Goal: Task Accomplishment & Management: Use online tool/utility

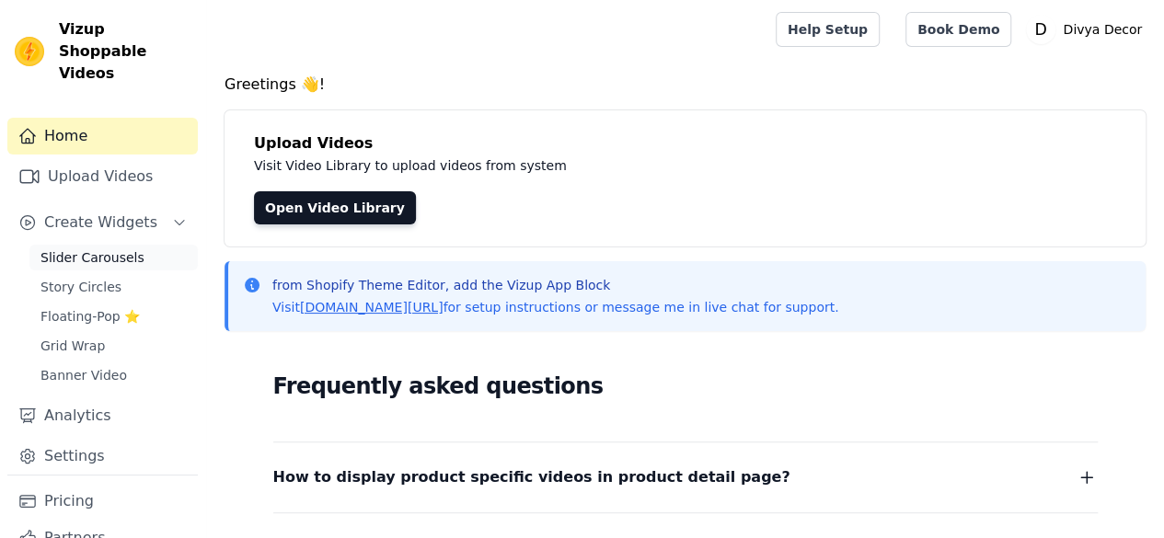
click at [73, 248] on span "Slider Carousels" at bounding box center [92, 257] width 104 height 18
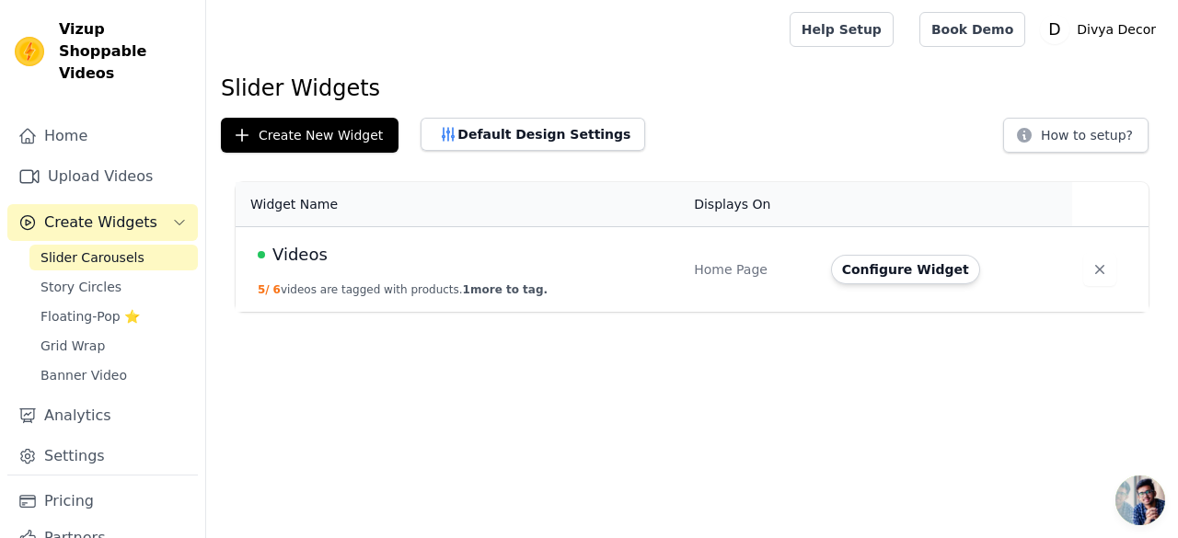
click at [98, 248] on span "Slider Carousels" at bounding box center [92, 257] width 104 height 18
click at [933, 274] on button "Configure Widget" at bounding box center [905, 269] width 149 height 29
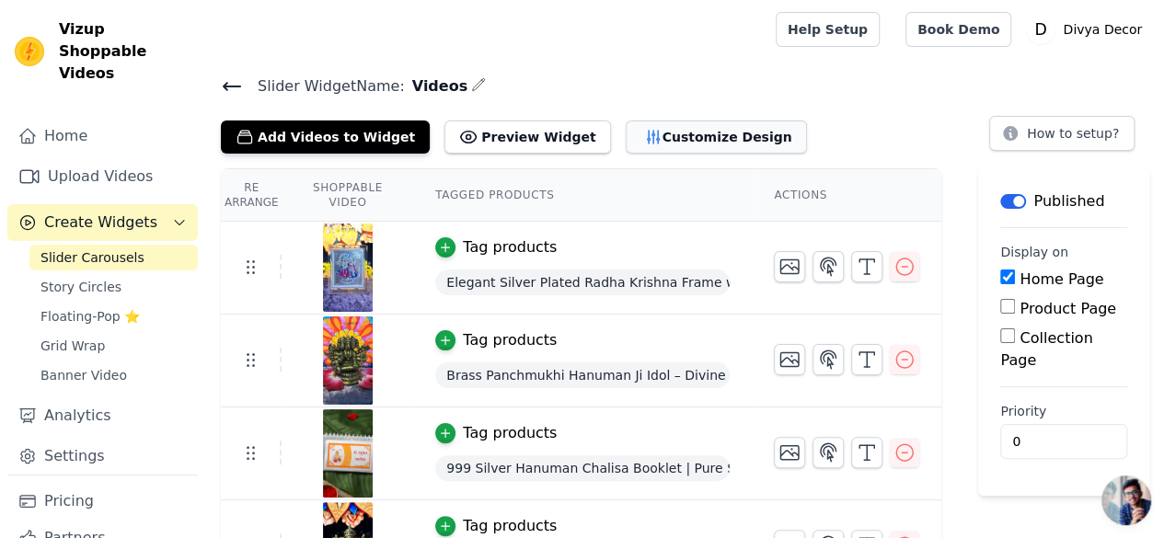
click at [644, 145] on button "Customize Design" at bounding box center [716, 137] width 181 height 33
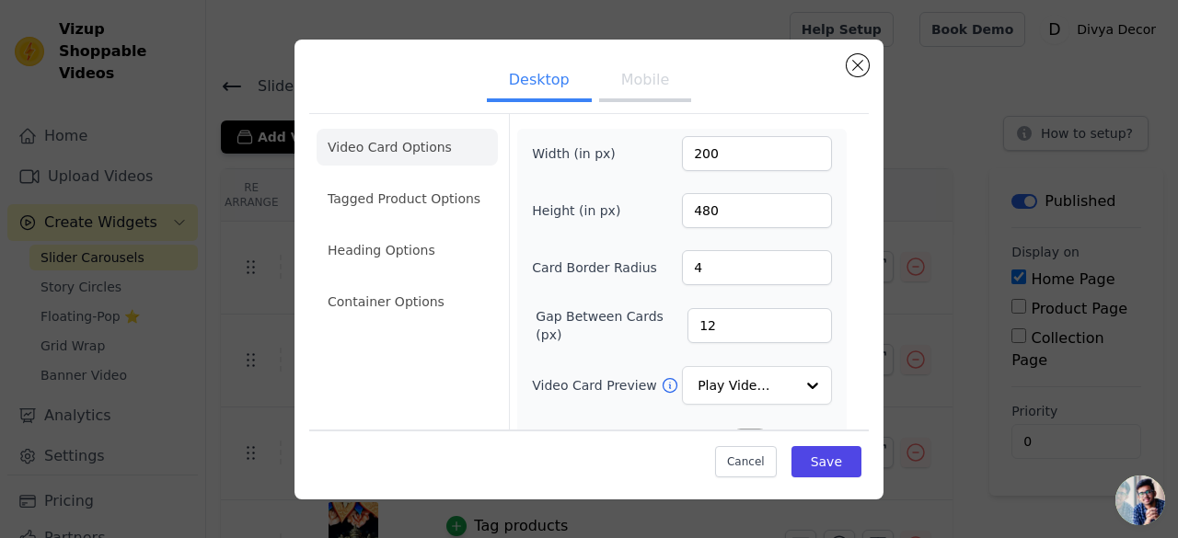
click at [870, 70] on div "Desktop Mobile Video Card Options Tagged Product Options Heading Options Contai…" at bounding box center [588, 270] width 589 height 460
click at [861, 71] on button "Close modal" at bounding box center [857, 65] width 22 height 22
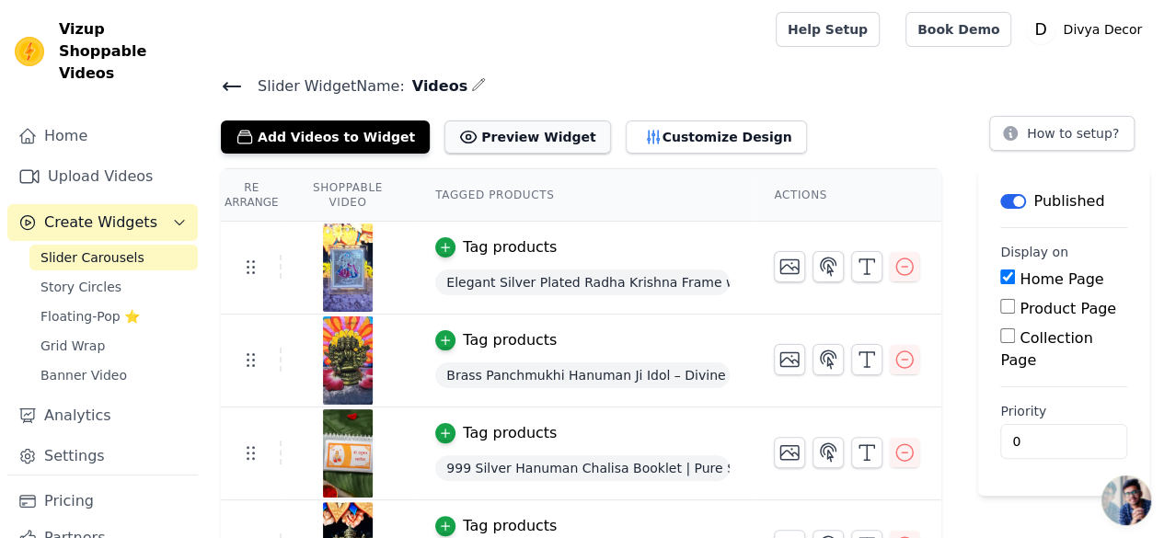
click at [469, 135] on button "Preview Widget" at bounding box center [527, 137] width 166 height 33
click at [75, 366] on span "Banner Video" at bounding box center [83, 375] width 86 height 18
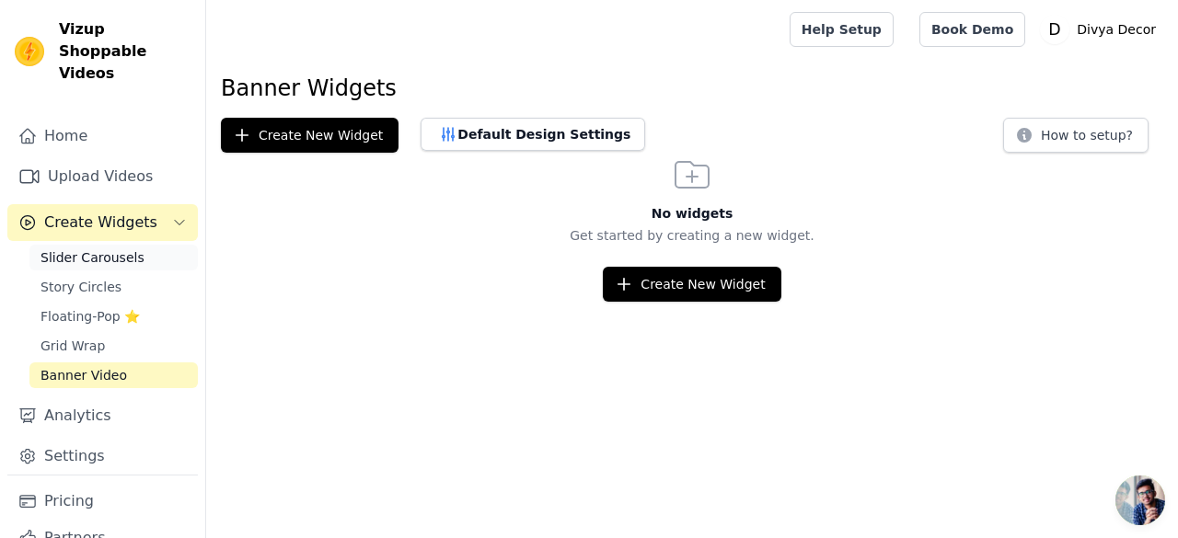
click at [101, 248] on span "Slider Carousels" at bounding box center [92, 257] width 104 height 18
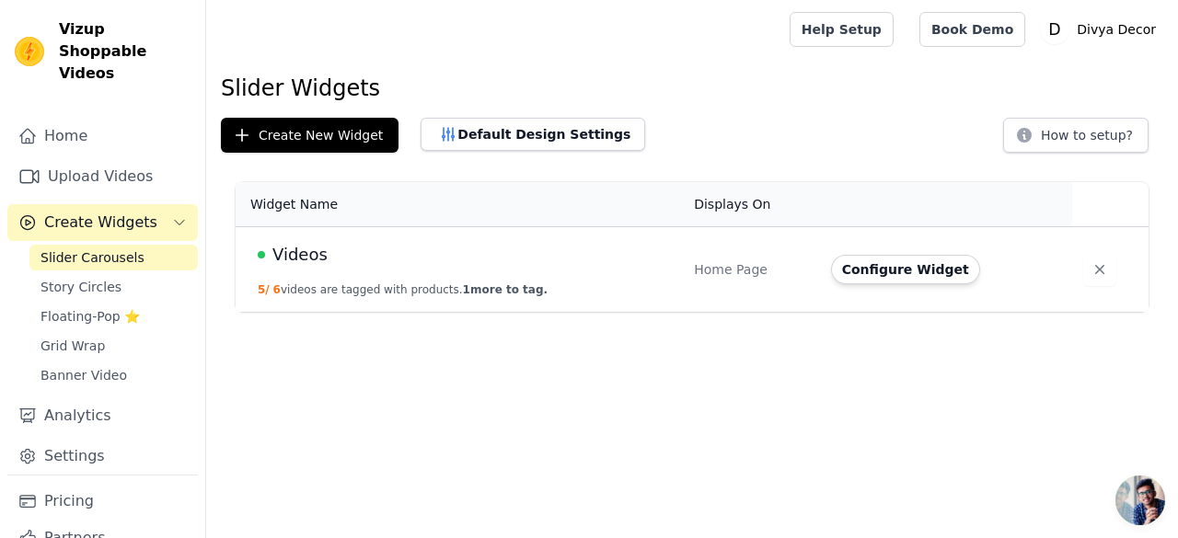
click at [606, 258] on div "Videos" at bounding box center [465, 255] width 414 height 26
click at [163, 274] on link "Story Circles" at bounding box center [113, 287] width 168 height 26
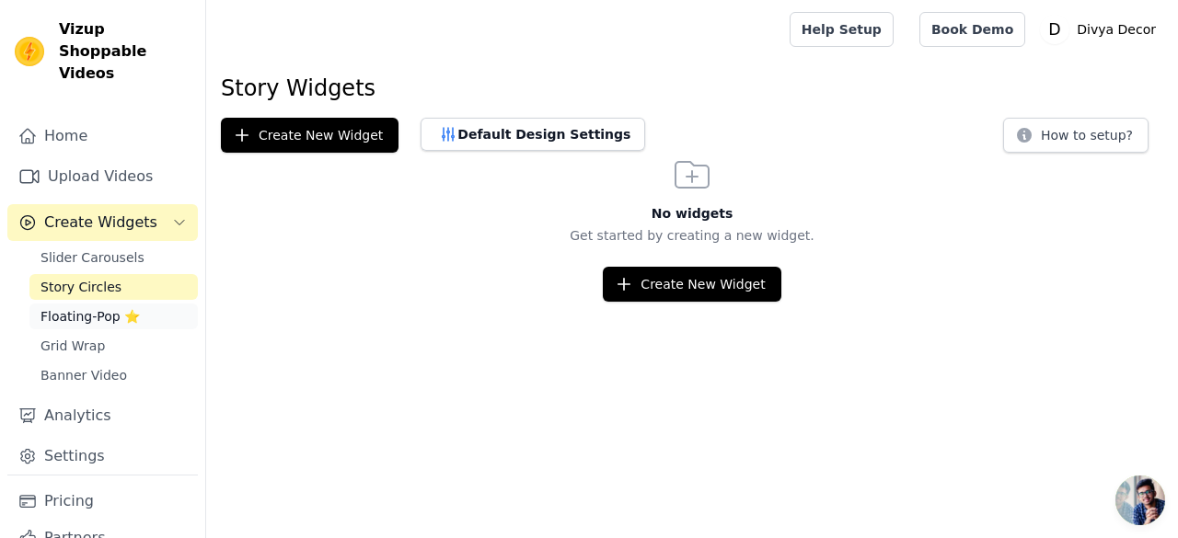
click at [73, 305] on link "Floating-Pop ⭐" at bounding box center [113, 317] width 168 height 26
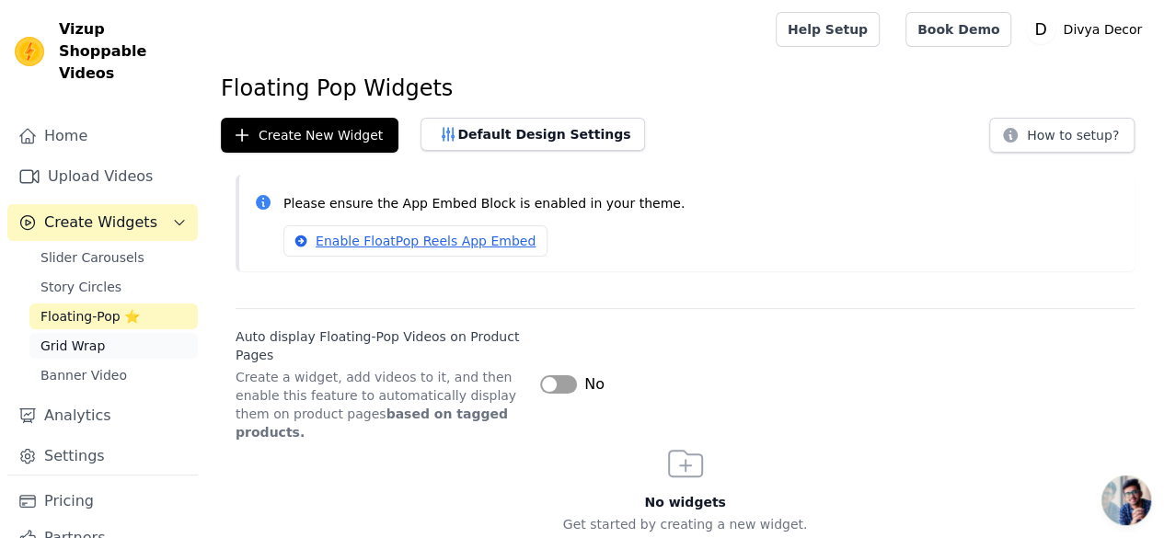
click at [83, 337] on span "Grid Wrap" at bounding box center [72, 346] width 64 height 18
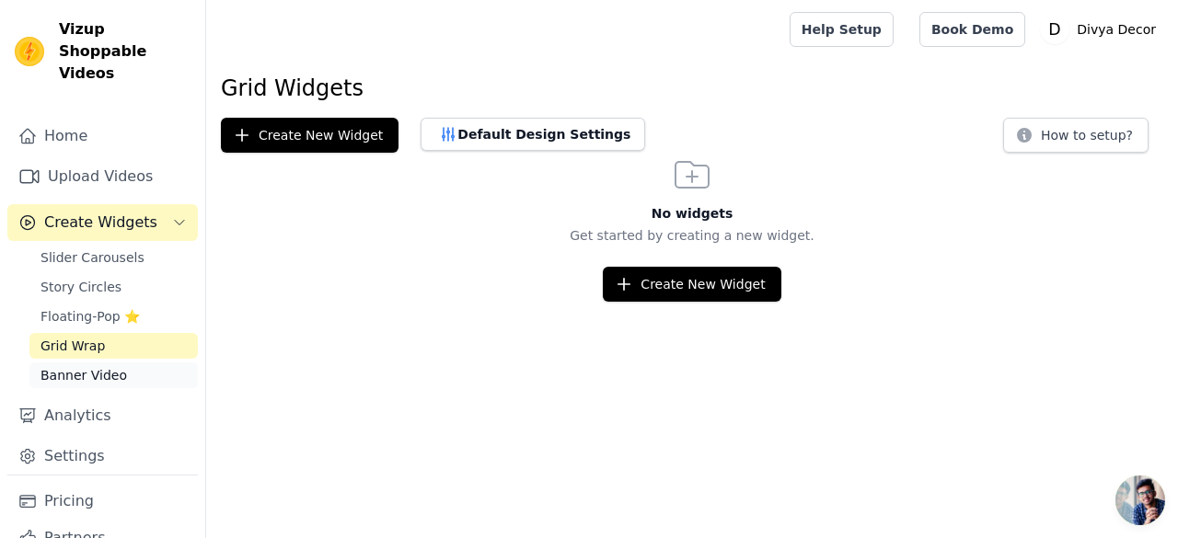
click at [99, 363] on link "Banner Video" at bounding box center [113, 376] width 168 height 26
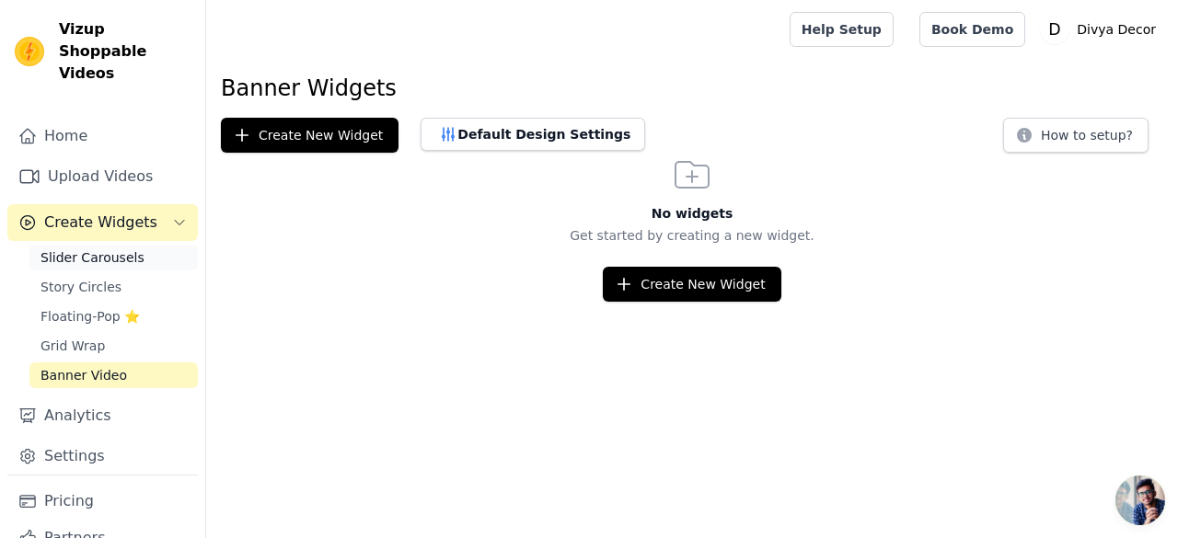
click at [96, 248] on span "Slider Carousels" at bounding box center [92, 257] width 104 height 18
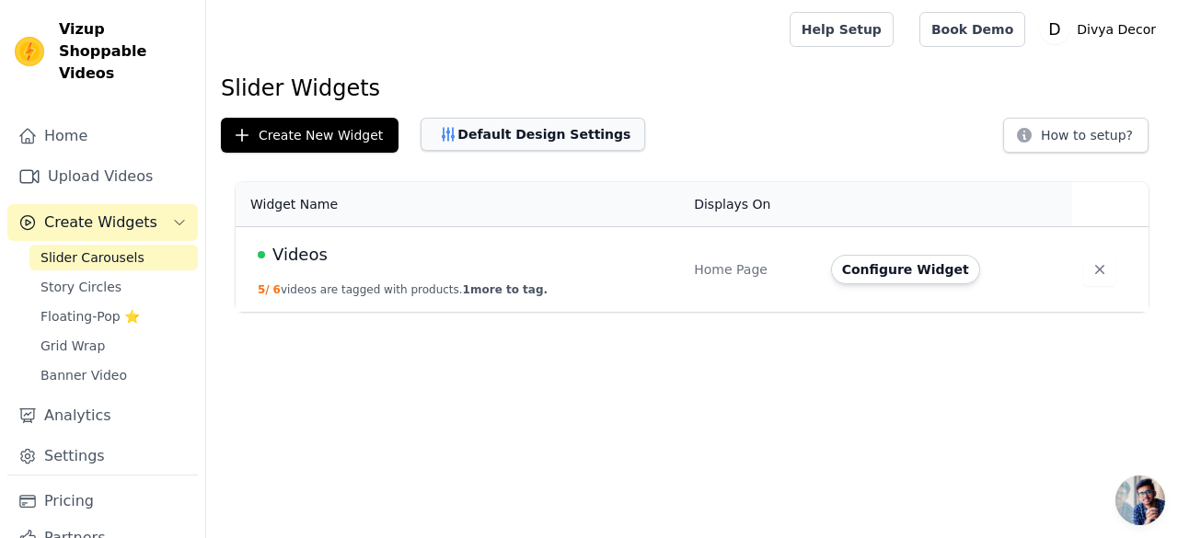
click at [569, 129] on button "Default Design Settings" at bounding box center [532, 134] width 225 height 33
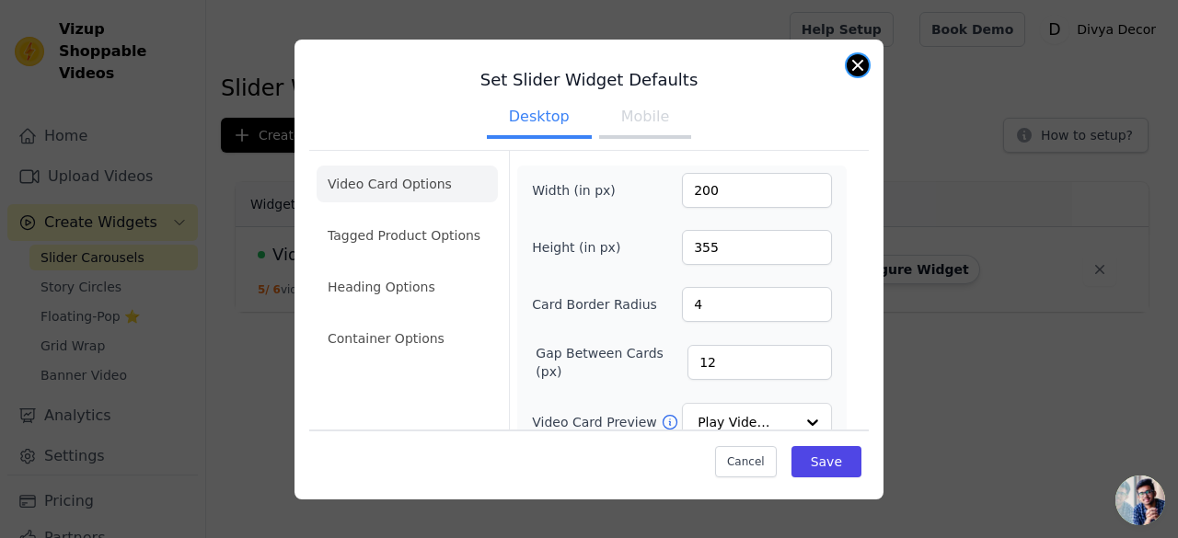
click at [848, 63] on button "Close modal" at bounding box center [857, 65] width 22 height 22
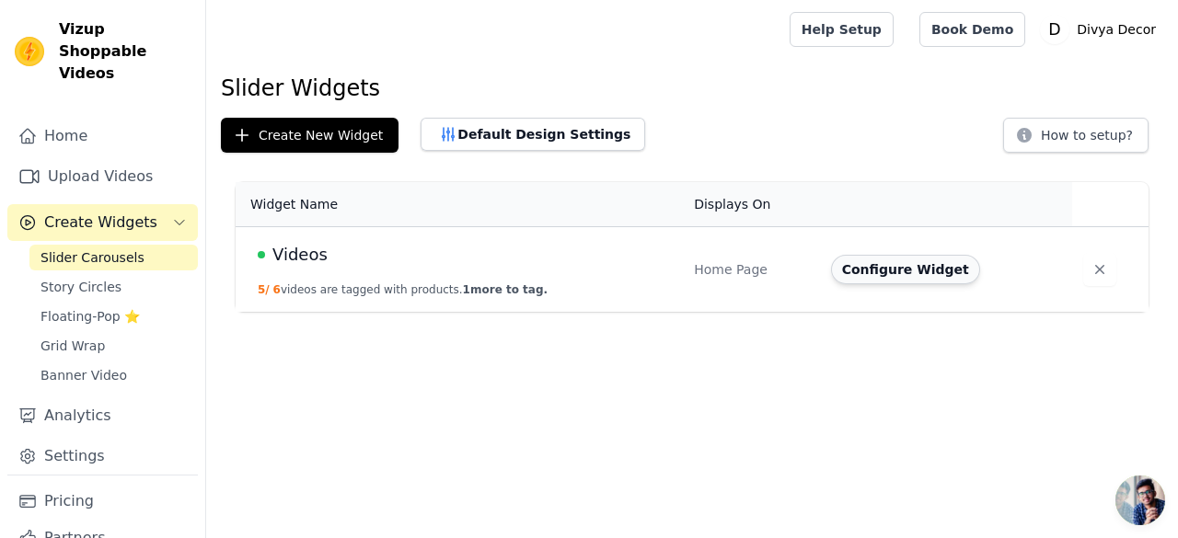
click at [914, 266] on button "Configure Widget" at bounding box center [905, 269] width 149 height 29
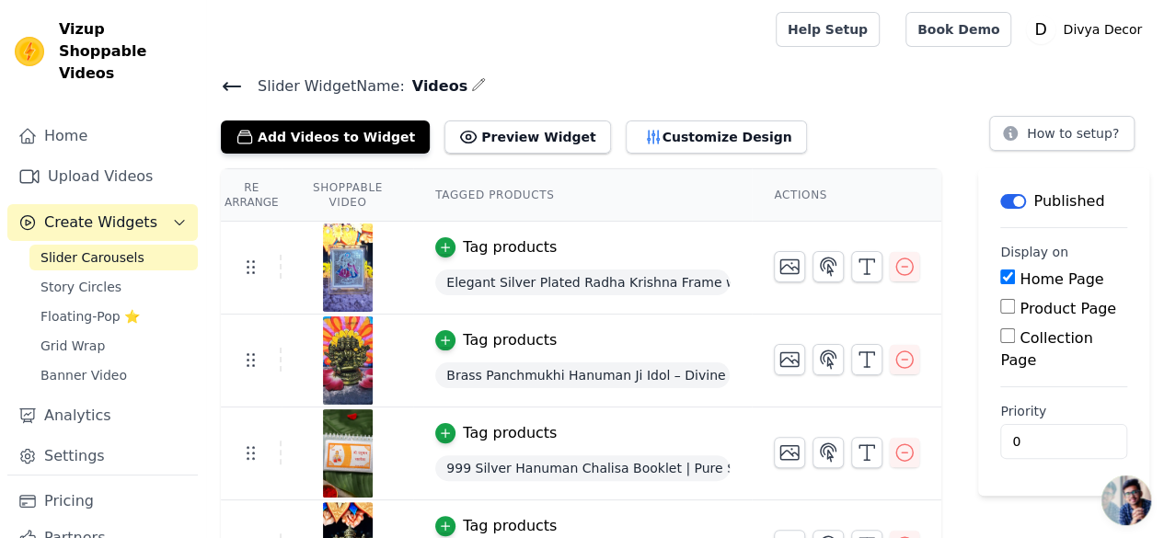
click at [443, 89] on h4 "Slider Widget Name: Videos" at bounding box center [685, 86] width 928 height 25
click at [412, 84] on span "Videos" at bounding box center [436, 86] width 63 height 22
click at [338, 180] on th "Shoppable Video" at bounding box center [348, 195] width 132 height 52
click at [248, 273] on icon at bounding box center [250, 267] width 22 height 22
click at [799, 260] on icon "button" at bounding box center [789, 267] width 18 height 14
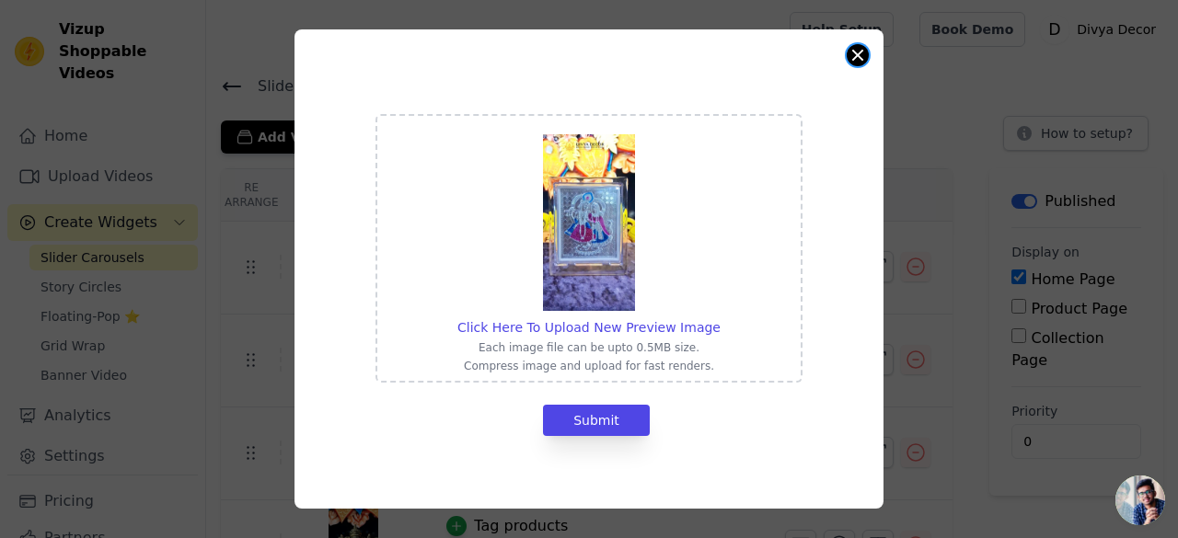
click at [850, 58] on button "Close modal" at bounding box center [857, 55] width 22 height 22
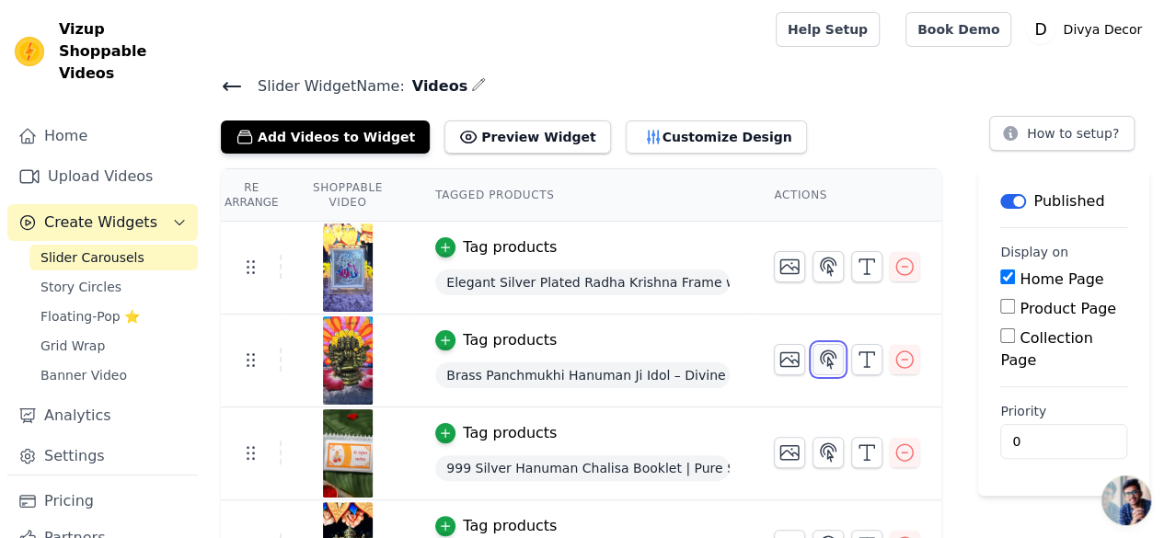
click at [831, 352] on icon "button" at bounding box center [828, 360] width 22 height 22
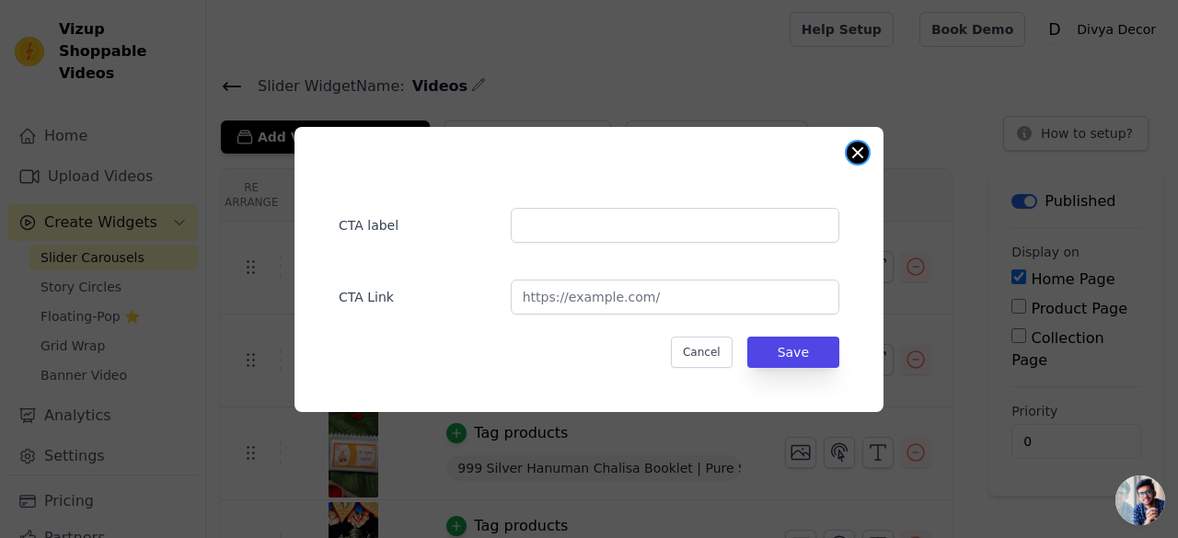
click at [864, 159] on button "Close modal" at bounding box center [857, 153] width 22 height 22
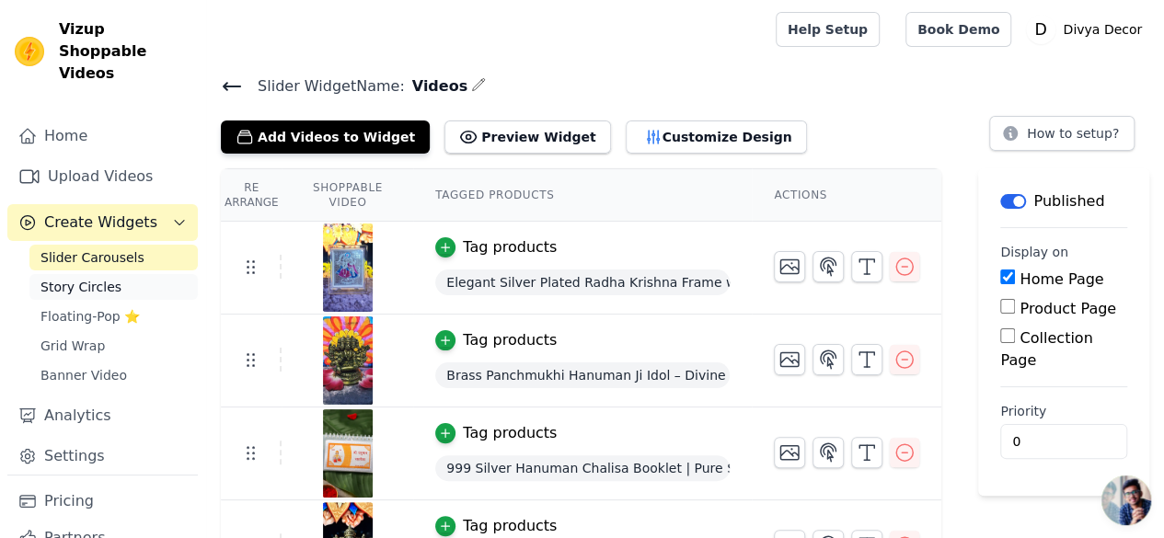
click at [64, 278] on span "Story Circles" at bounding box center [80, 287] width 81 height 18
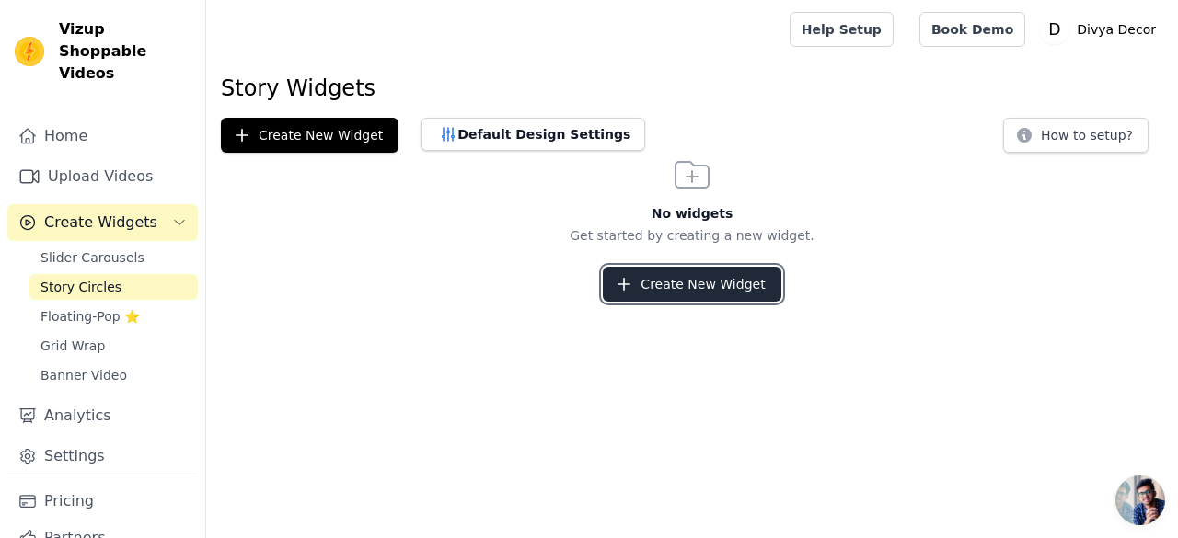
click at [693, 284] on button "Create New Widget" at bounding box center [692, 284] width 178 height 35
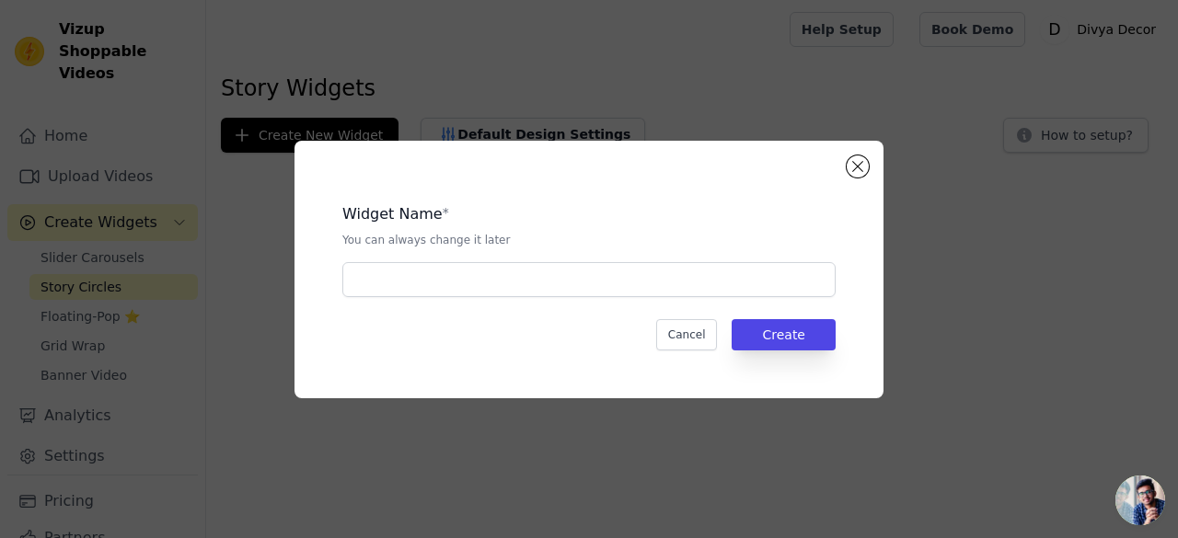
click at [867, 157] on div "Widget Name * You can always change it later Cancel Create" at bounding box center [588, 270] width 589 height 258
click at [867, 159] on div "Widget Name * You can always change it later Cancel Create" at bounding box center [588, 270] width 589 height 258
click at [858, 169] on button "Close modal" at bounding box center [857, 166] width 22 height 22
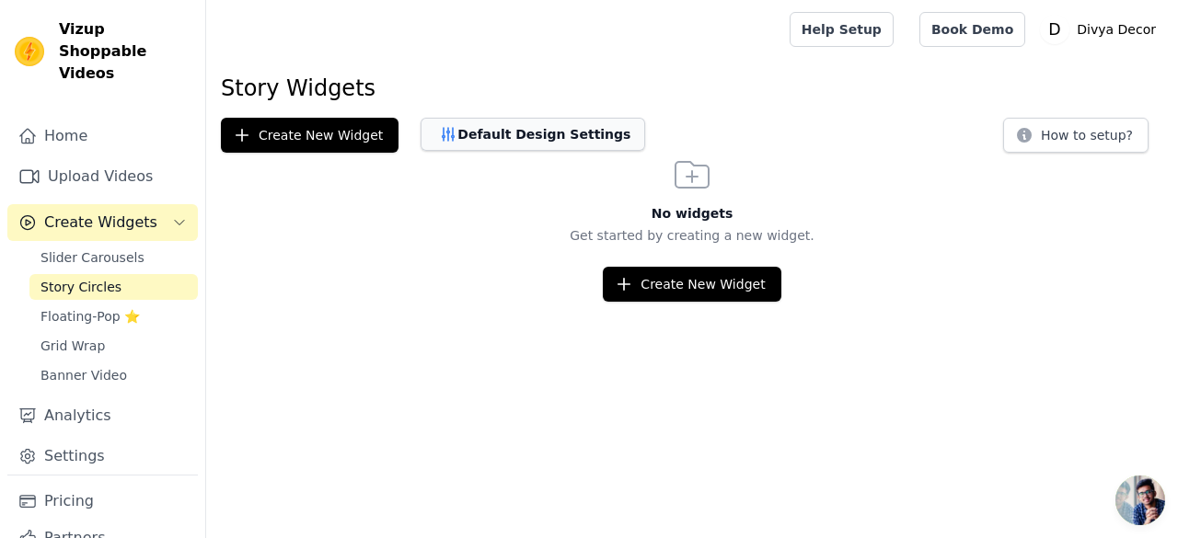
click at [506, 135] on button "Default Design Settings" at bounding box center [532, 134] width 225 height 33
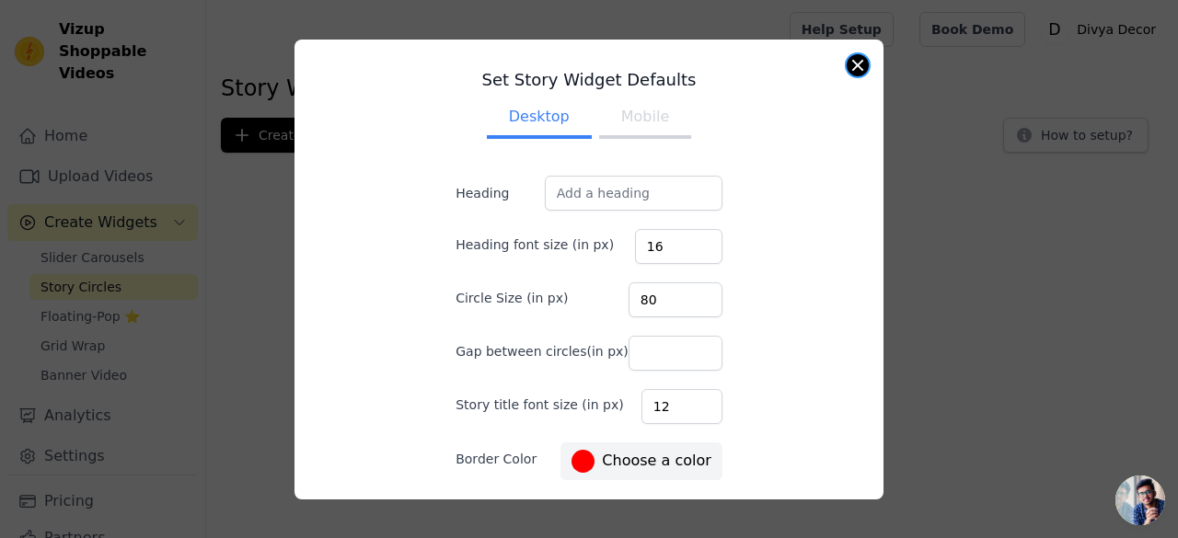
click at [853, 68] on button "Close modal" at bounding box center [857, 65] width 22 height 22
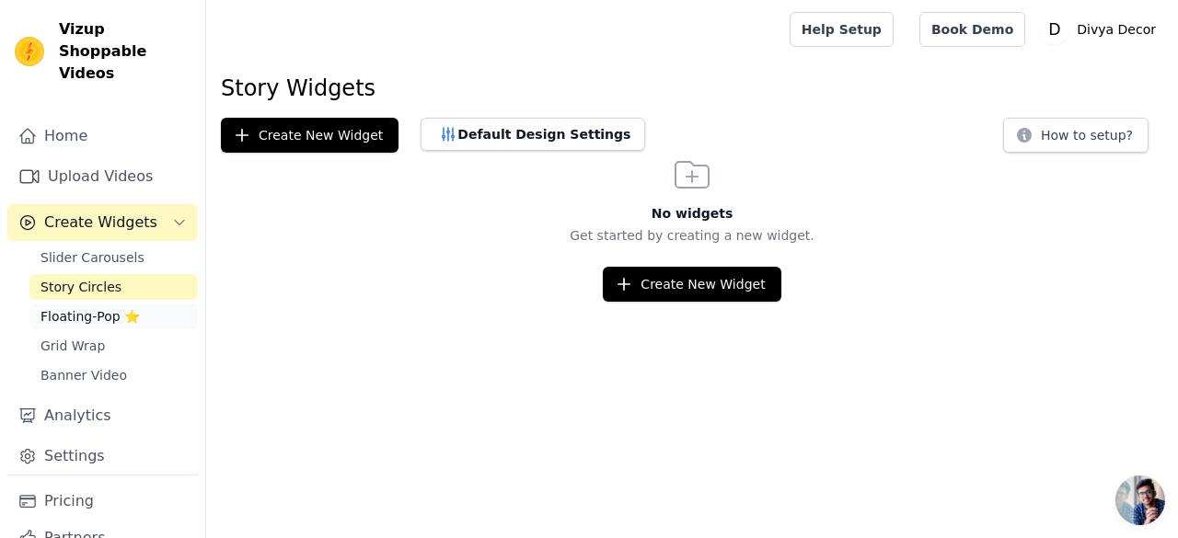
click at [94, 307] on span "Floating-Pop ⭐" at bounding box center [89, 316] width 99 height 18
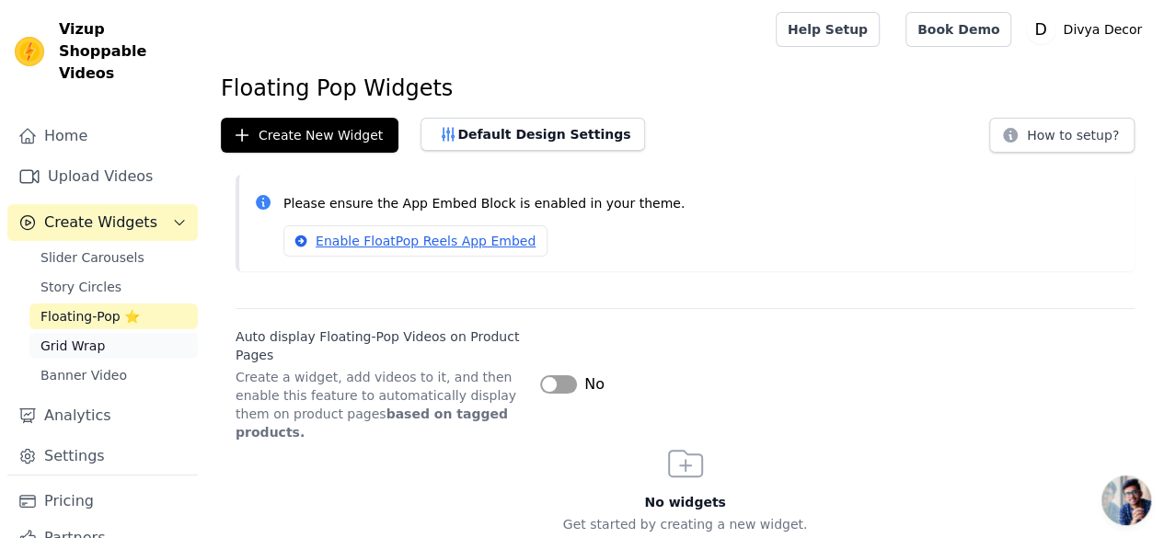
click at [105, 333] on link "Grid Wrap" at bounding box center [113, 346] width 168 height 26
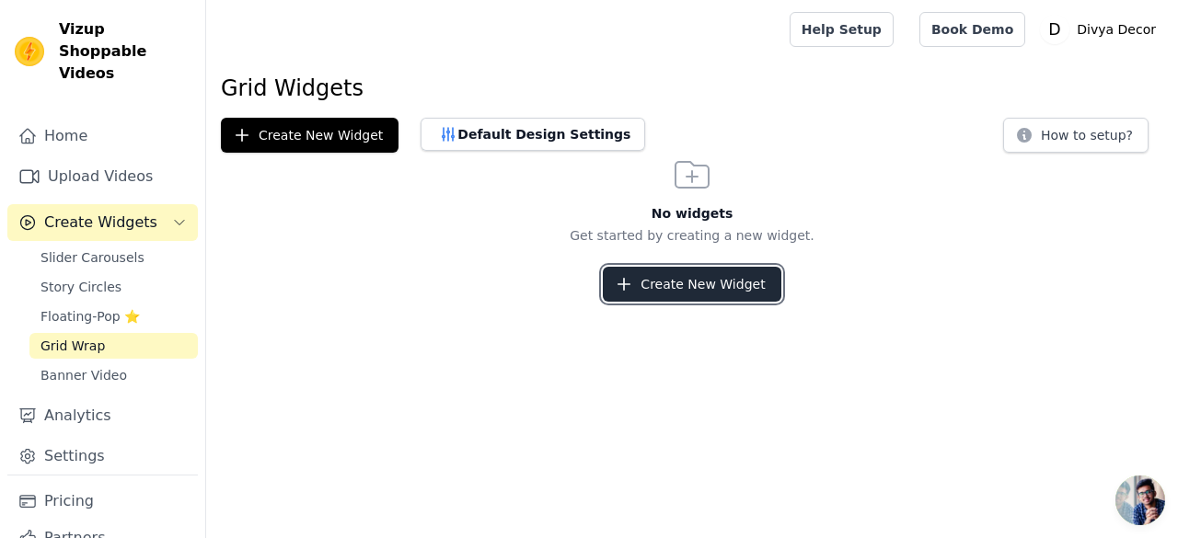
click at [692, 282] on button "Create New Widget" at bounding box center [692, 284] width 178 height 35
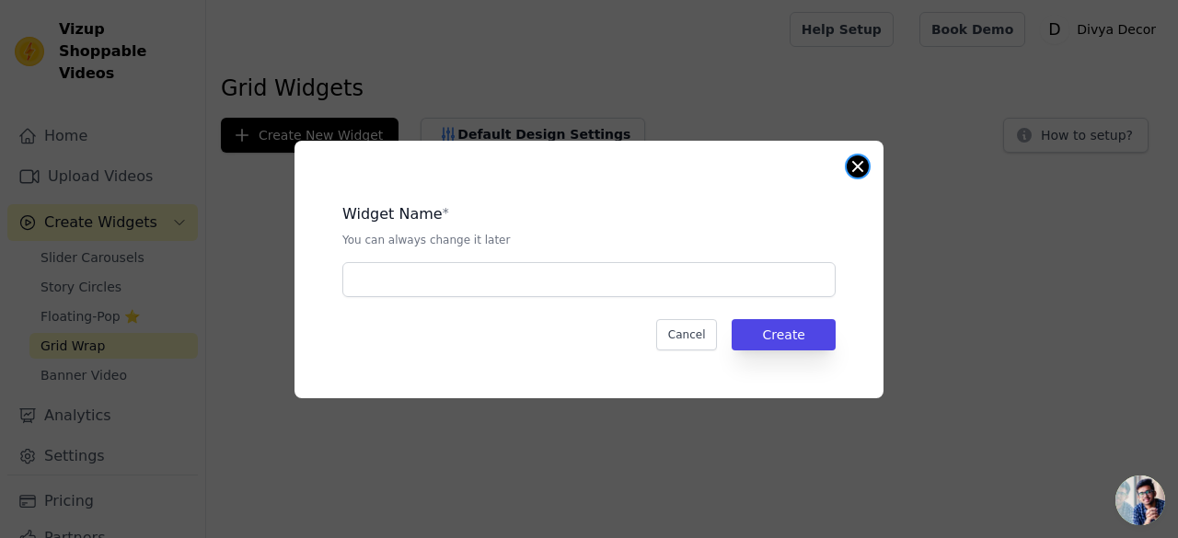
click at [857, 172] on button "Close modal" at bounding box center [857, 166] width 22 height 22
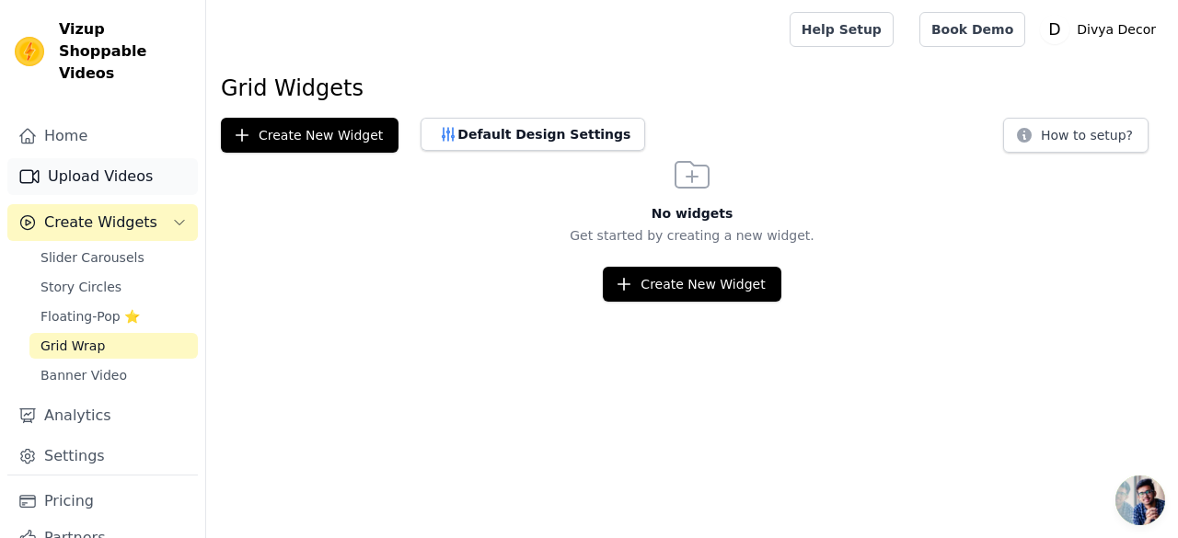
click at [86, 163] on link "Upload Videos" at bounding box center [102, 176] width 190 height 37
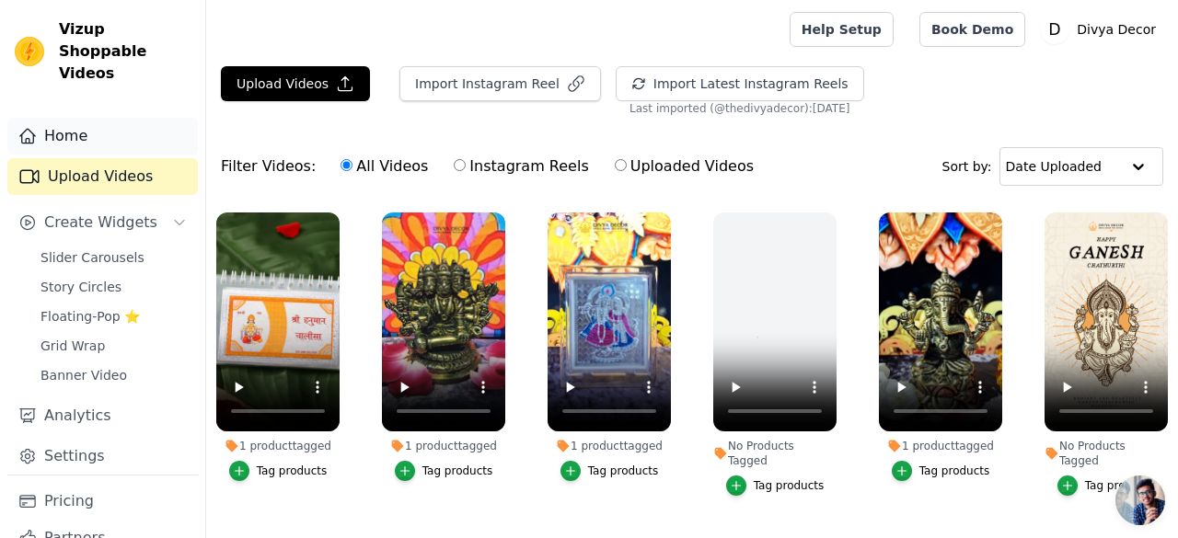
click at [57, 118] on link "Home" at bounding box center [102, 136] width 190 height 37
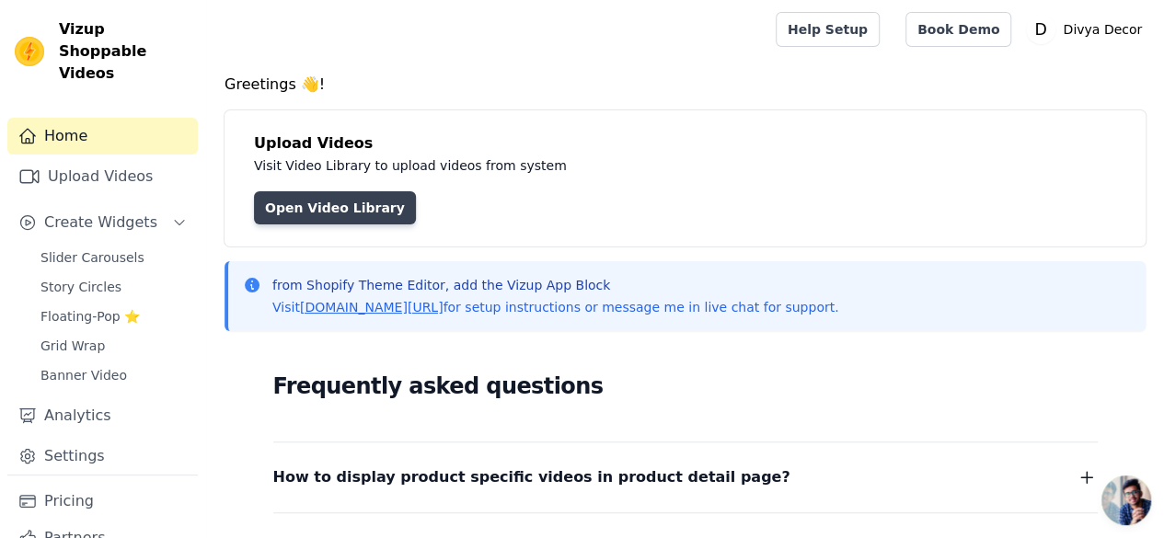
click at [376, 213] on link "Open Video Library" at bounding box center [335, 207] width 162 height 33
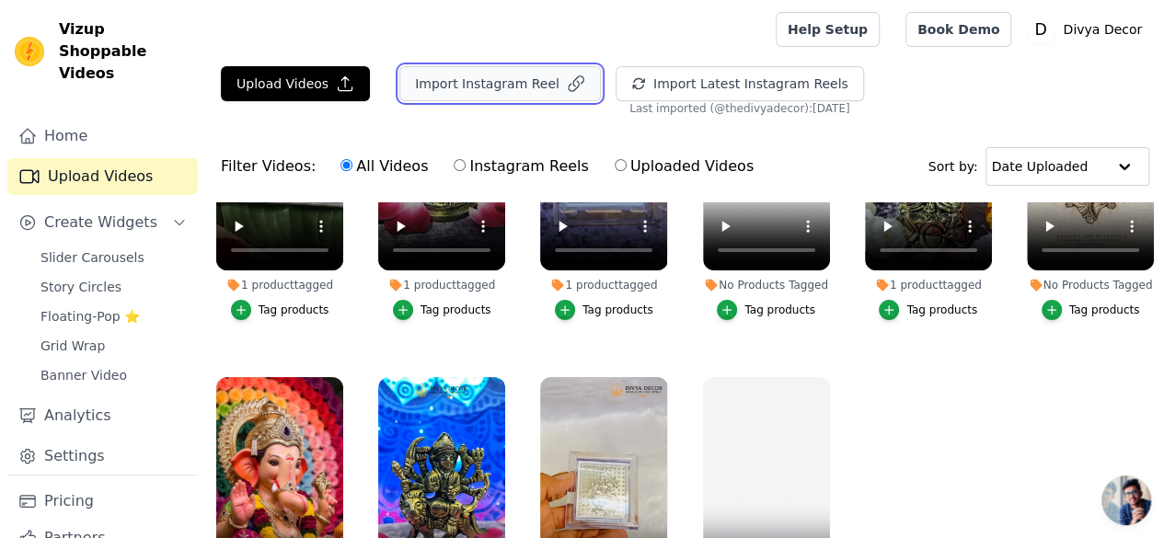
click at [487, 78] on button "Import Instagram Reel" at bounding box center [499, 83] width 201 height 35
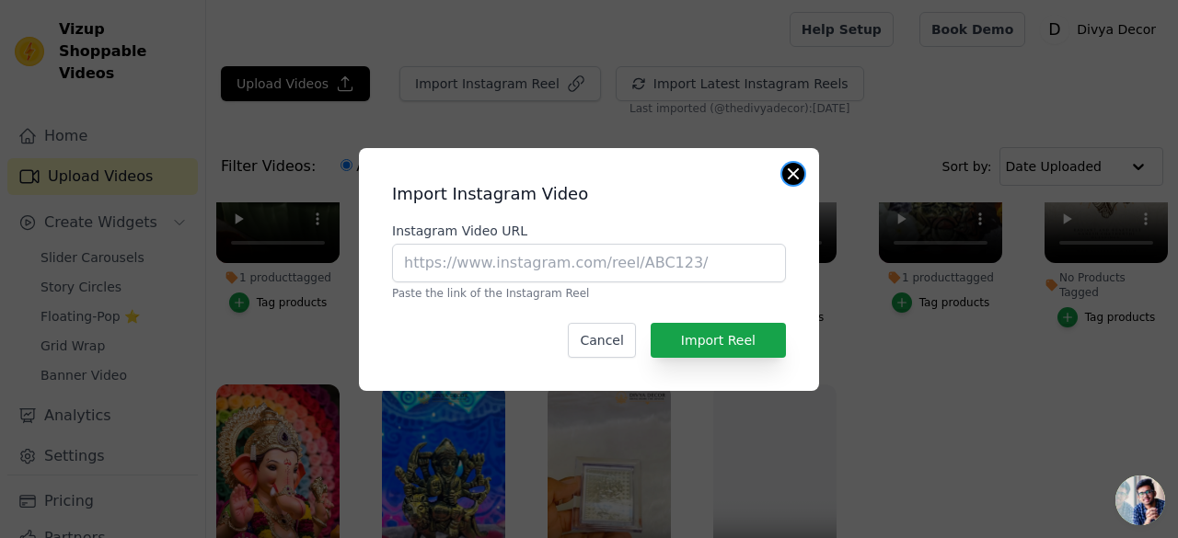
click at [789, 173] on button "Close modal" at bounding box center [793, 174] width 22 height 22
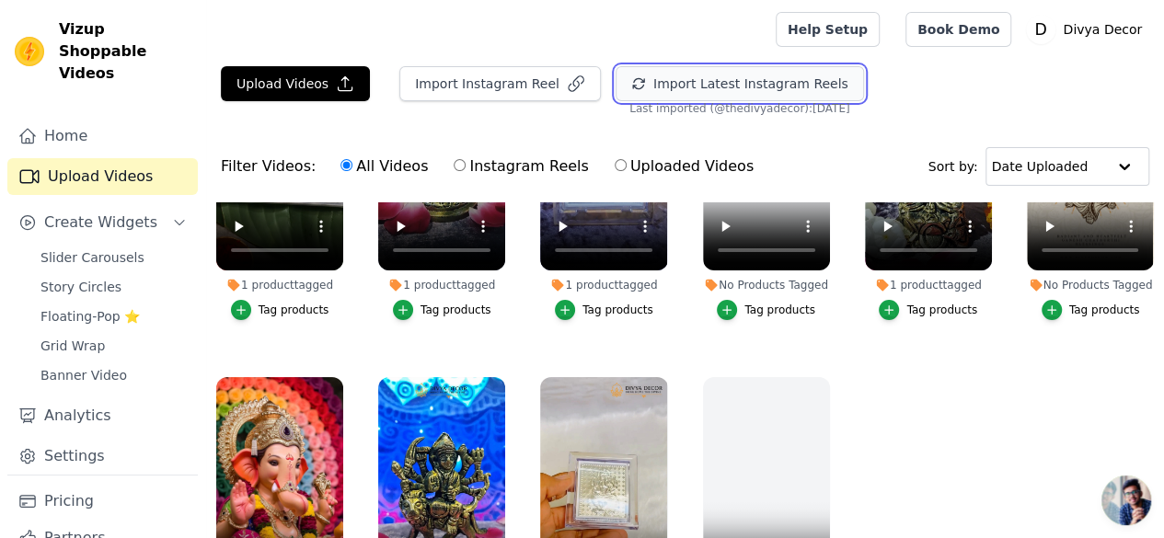
click at [715, 77] on button "Import Latest Instagram Reels" at bounding box center [740, 83] width 248 height 35
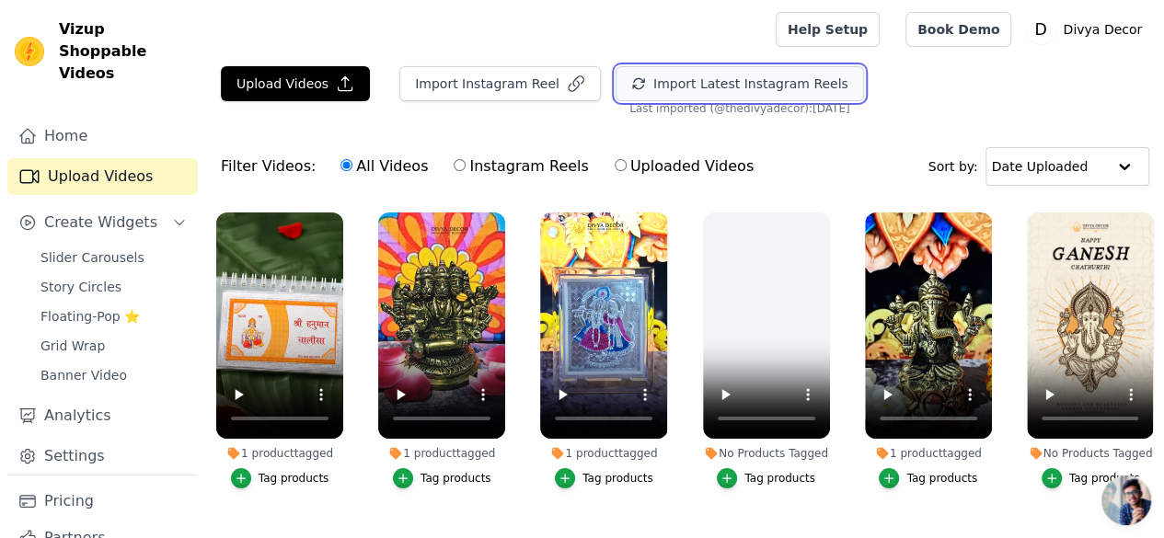
click at [651, 81] on button "Import Latest Instagram Reels" at bounding box center [740, 83] width 248 height 35
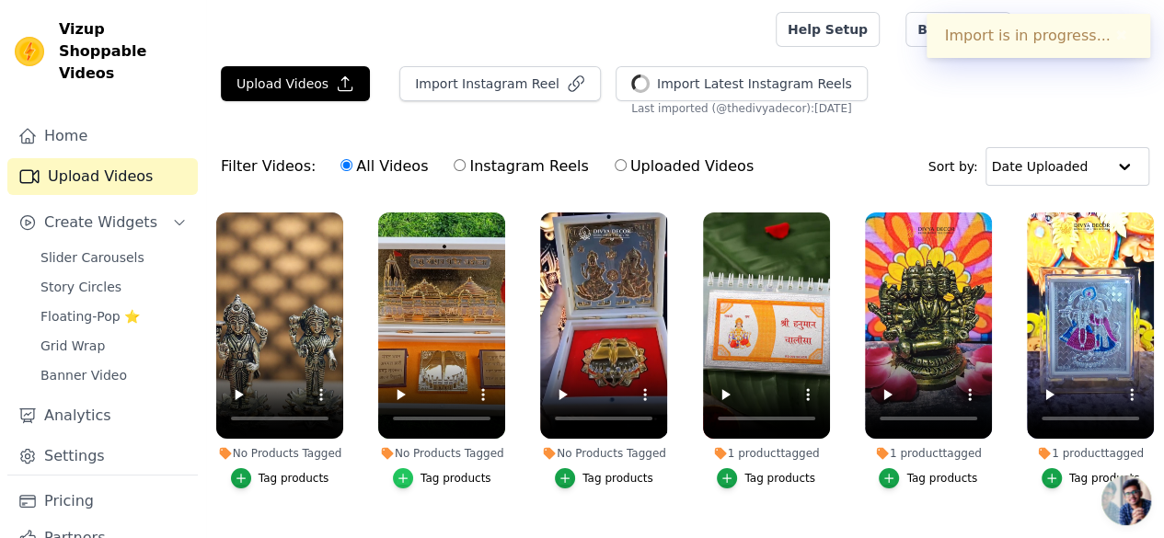
click at [397, 472] on icon "button" at bounding box center [403, 478] width 13 height 13
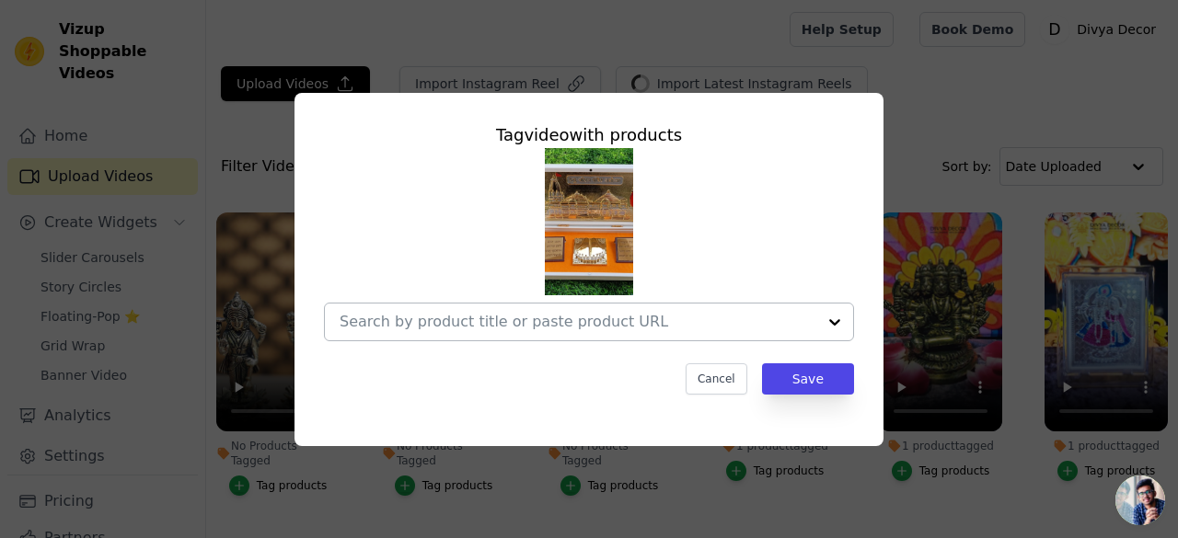
click at [646, 315] on input "No Products Tagged Tag video with products Cancel Save Tag products" at bounding box center [578, 321] width 477 height 17
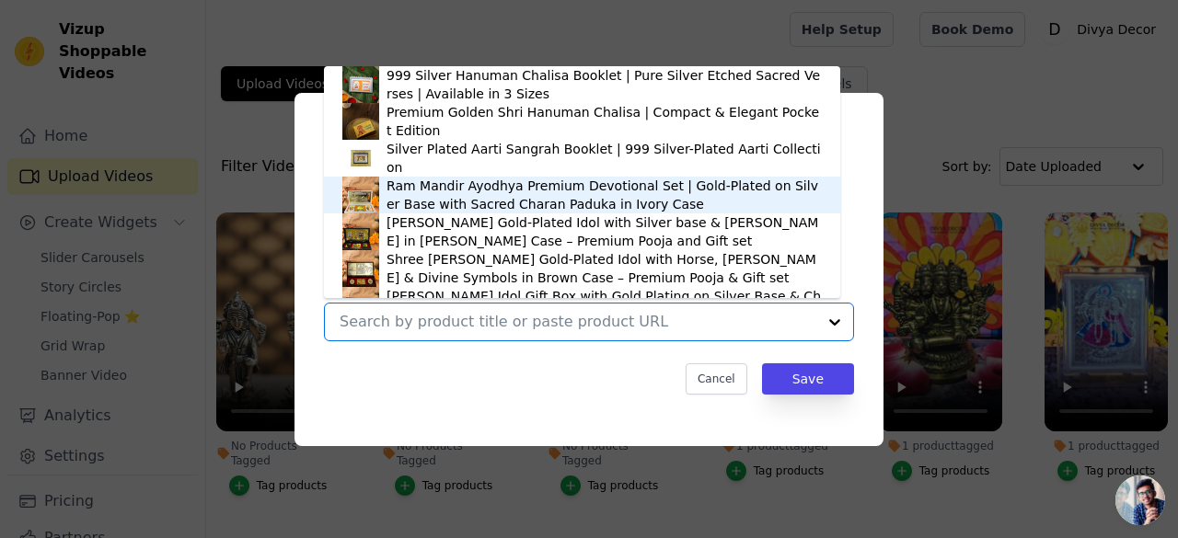
click at [502, 201] on div "Ram Mandir Ayodhya Premium Devotional Set | Gold-Plated on Silver Base with Sac…" at bounding box center [603, 195] width 435 height 37
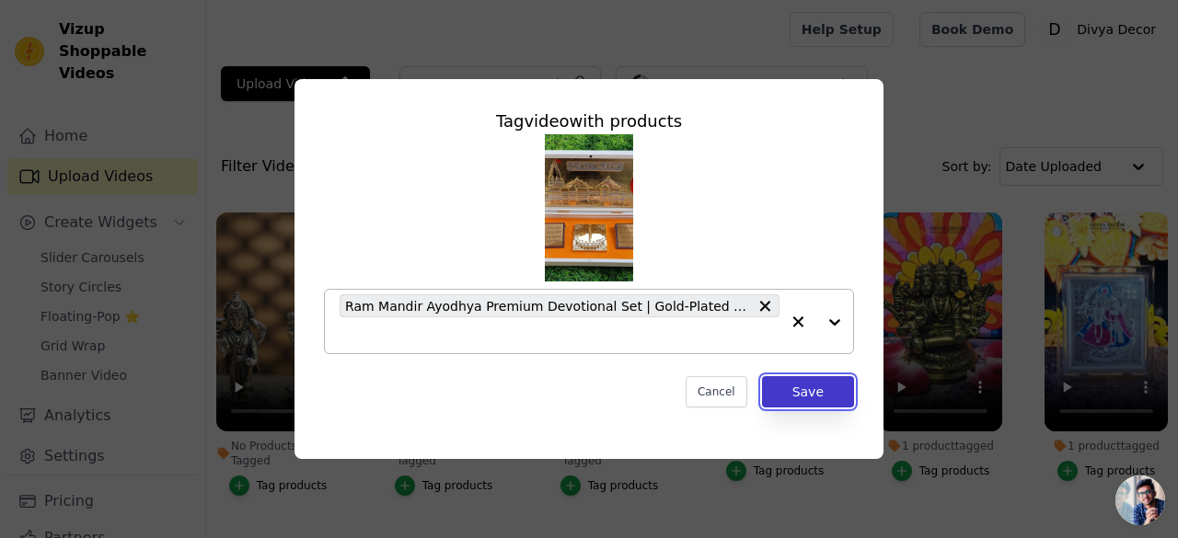
click at [803, 400] on button "Save" at bounding box center [808, 391] width 92 height 31
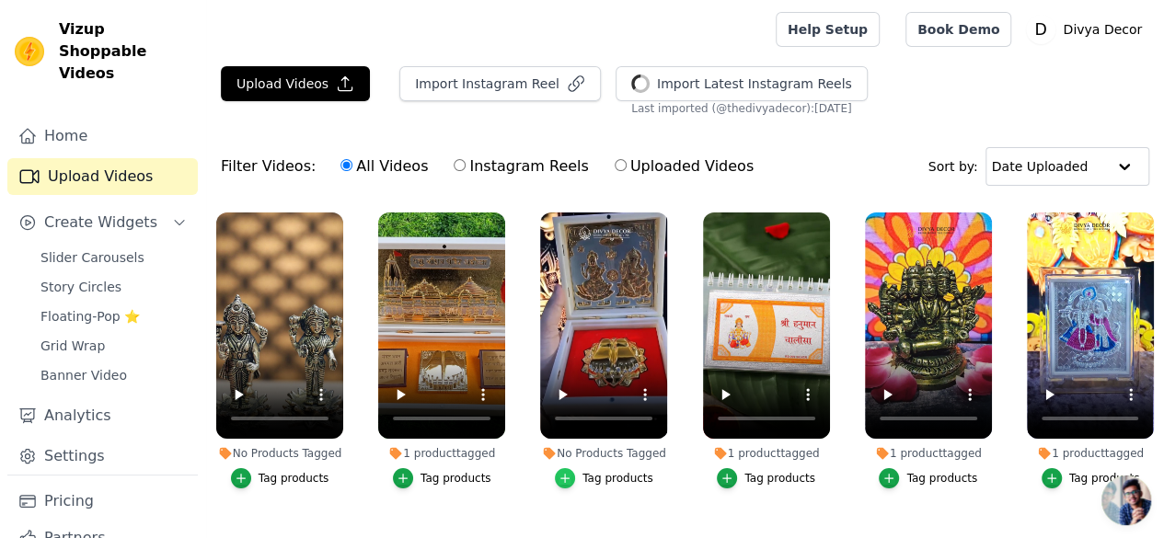
click at [564, 474] on icon "button" at bounding box center [565, 478] width 8 height 8
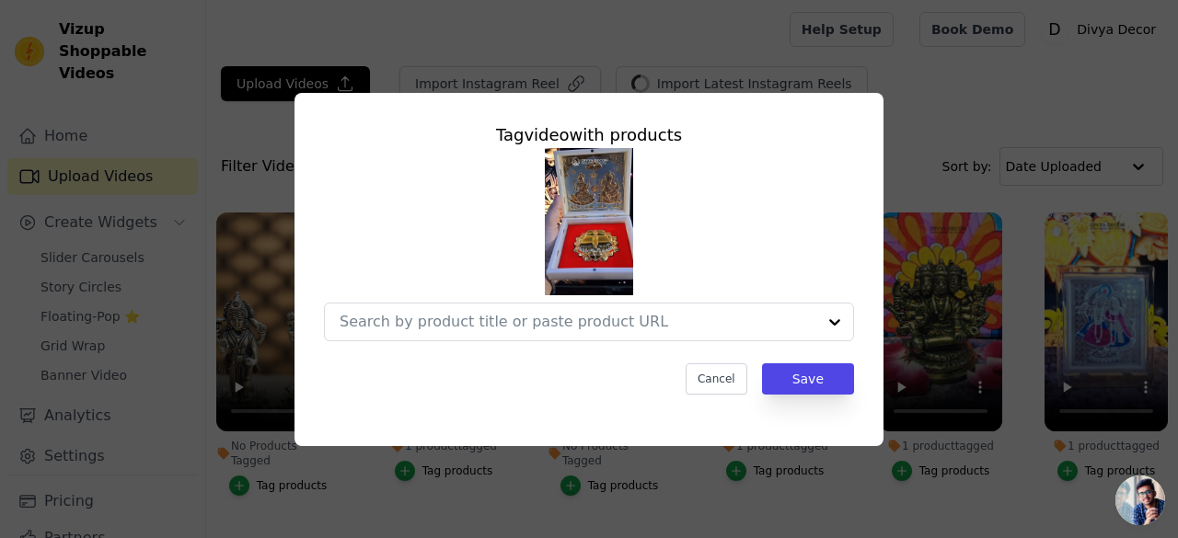
click at [658, 354] on div "Tag video with products Cancel Save" at bounding box center [588, 259] width 559 height 302
click at [639, 332] on div at bounding box center [578, 322] width 477 height 37
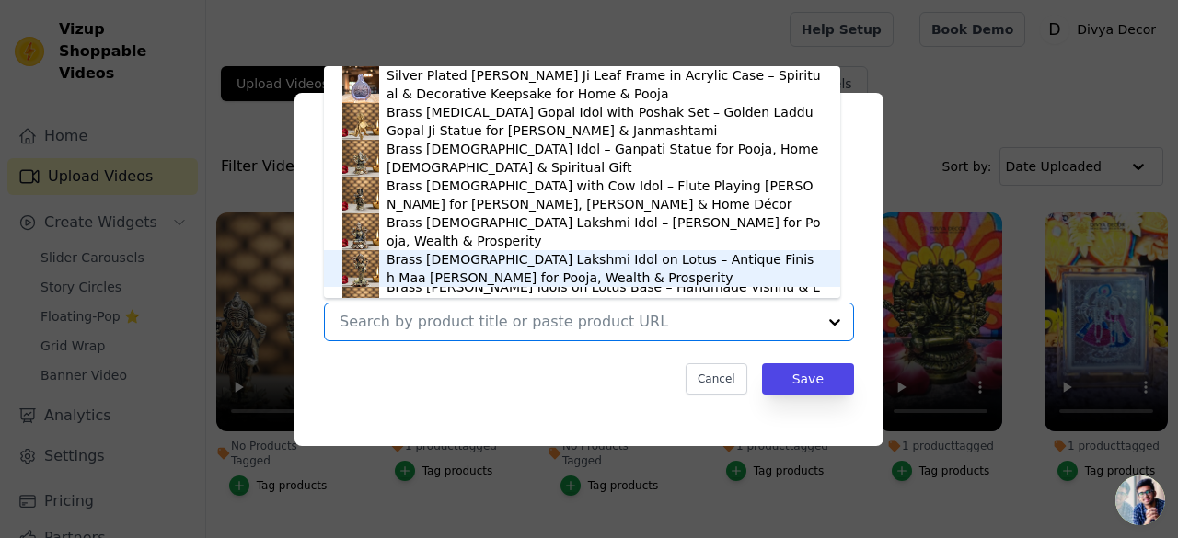
scroll to position [1196, 0]
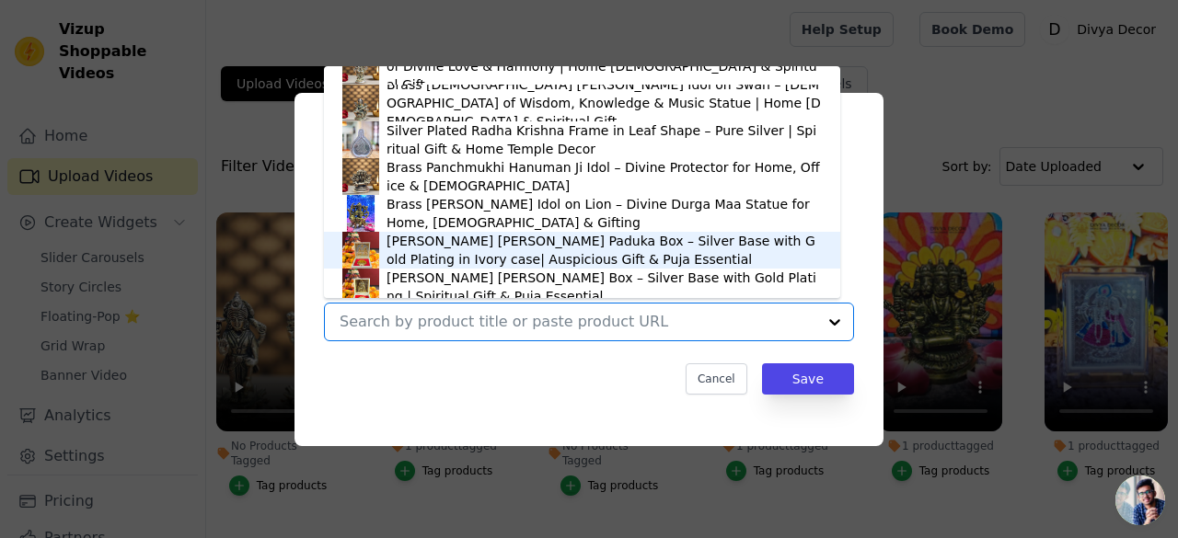
click at [610, 238] on div "Laxmi Ganesh Ji Charan Paduka Box – Silver Base with Gold Plating in Ivory case…" at bounding box center [603, 250] width 435 height 37
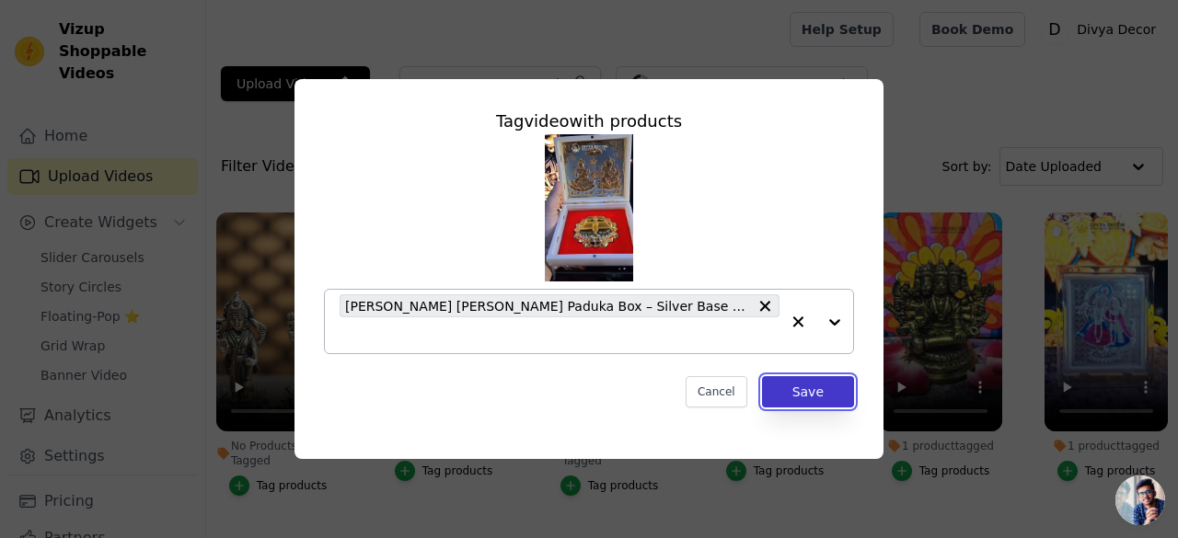
click at [797, 393] on button "Save" at bounding box center [808, 391] width 92 height 31
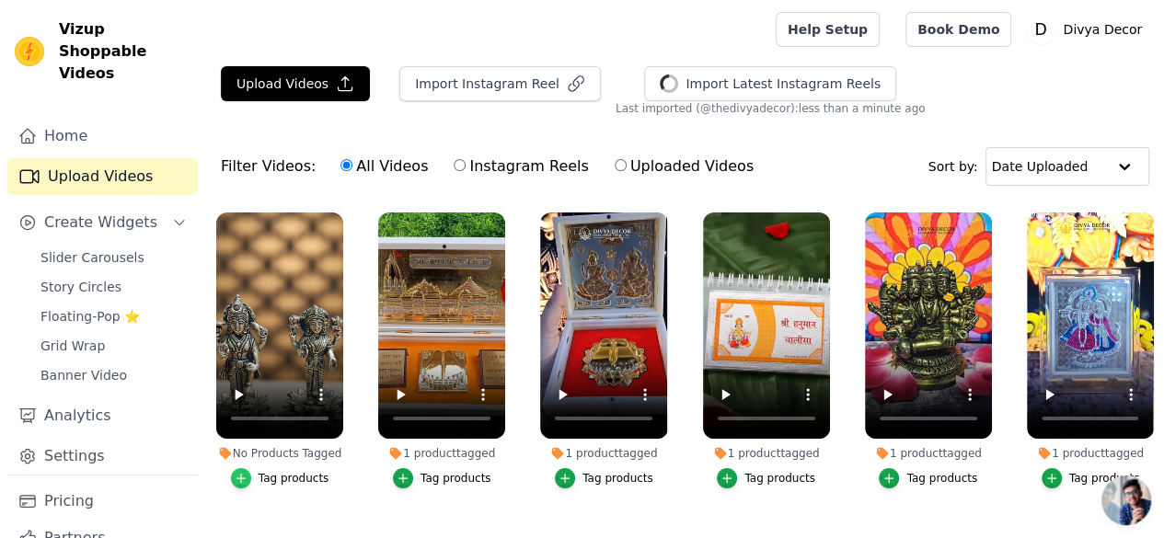
click at [240, 474] on icon "button" at bounding box center [240, 478] width 8 height 8
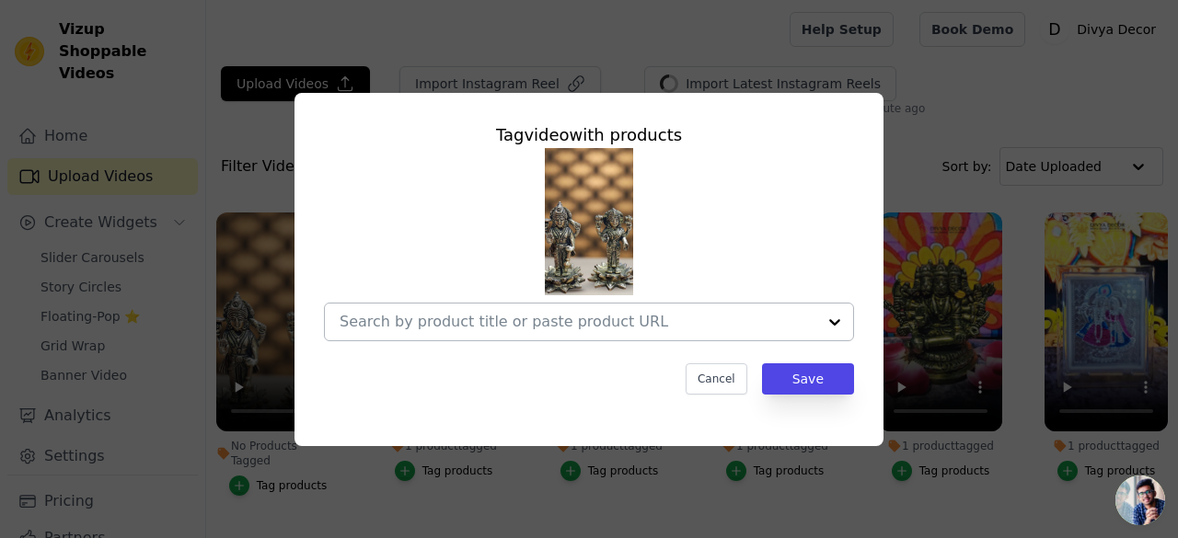
click at [634, 337] on div at bounding box center [578, 322] width 477 height 37
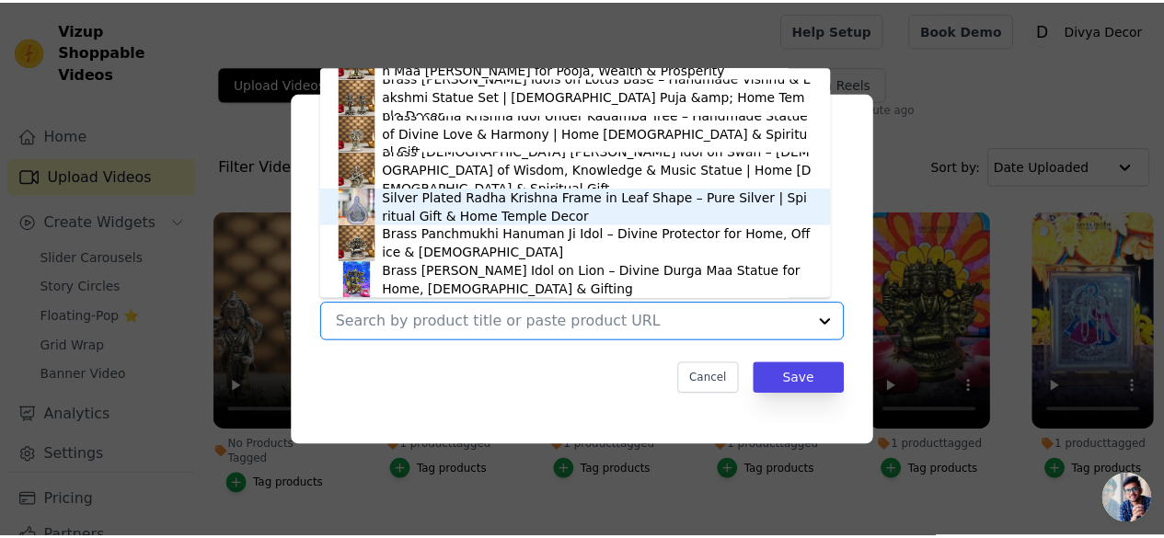
scroll to position [1038, 0]
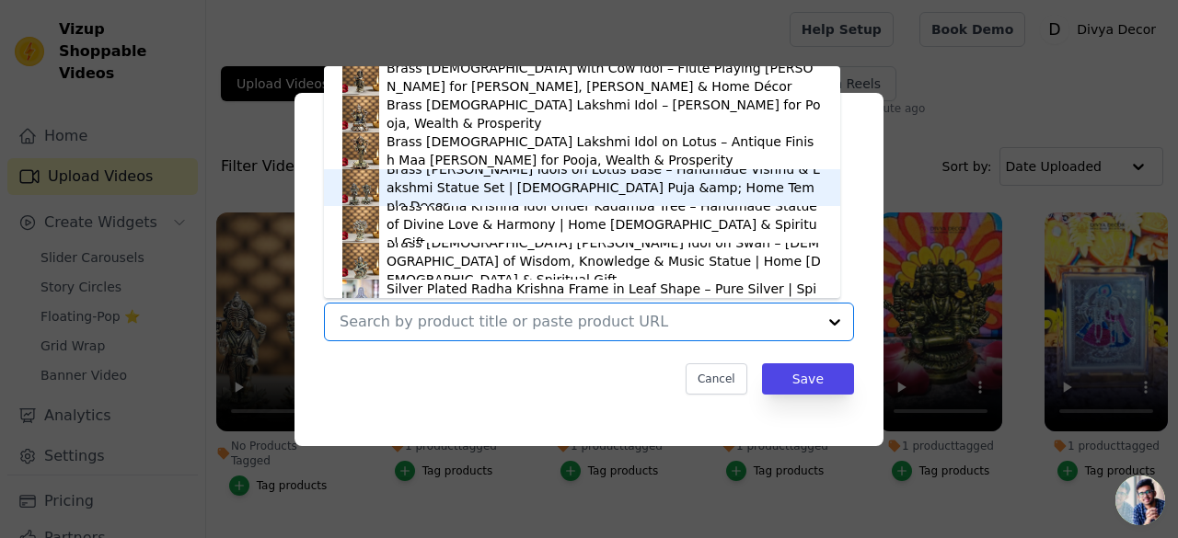
click at [492, 185] on div "Brass Lakshmi Narayan Idols on Lotus Base – Handmade Vishnu & Lakshmi Statue Se…" at bounding box center [603, 187] width 435 height 55
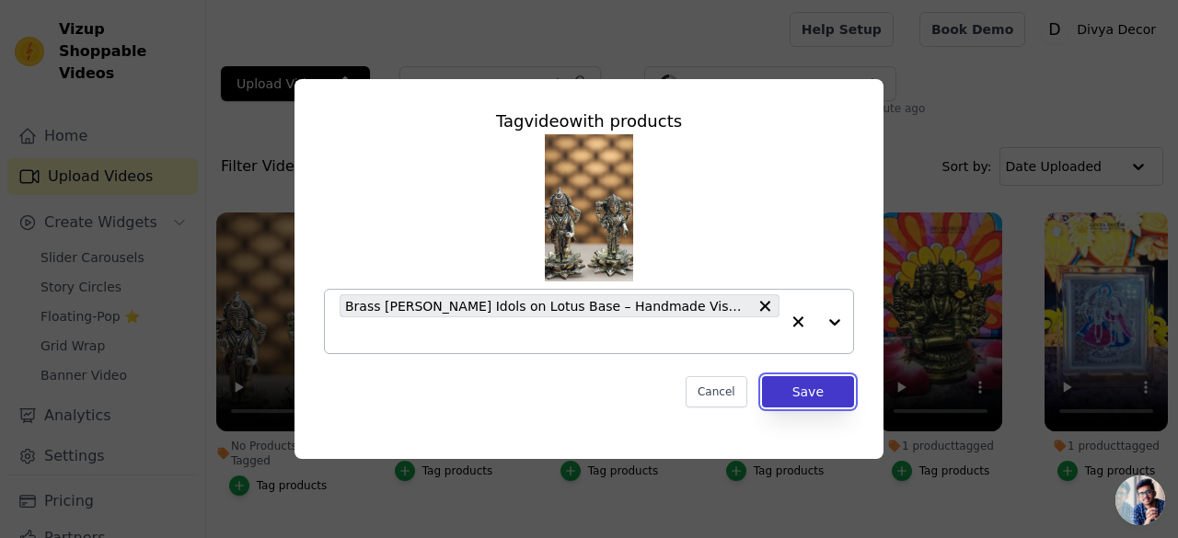
click at [796, 393] on button "Save" at bounding box center [808, 391] width 92 height 31
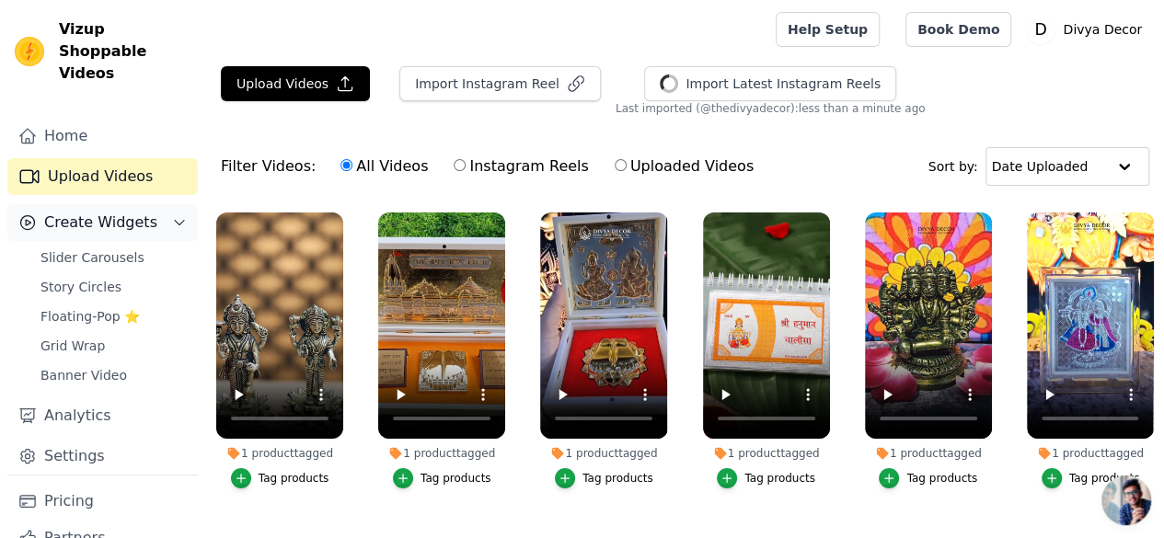
click at [111, 212] on span "Create Widgets" at bounding box center [100, 223] width 113 height 22
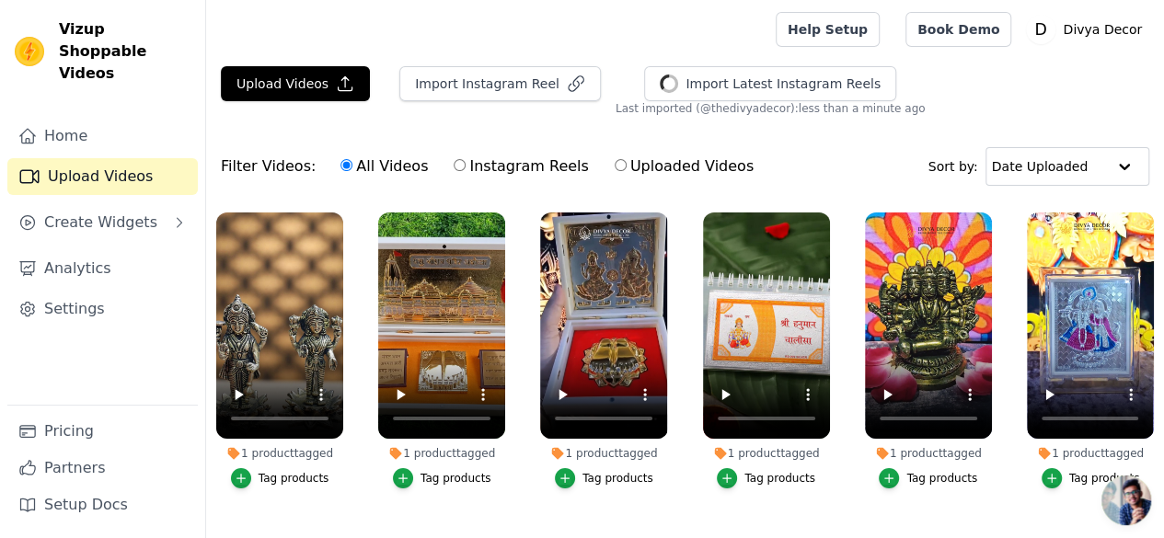
click at [116, 158] on link "Upload Videos" at bounding box center [102, 176] width 190 height 37
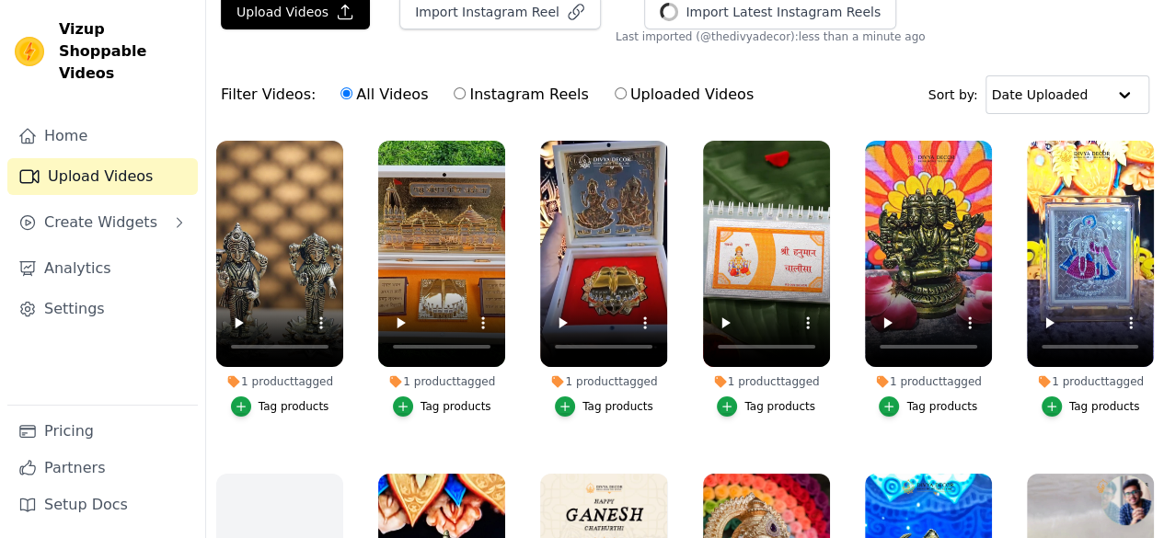
scroll to position [0, 0]
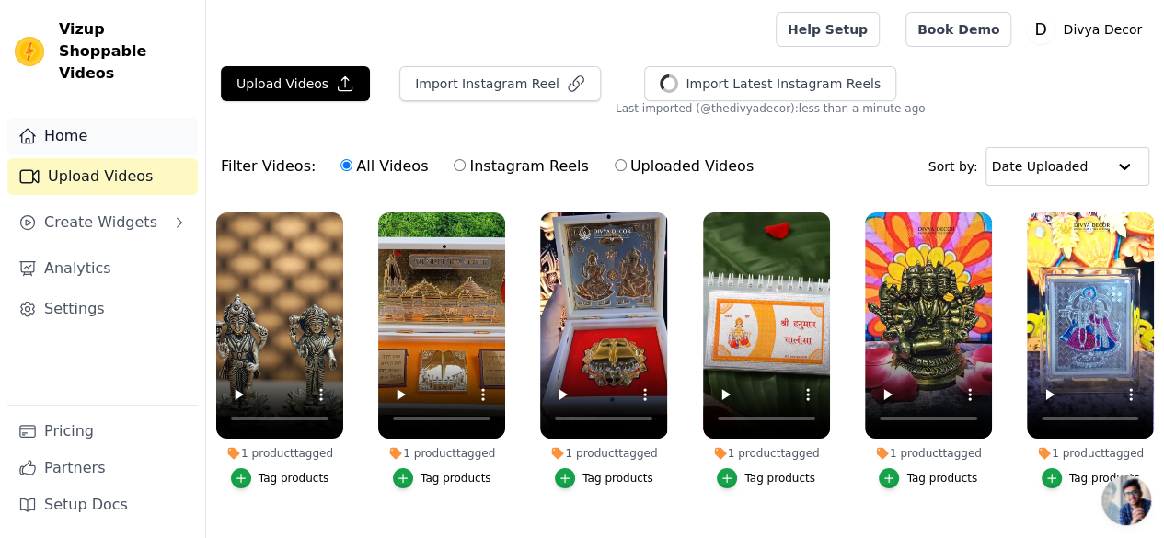
click at [109, 122] on link "Home" at bounding box center [102, 136] width 190 height 37
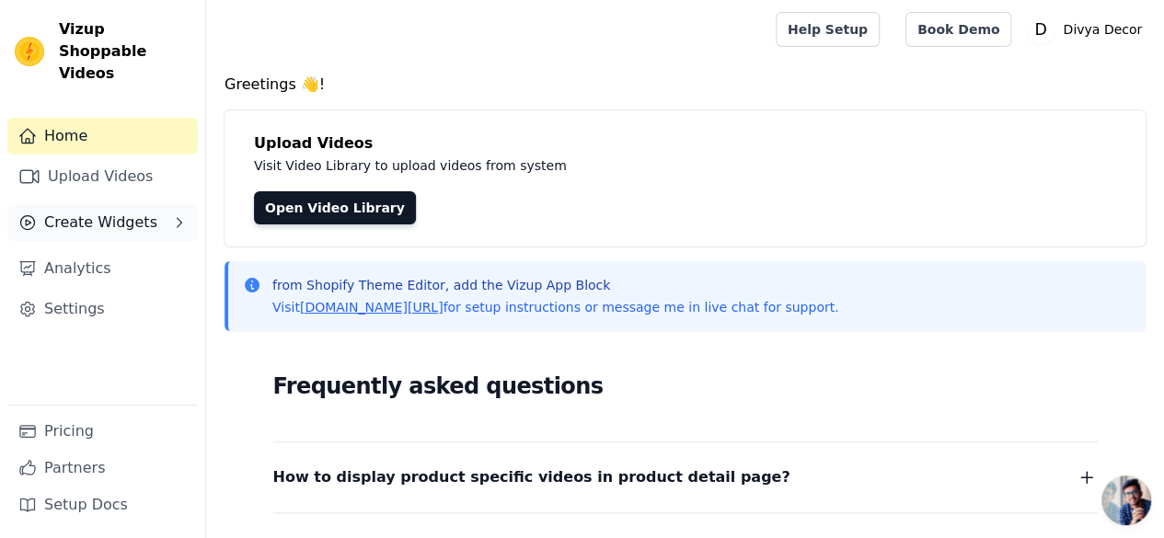
click at [125, 212] on span "Create Widgets" at bounding box center [100, 223] width 113 height 22
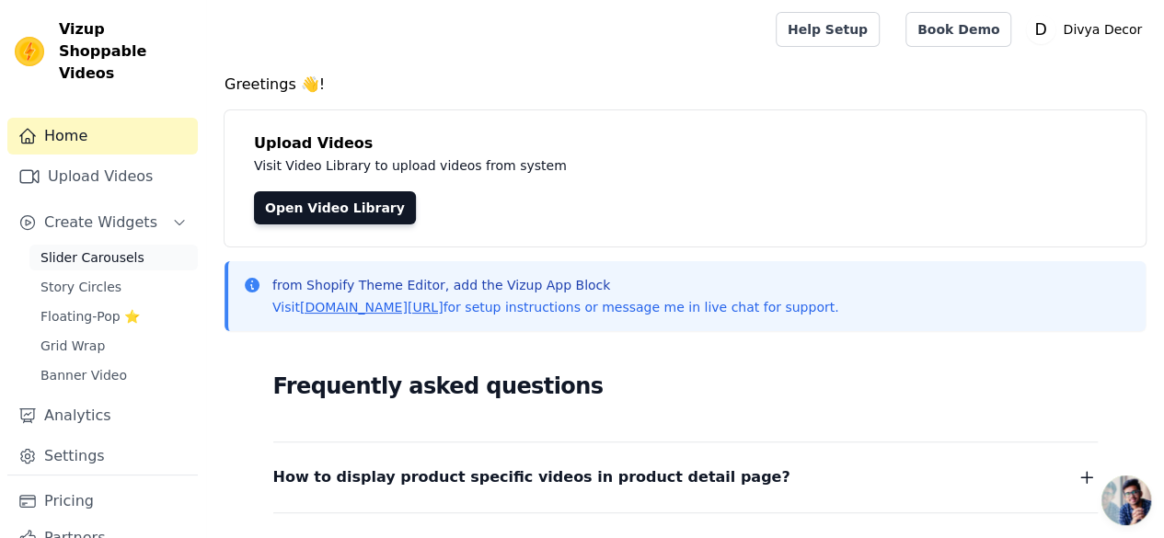
click at [111, 248] on span "Slider Carousels" at bounding box center [92, 257] width 104 height 18
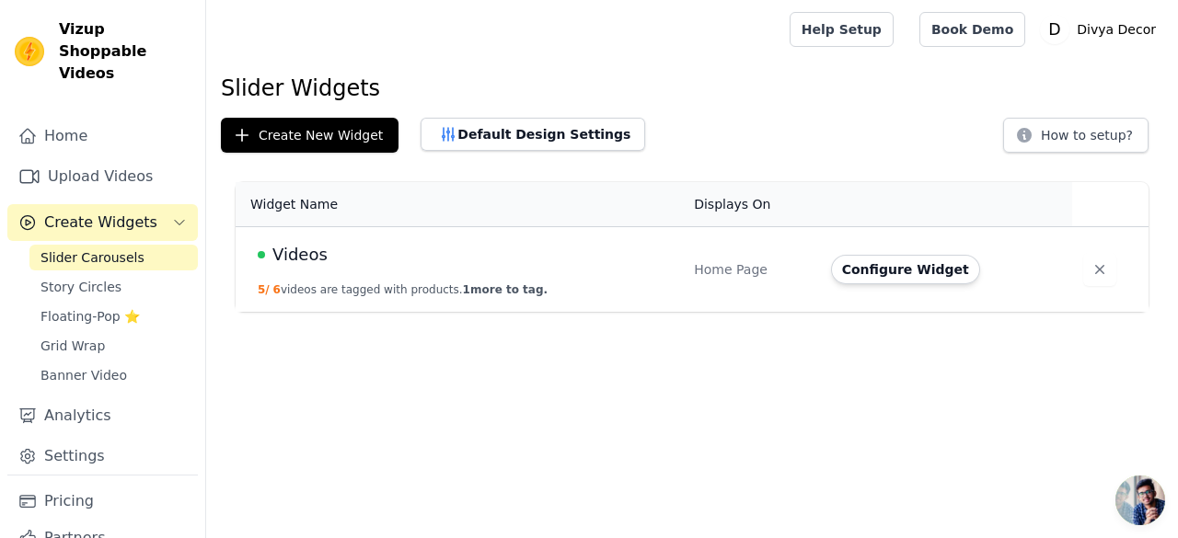
click at [484, 240] on td "Videos 5 / 6 videos are tagged with products. 1 more to tag." at bounding box center [459, 270] width 447 height 86
click at [721, 278] on td "Home Page" at bounding box center [751, 270] width 137 height 86
click at [106, 248] on span "Slider Carousels" at bounding box center [92, 257] width 104 height 18
click at [468, 133] on button "Default Design Settings" at bounding box center [532, 134] width 225 height 33
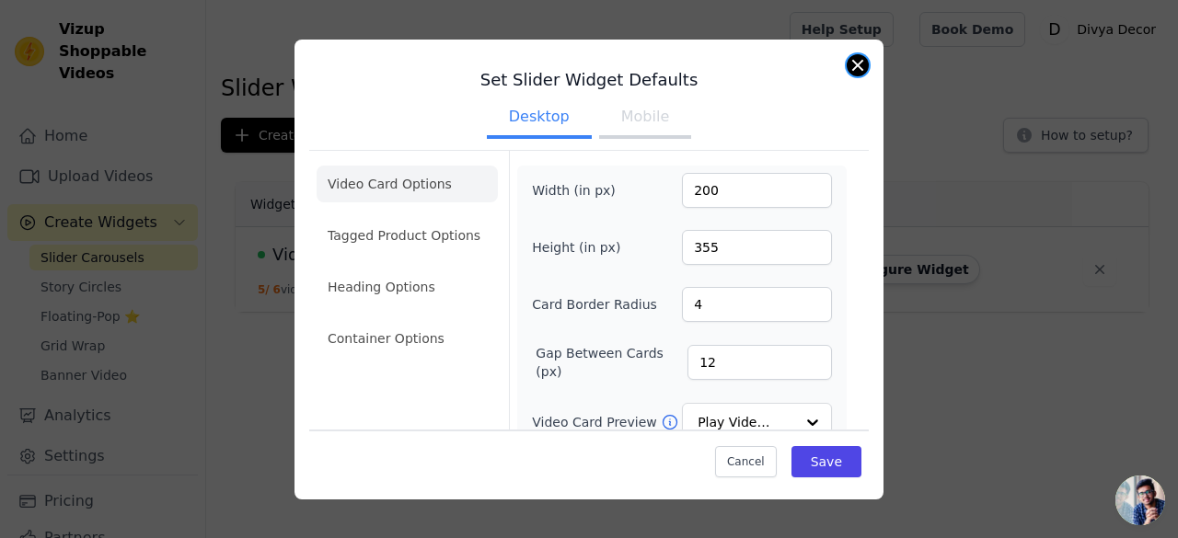
click at [858, 69] on button "Close modal" at bounding box center [857, 65] width 22 height 22
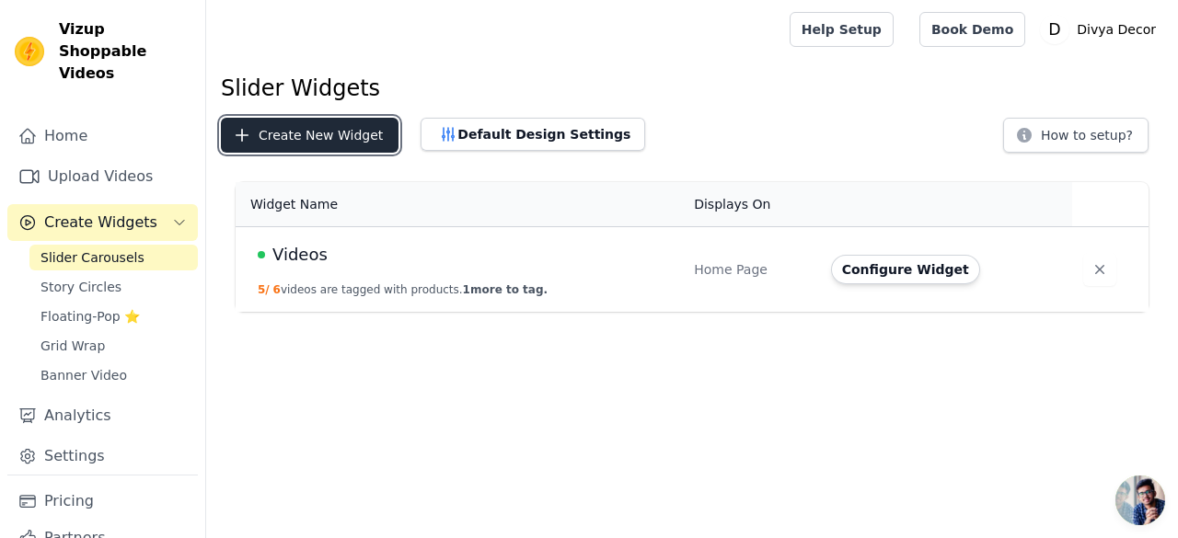
click at [337, 146] on button "Create New Widget" at bounding box center [310, 135] width 178 height 35
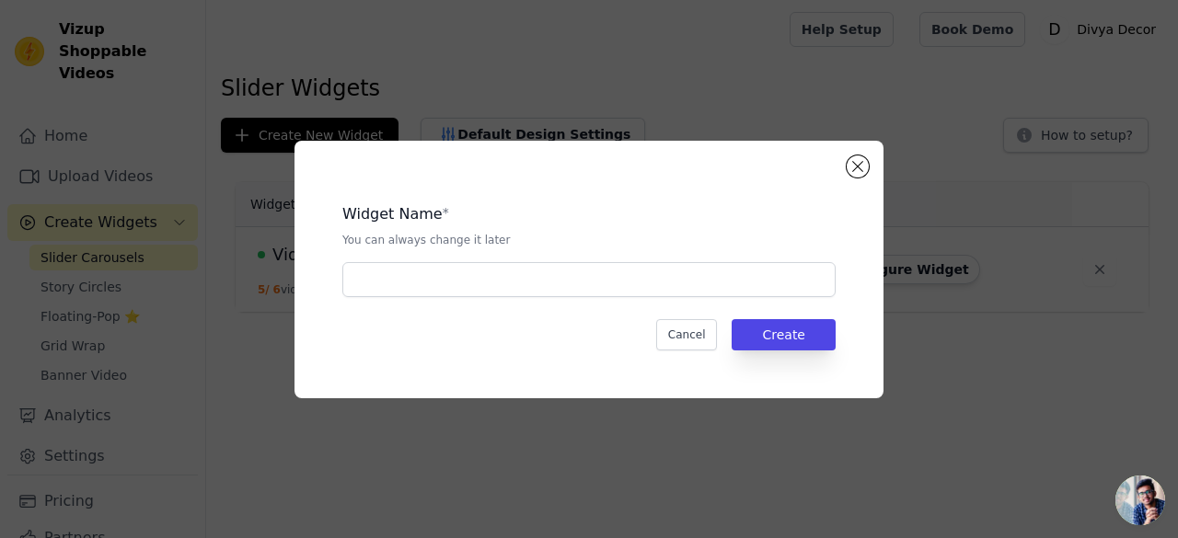
click at [872, 167] on div "Widget Name * You can always change it later Cancel Create" at bounding box center [588, 270] width 589 height 258
click at [864, 167] on button "Close modal" at bounding box center [857, 166] width 22 height 22
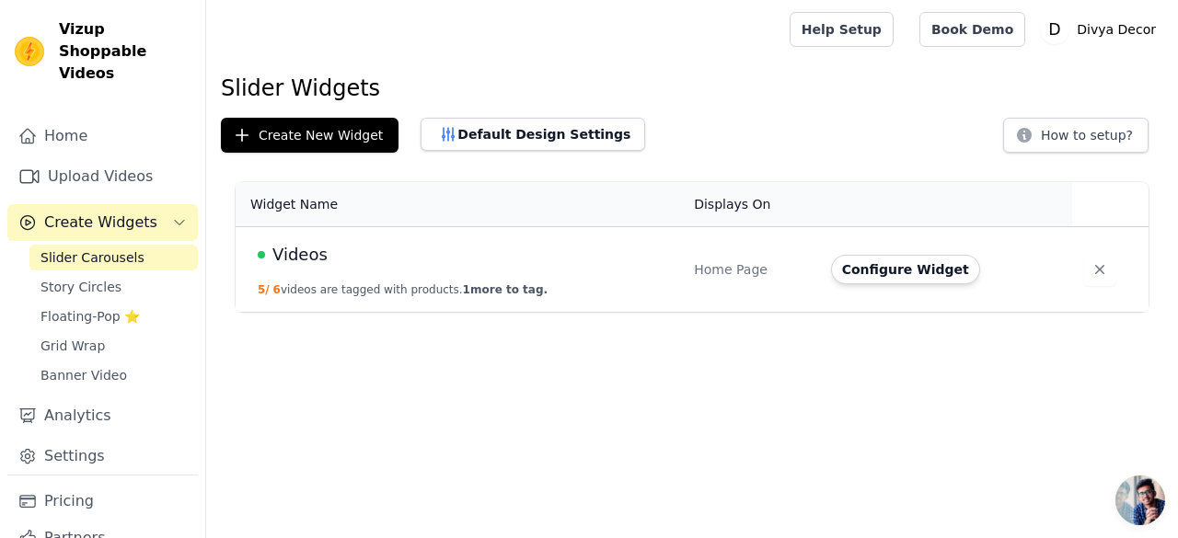
click at [140, 212] on span "Create Widgets" at bounding box center [100, 223] width 113 height 22
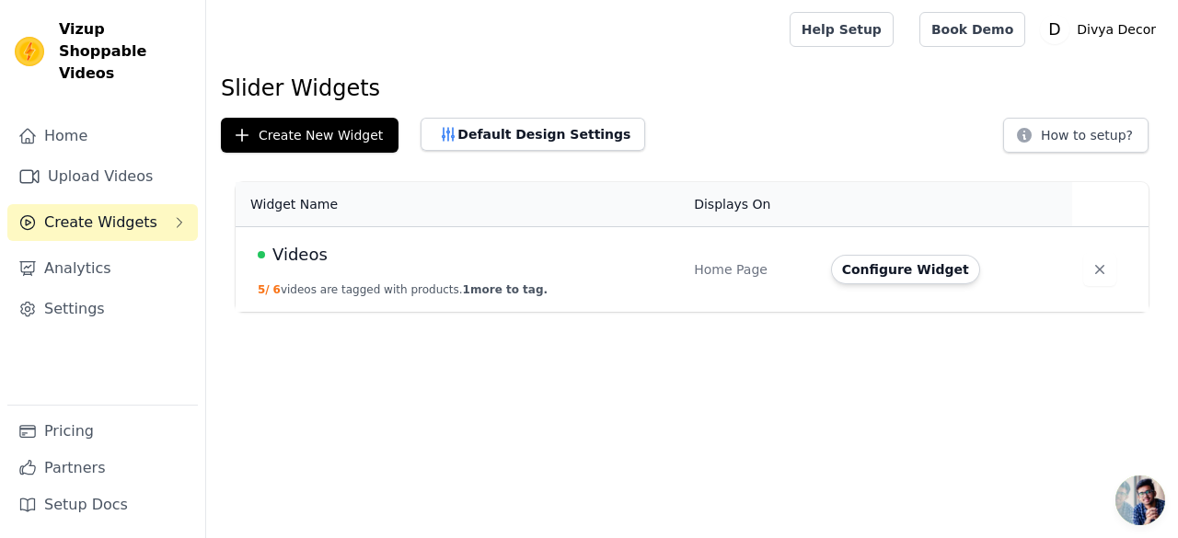
click at [140, 212] on span "Create Widgets" at bounding box center [100, 223] width 113 height 22
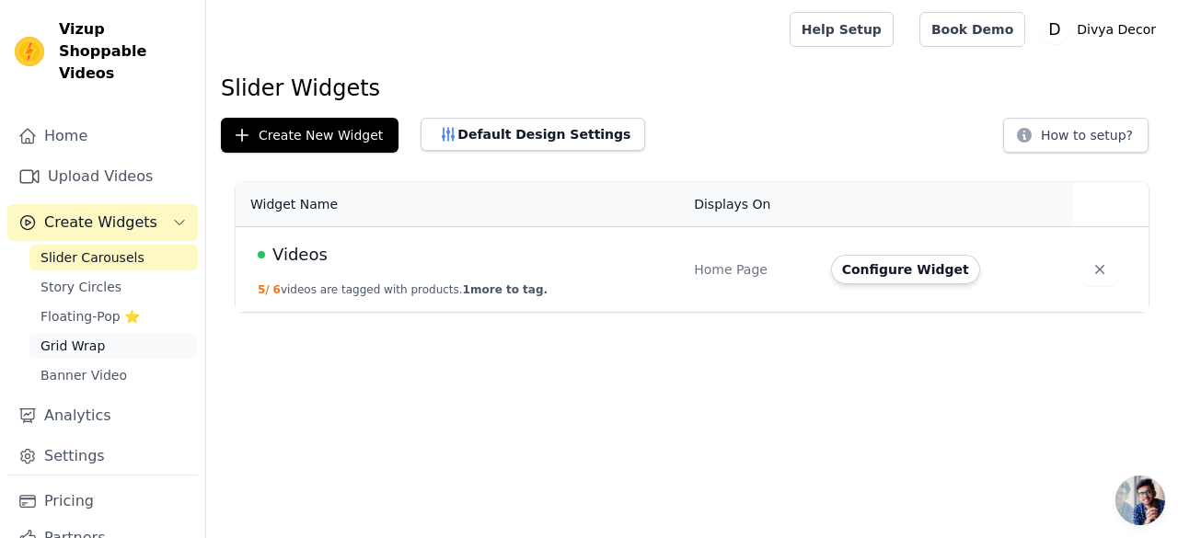
click at [90, 337] on span "Grid Wrap" at bounding box center [72, 346] width 64 height 18
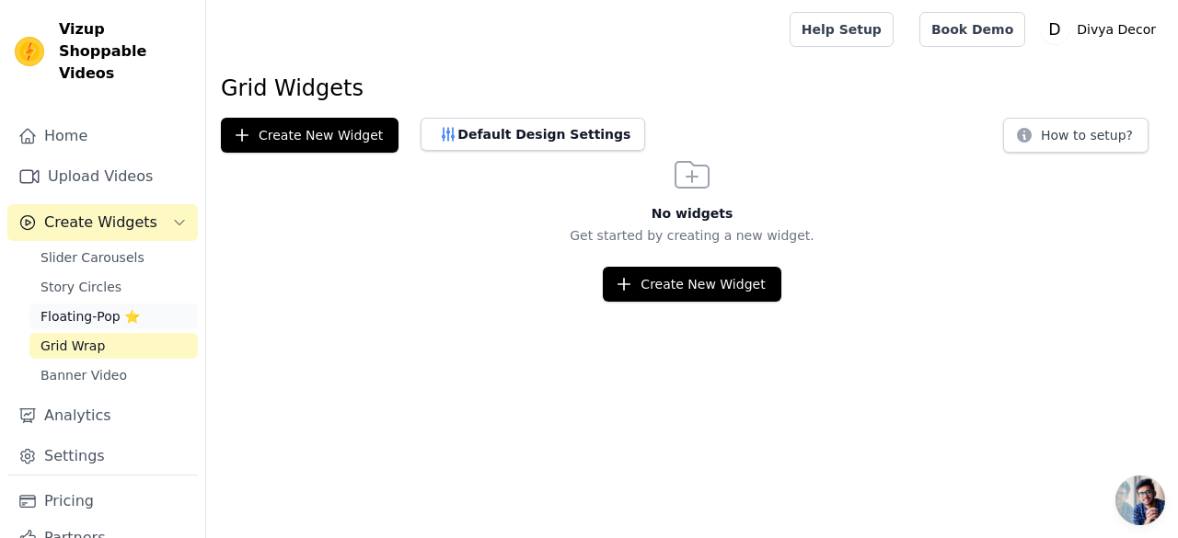
click at [90, 304] on link "Floating-Pop ⭐" at bounding box center [113, 317] width 168 height 26
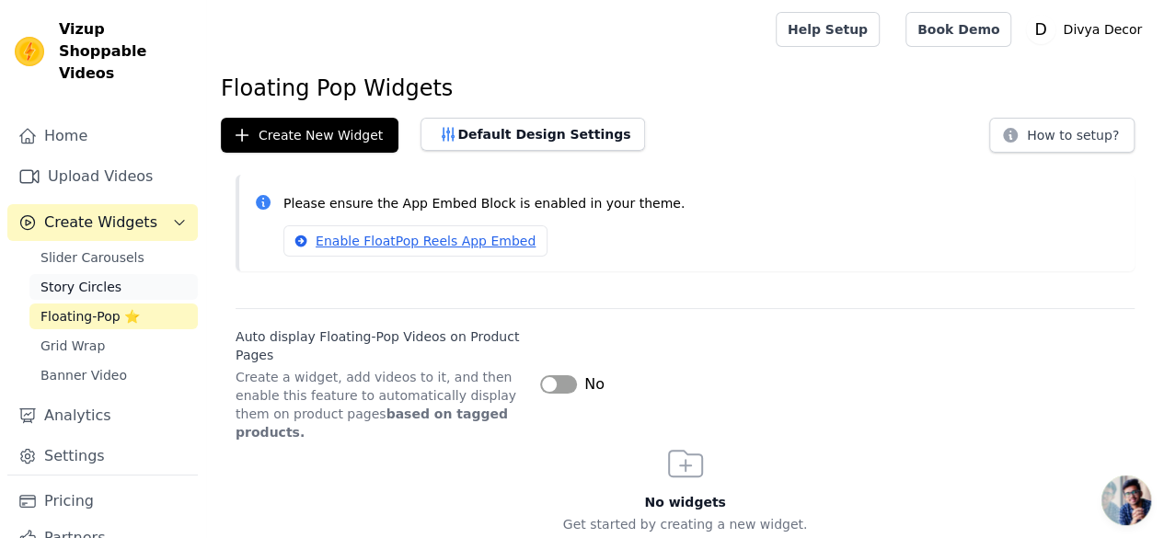
click at [95, 278] on span "Story Circles" at bounding box center [80, 287] width 81 height 18
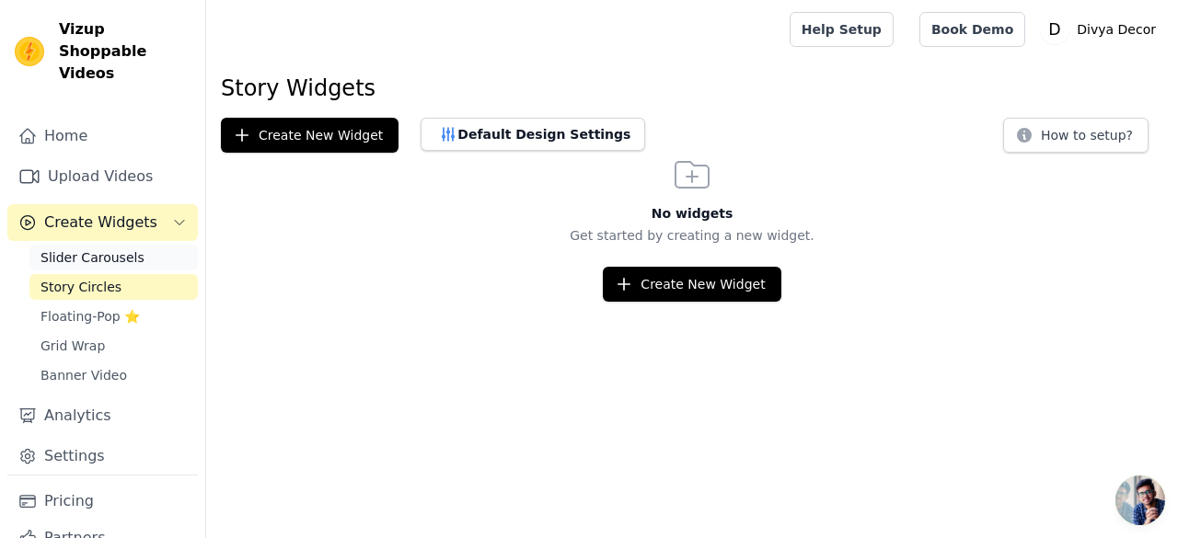
click at [105, 248] on span "Slider Carousels" at bounding box center [92, 257] width 104 height 18
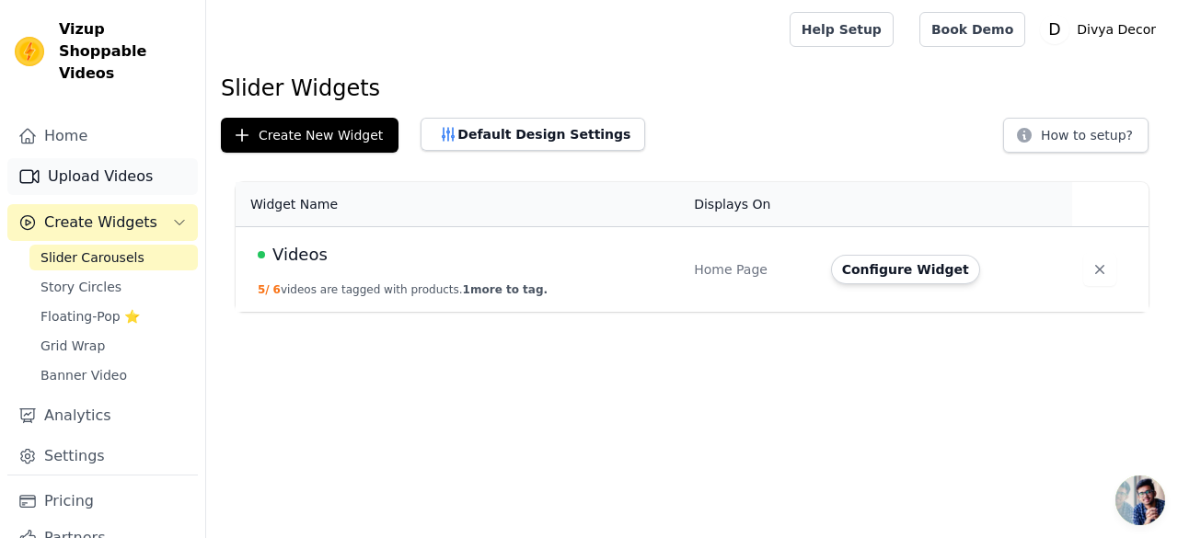
click at [101, 158] on link "Upload Videos" at bounding box center [102, 176] width 190 height 37
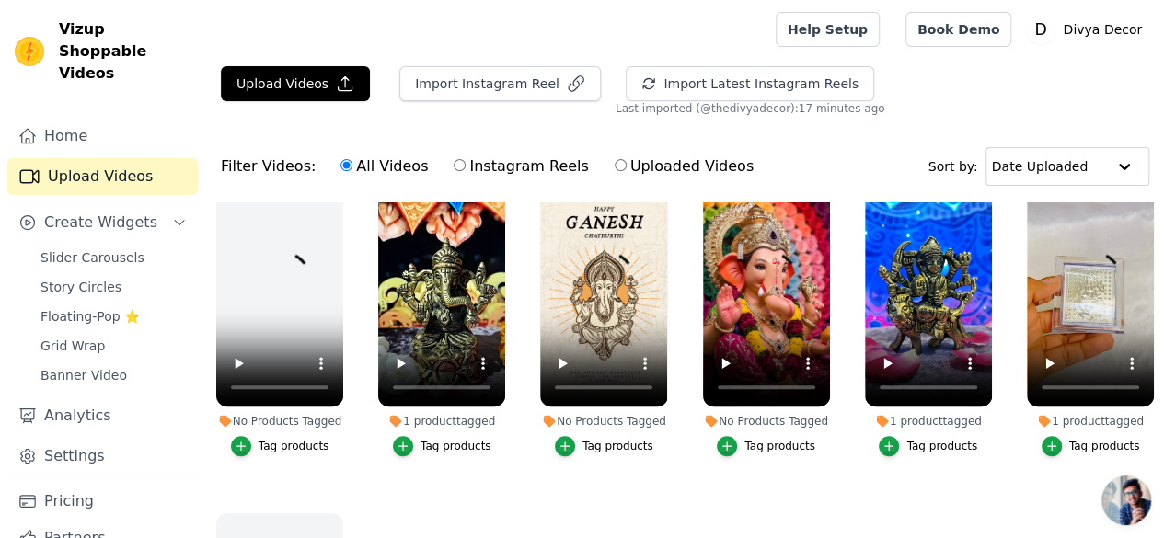
scroll to position [368, 0]
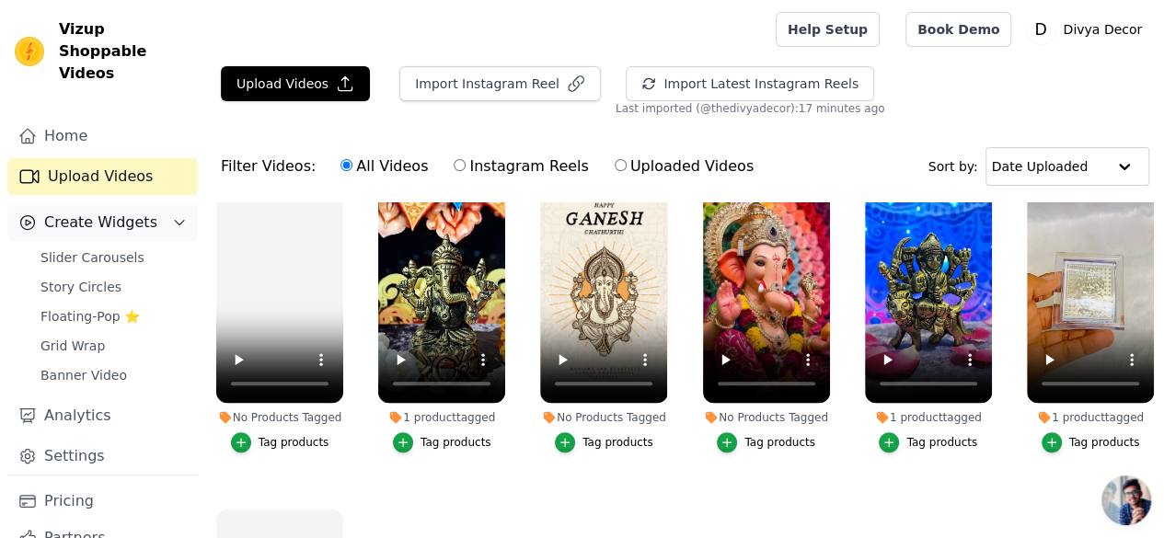
click at [136, 212] on span "Create Widgets" at bounding box center [100, 223] width 113 height 22
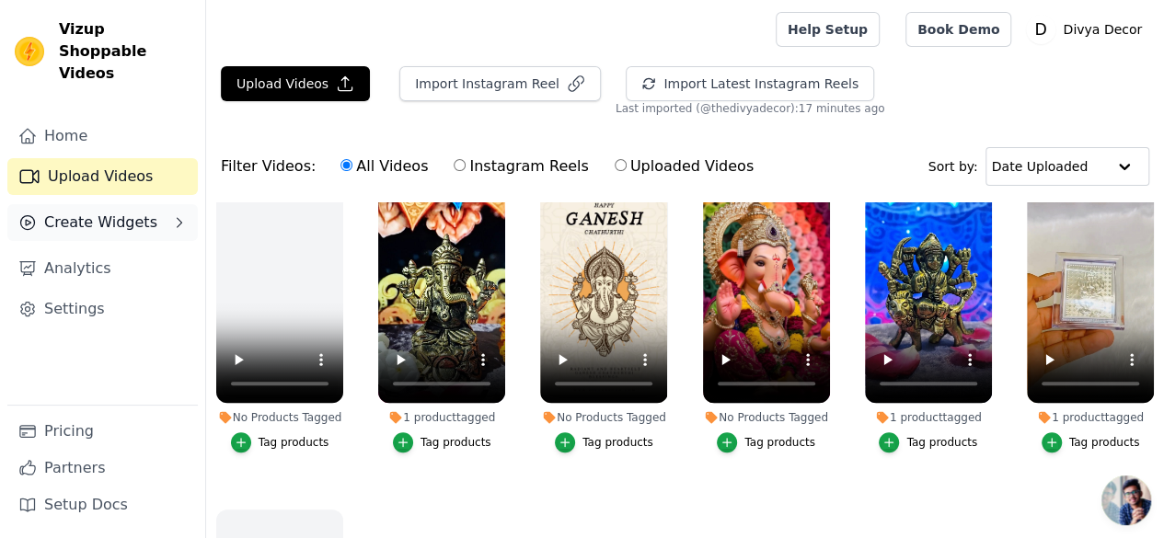
click at [162, 204] on button "Create Widgets" at bounding box center [102, 222] width 190 height 37
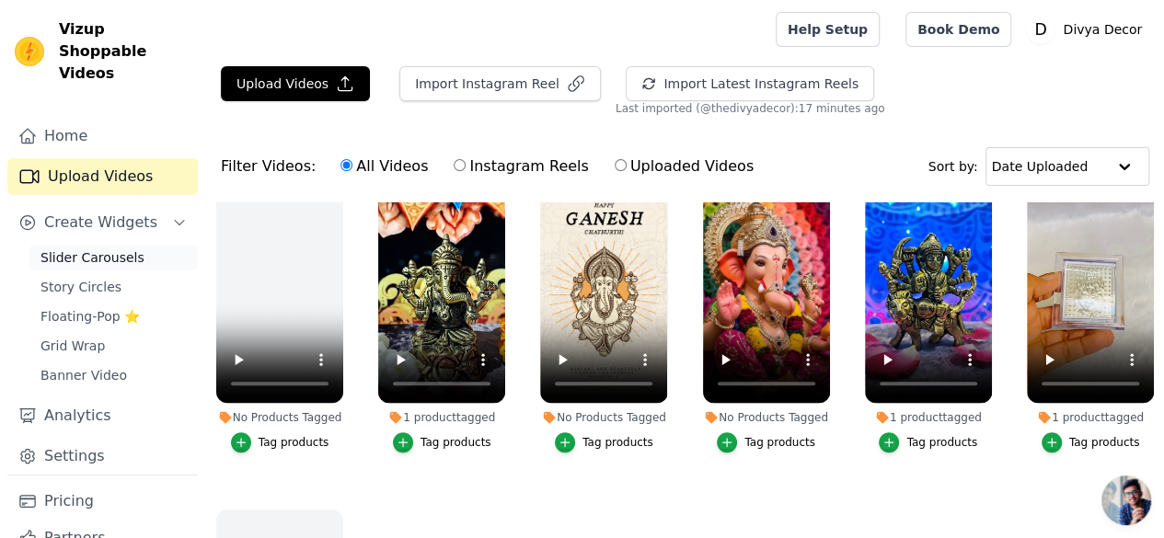
click at [112, 248] on span "Slider Carousels" at bounding box center [92, 257] width 104 height 18
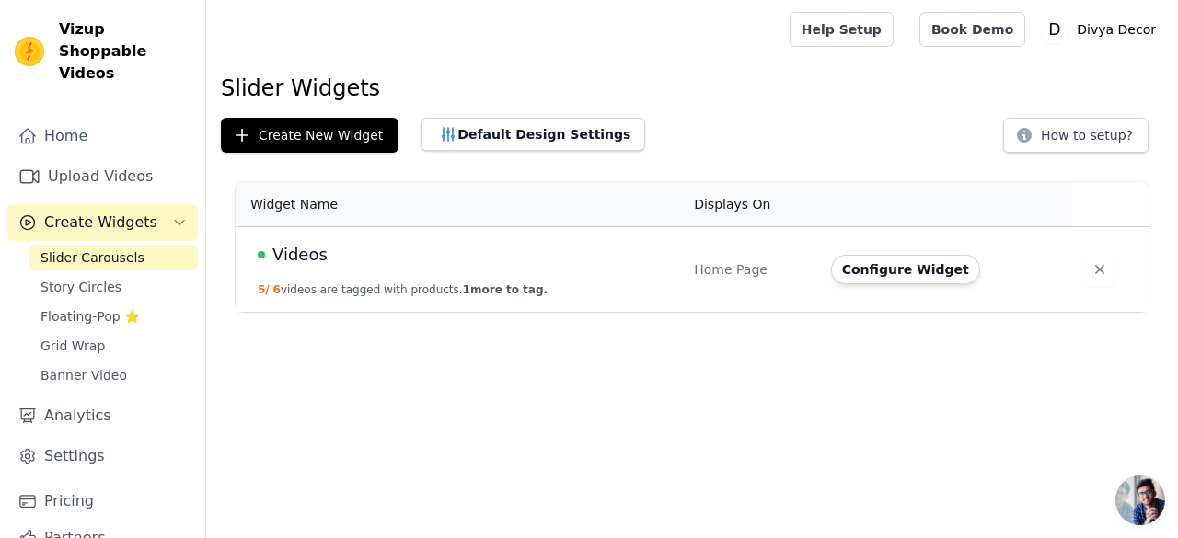
click at [394, 277] on td "Videos 5 / 6 videos are tagged with products. 1 more to tag." at bounding box center [459, 270] width 447 height 86
click at [823, 279] on td "Configure Widget" at bounding box center [946, 270] width 252 height 86
click at [886, 267] on button "Configure Widget" at bounding box center [905, 269] width 149 height 29
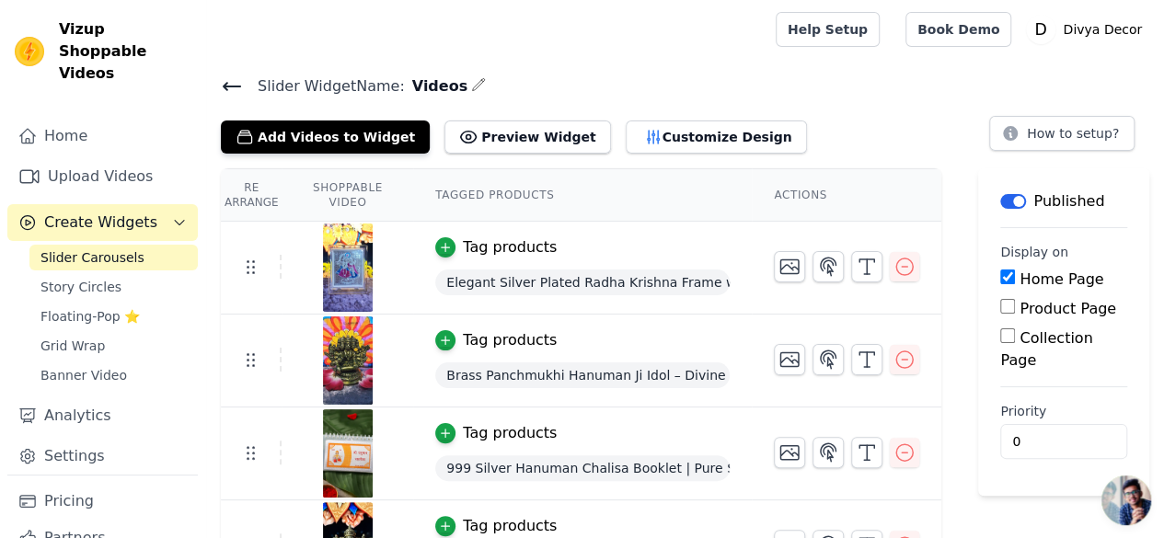
click at [323, 256] on div at bounding box center [347, 268] width 130 height 88
click at [471, 86] on icon "button" at bounding box center [478, 84] width 15 height 15
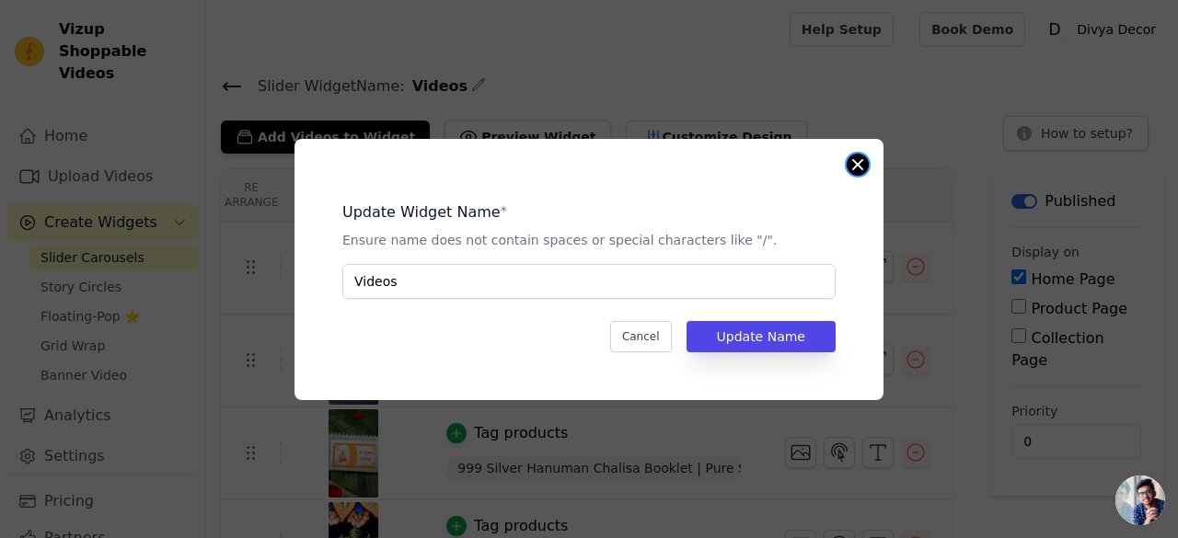
click at [853, 165] on button "Close modal" at bounding box center [857, 165] width 22 height 22
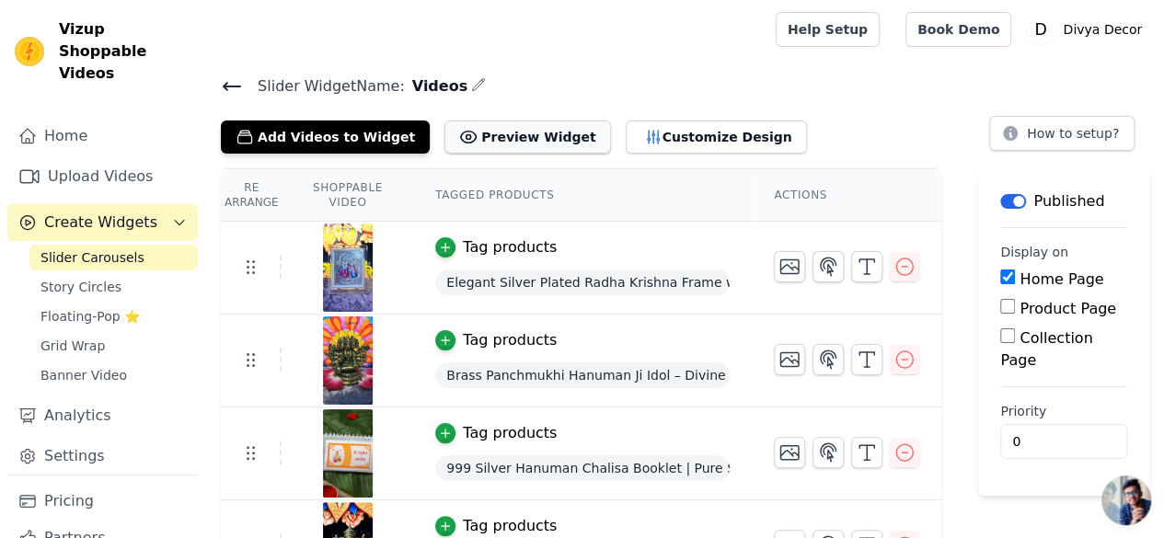
click at [458, 147] on button "Preview Widget" at bounding box center [527, 137] width 166 height 33
click at [132, 212] on span "Create Widgets" at bounding box center [100, 223] width 113 height 22
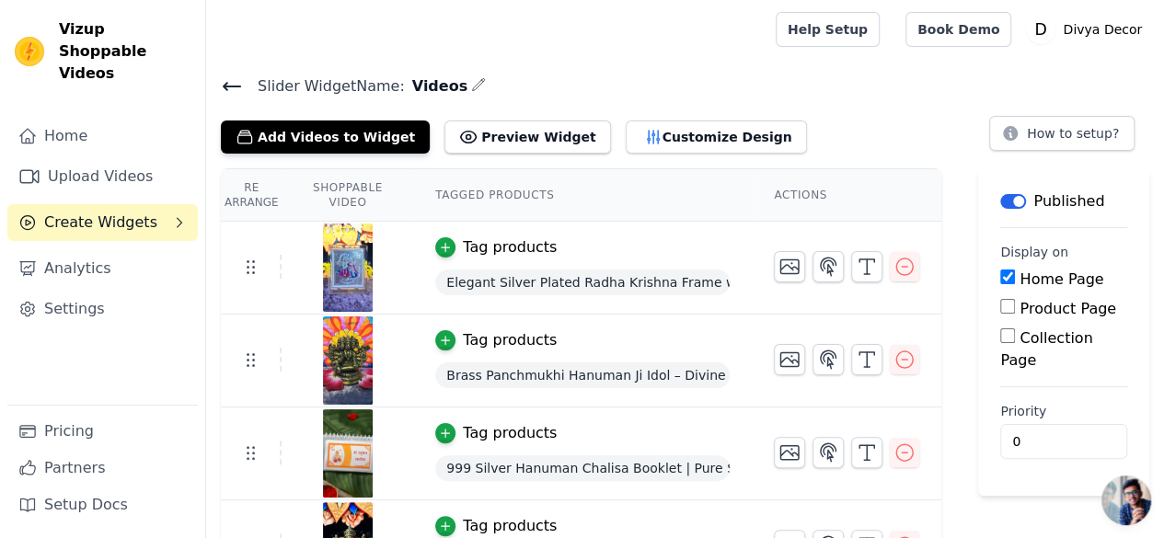
click at [109, 212] on span "Create Widgets" at bounding box center [100, 223] width 113 height 22
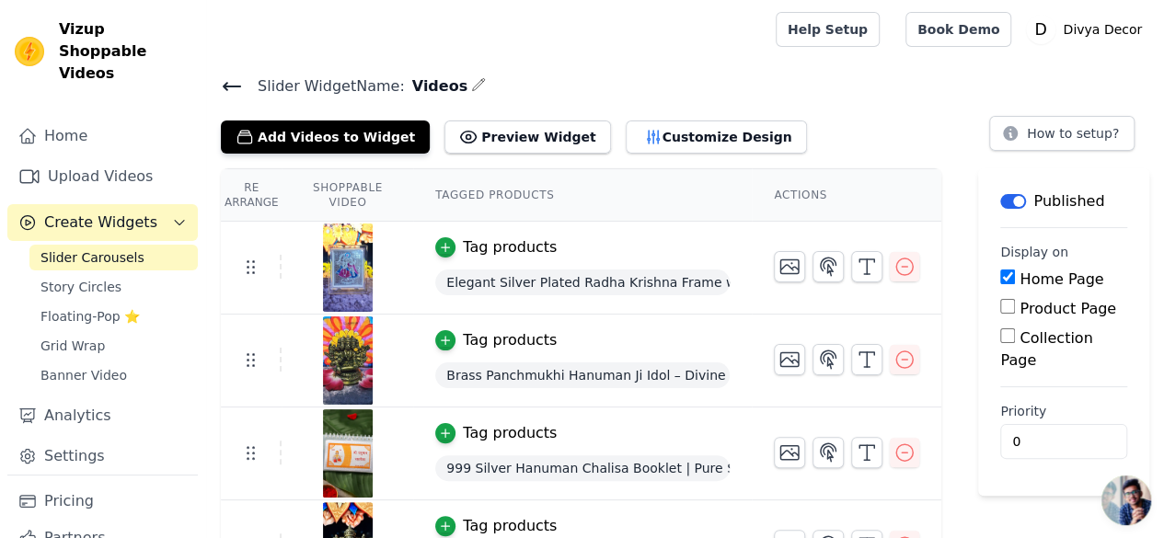
click at [137, 245] on link "Slider Carousels" at bounding box center [113, 258] width 168 height 26
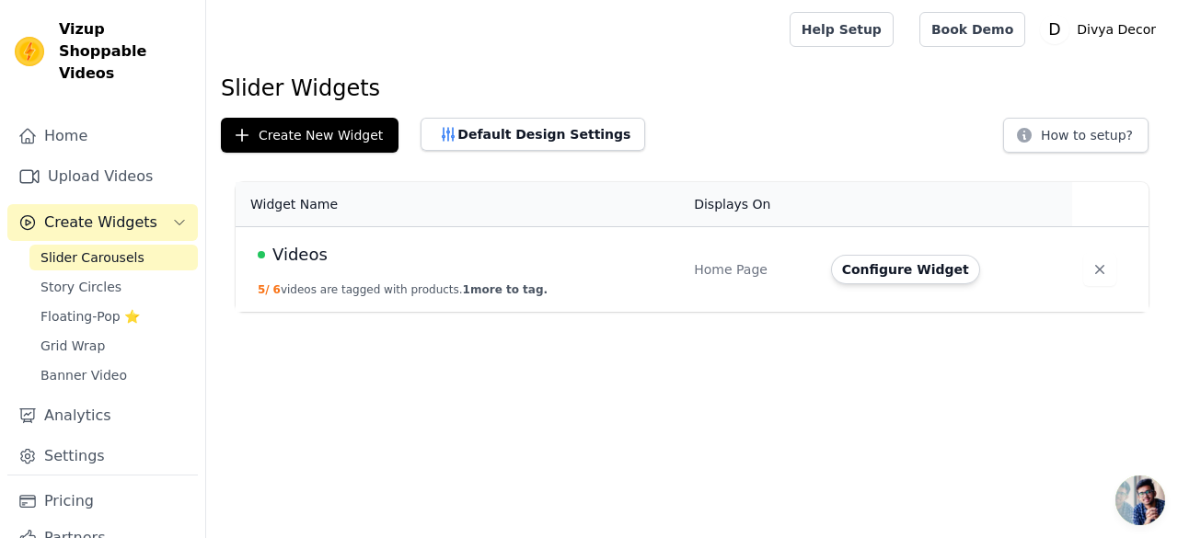
click at [585, 228] on td "Videos 5 / 6 videos are tagged with products. 1 more to tag." at bounding box center [459, 270] width 447 height 86
drag, startPoint x: 512, startPoint y: 279, endPoint x: 489, endPoint y: 290, distance: 25.5
click at [512, 280] on td "Videos 5 / 6 videos are tagged with products. 1 more to tag." at bounding box center [459, 270] width 447 height 86
click at [485, 292] on span "1 more to tag." at bounding box center [505, 289] width 85 height 13
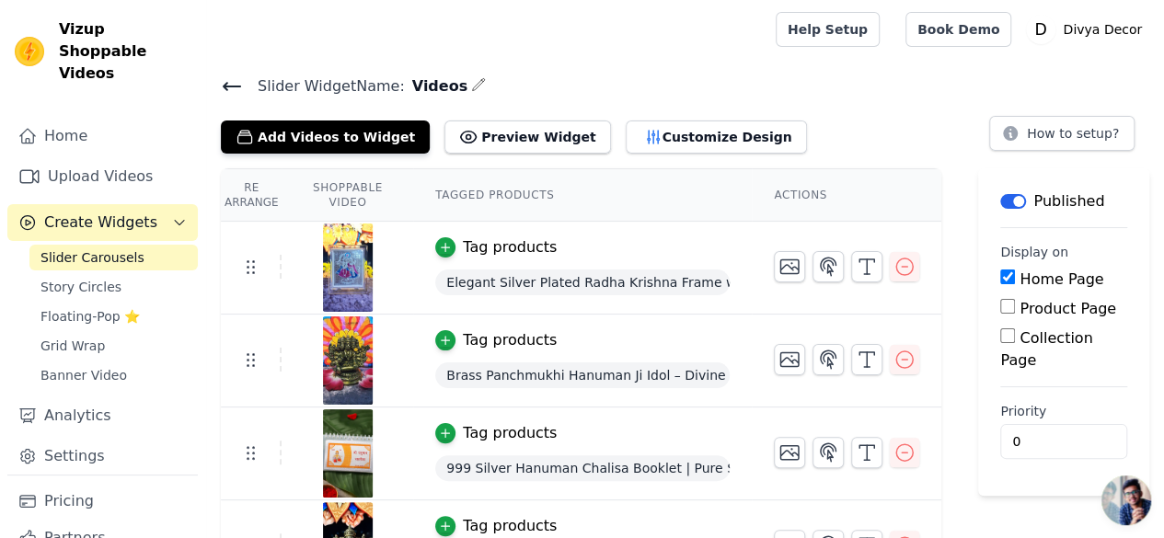
click at [471, 84] on icon "button" at bounding box center [478, 84] width 15 height 15
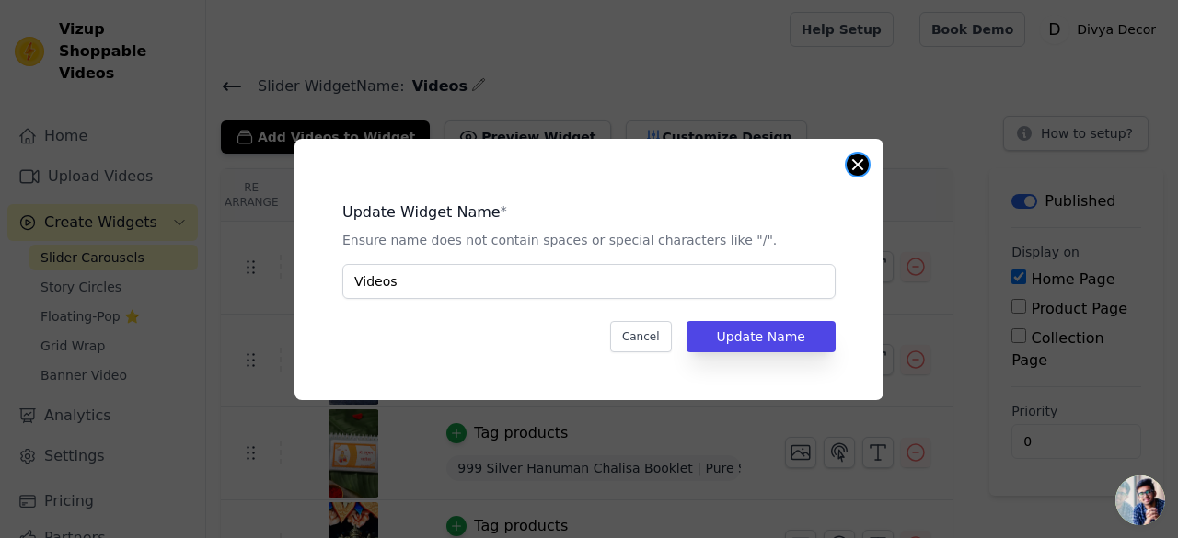
click at [862, 159] on button "Close modal" at bounding box center [857, 165] width 22 height 22
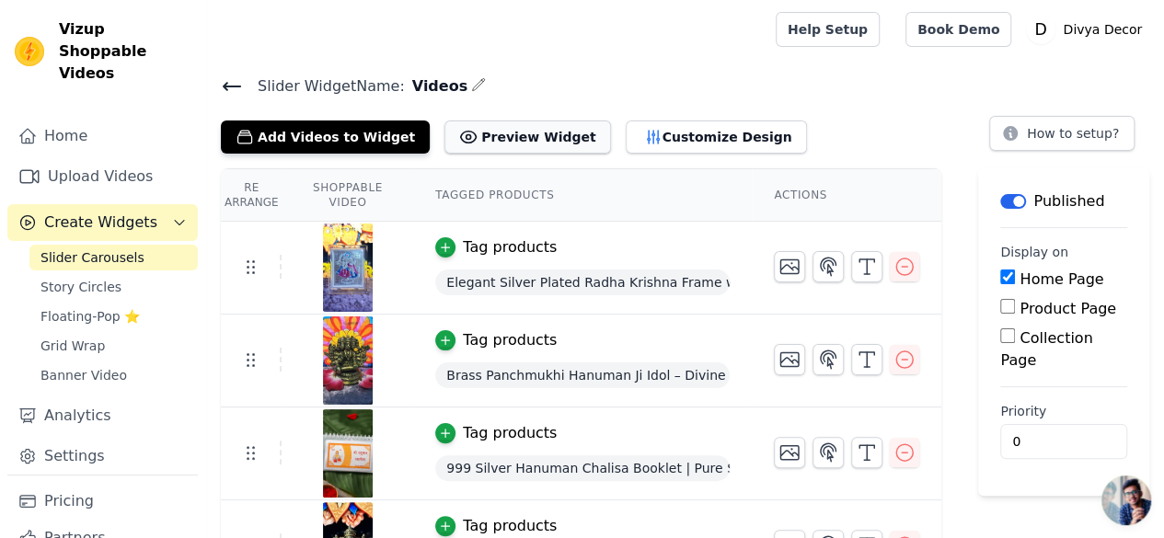
click at [481, 147] on button "Preview Widget" at bounding box center [527, 137] width 166 height 33
click at [80, 278] on span "Story Circles" at bounding box center [80, 287] width 81 height 18
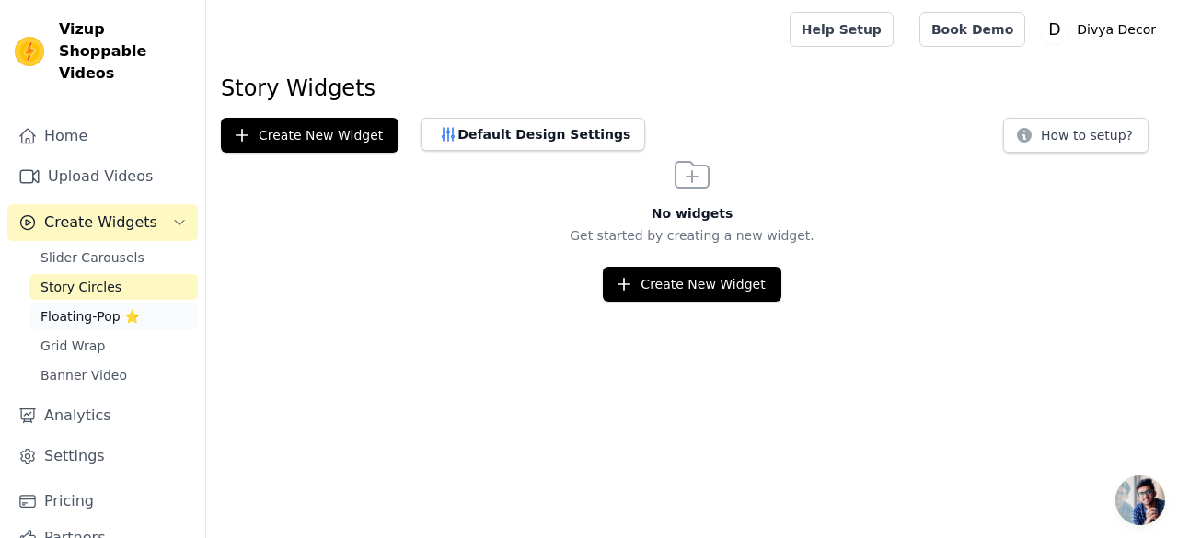
click at [67, 307] on span "Floating-Pop ⭐" at bounding box center [89, 316] width 99 height 18
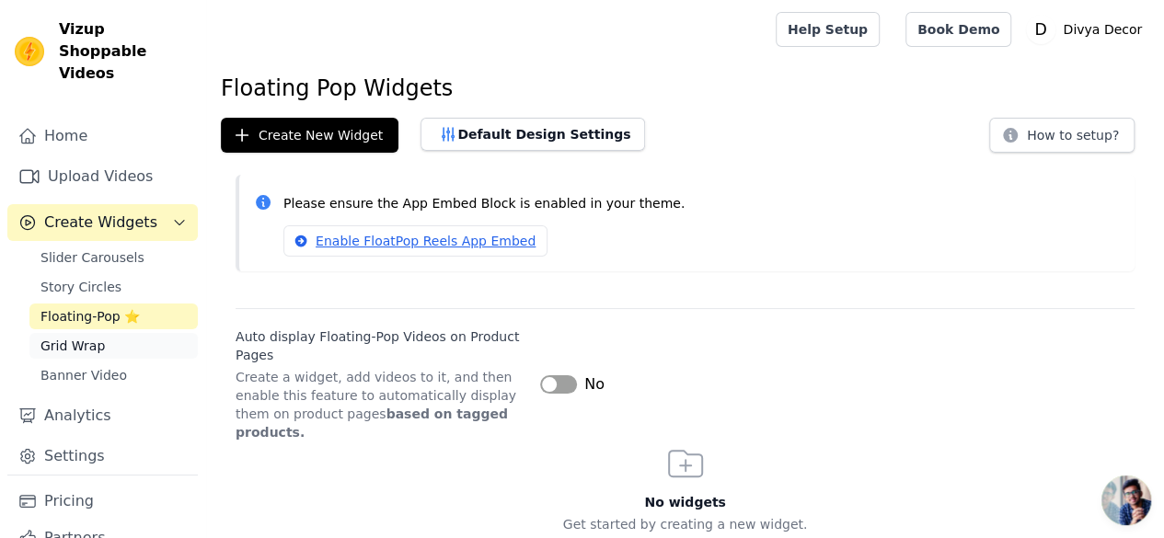
click at [75, 337] on span "Grid Wrap" at bounding box center [72, 346] width 64 height 18
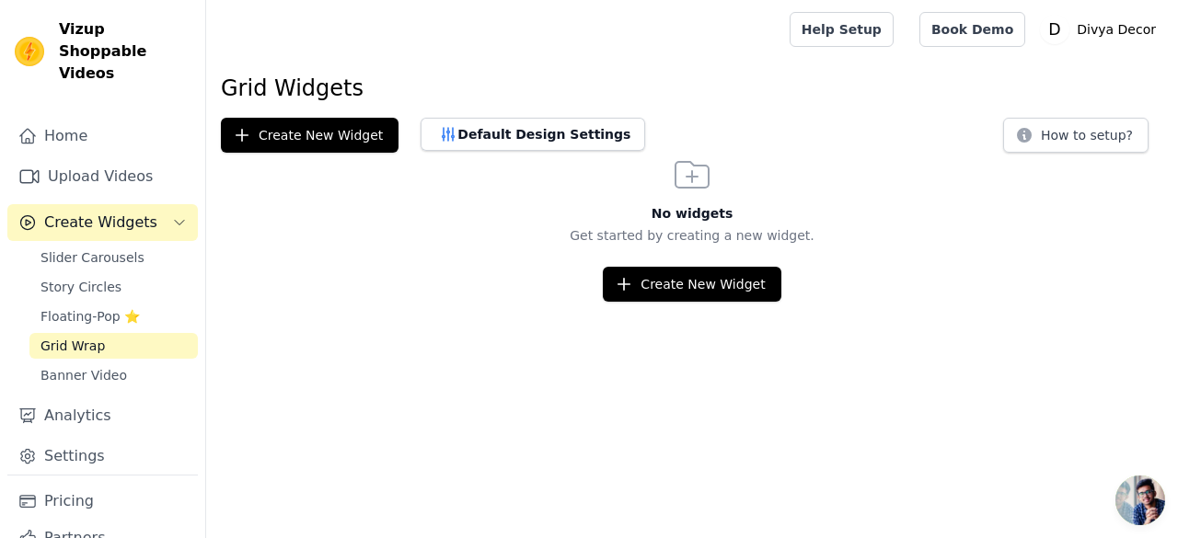
click at [85, 336] on link "Grid Wrap" at bounding box center [113, 346] width 168 height 26
click at [85, 366] on span "Banner Video" at bounding box center [83, 375] width 86 height 18
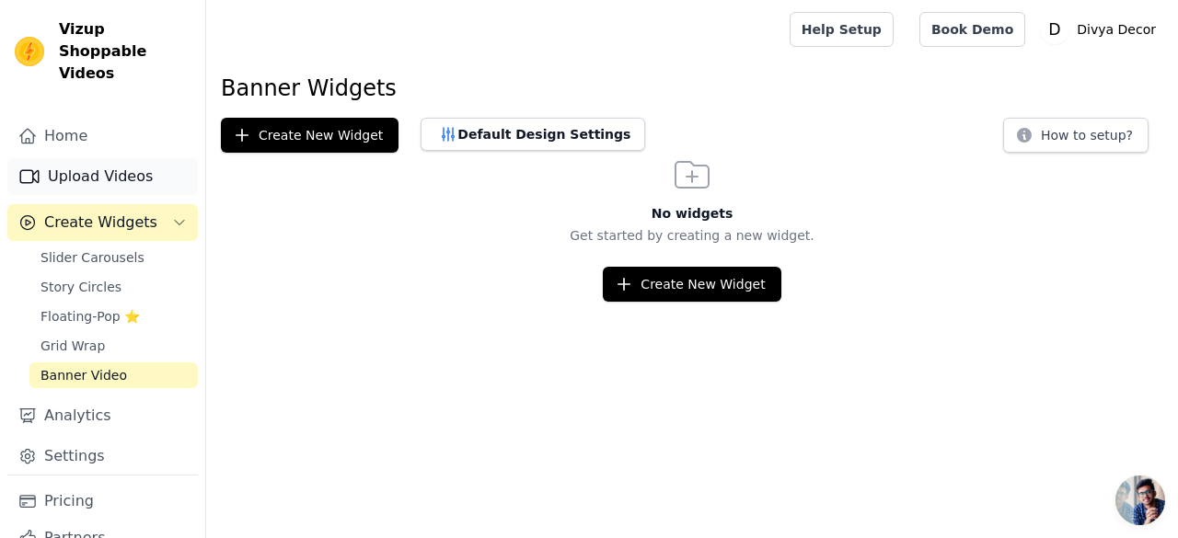
click at [96, 158] on link "Upload Videos" at bounding box center [102, 176] width 190 height 37
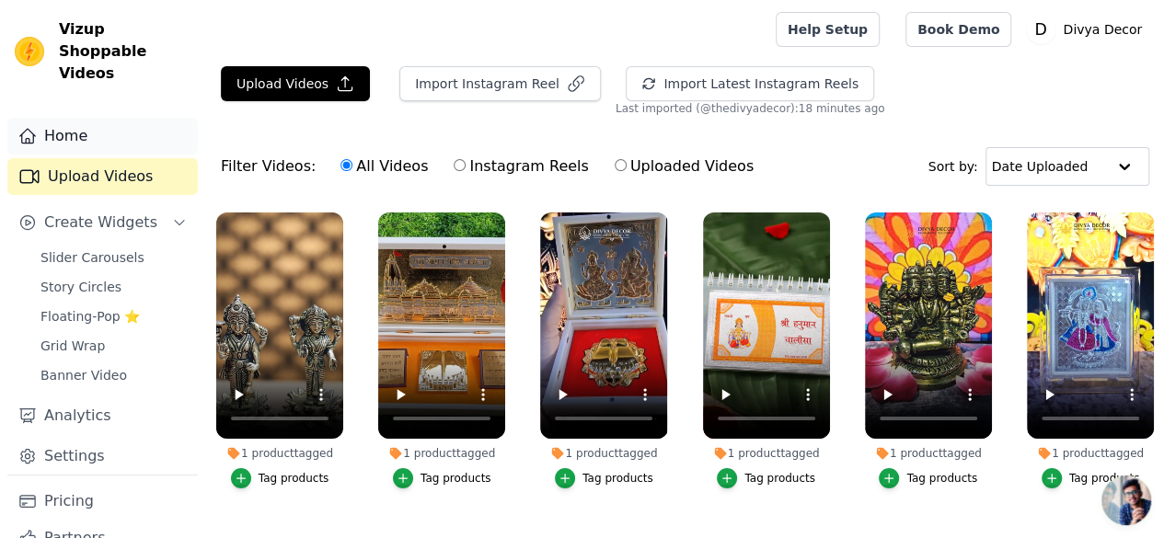
click at [114, 124] on link "Home" at bounding box center [102, 136] width 190 height 37
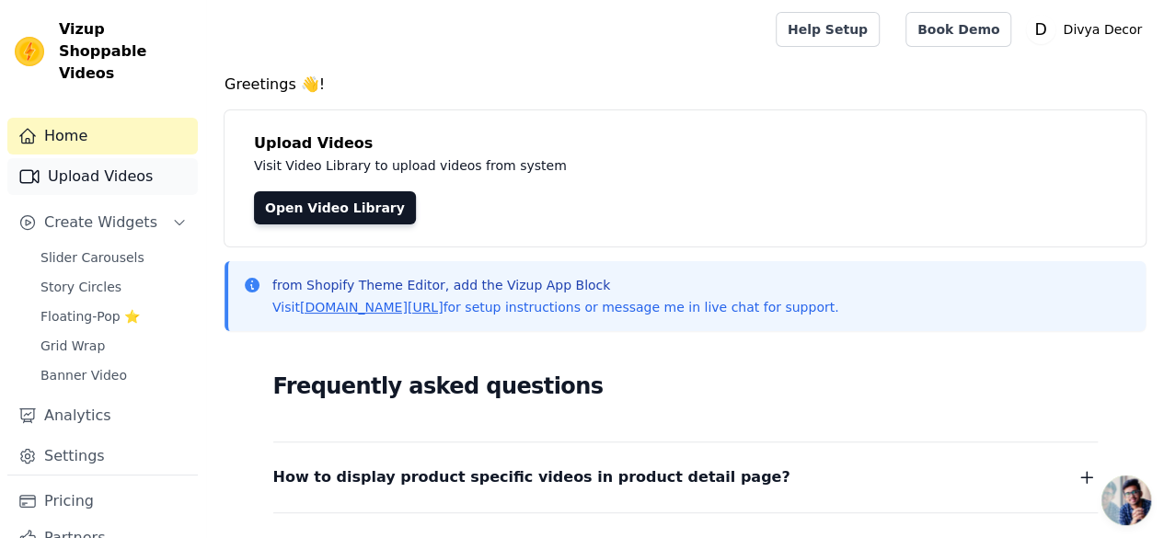
click at [82, 158] on link "Upload Videos" at bounding box center [102, 176] width 190 height 37
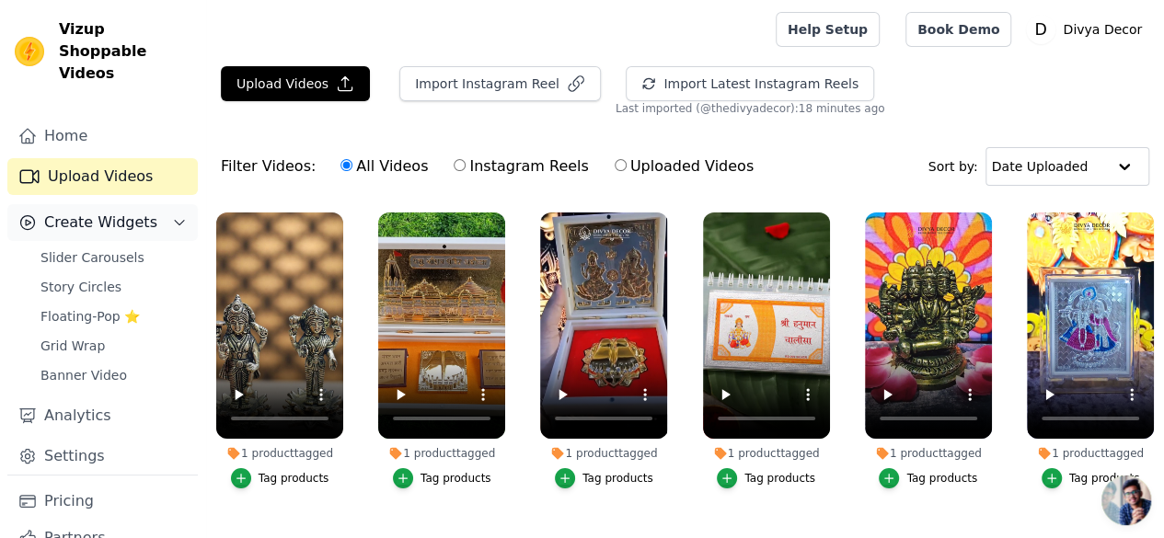
click at [78, 212] on span "Create Widgets" at bounding box center [100, 223] width 113 height 22
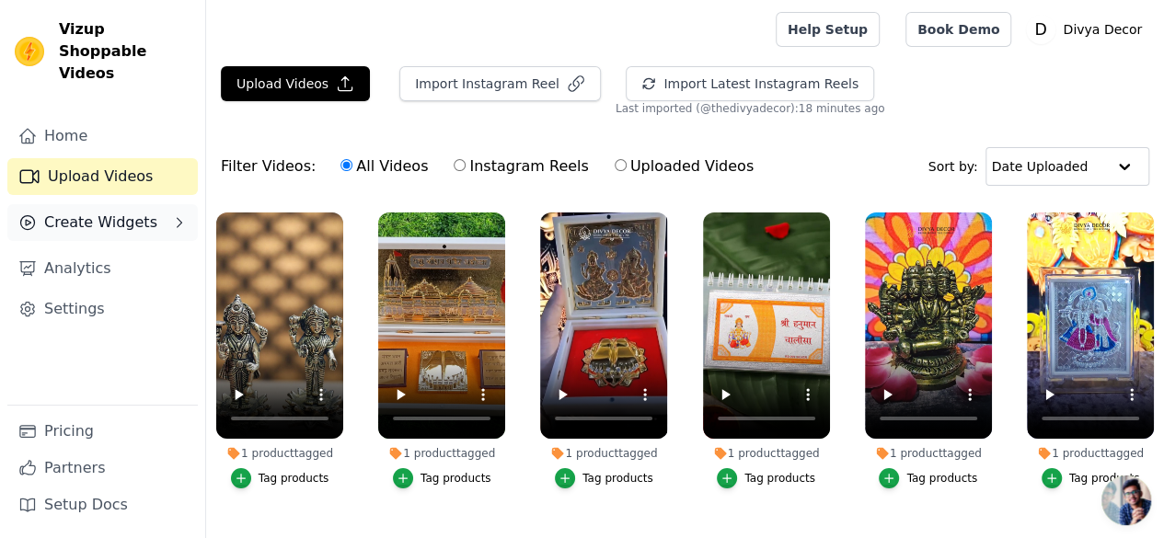
click at [109, 212] on span "Create Widgets" at bounding box center [100, 223] width 113 height 22
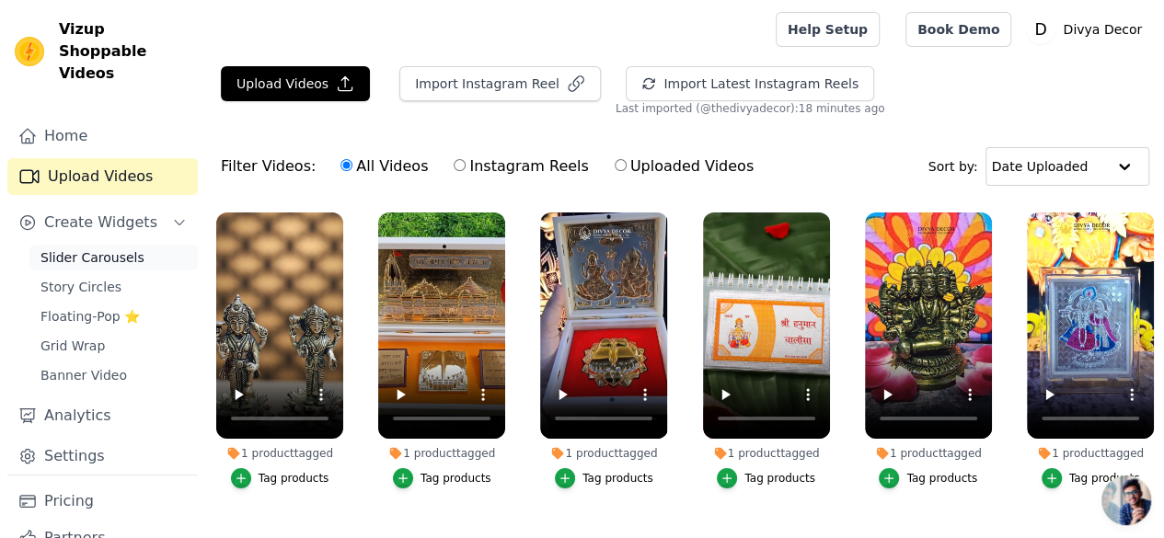
click at [119, 248] on span "Slider Carousels" at bounding box center [92, 257] width 104 height 18
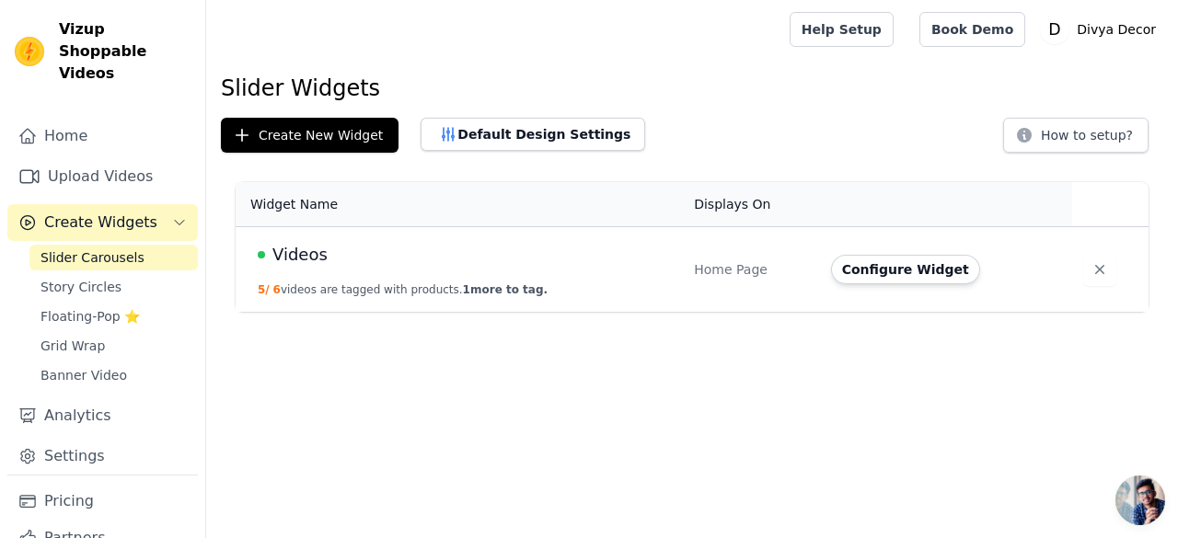
click at [721, 271] on div "Home Page" at bounding box center [751, 269] width 115 height 18
click at [352, 138] on button "Create New Widget" at bounding box center [310, 135] width 178 height 35
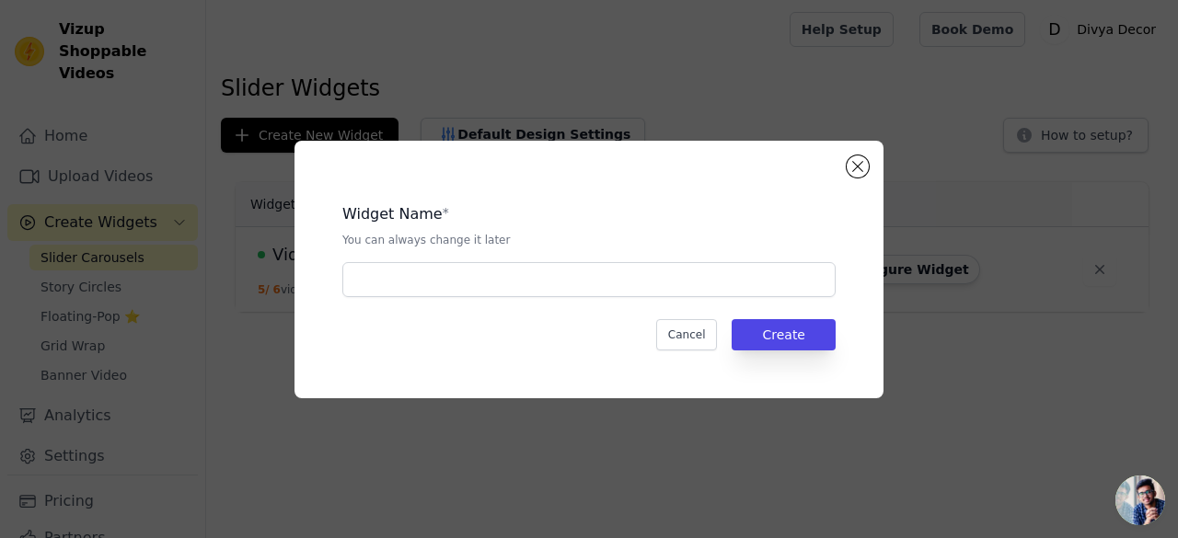
click at [846, 161] on div "Widget Name * You can always change it later Cancel Create" at bounding box center [588, 270] width 589 height 258
click at [854, 163] on button "Close modal" at bounding box center [857, 166] width 22 height 22
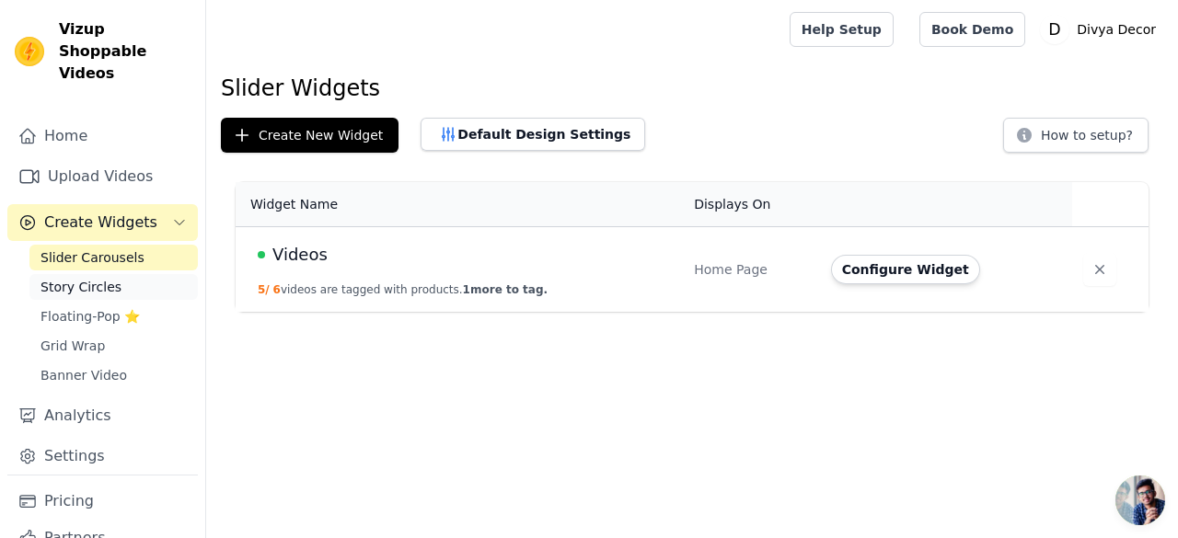
click at [116, 274] on link "Story Circles" at bounding box center [113, 287] width 168 height 26
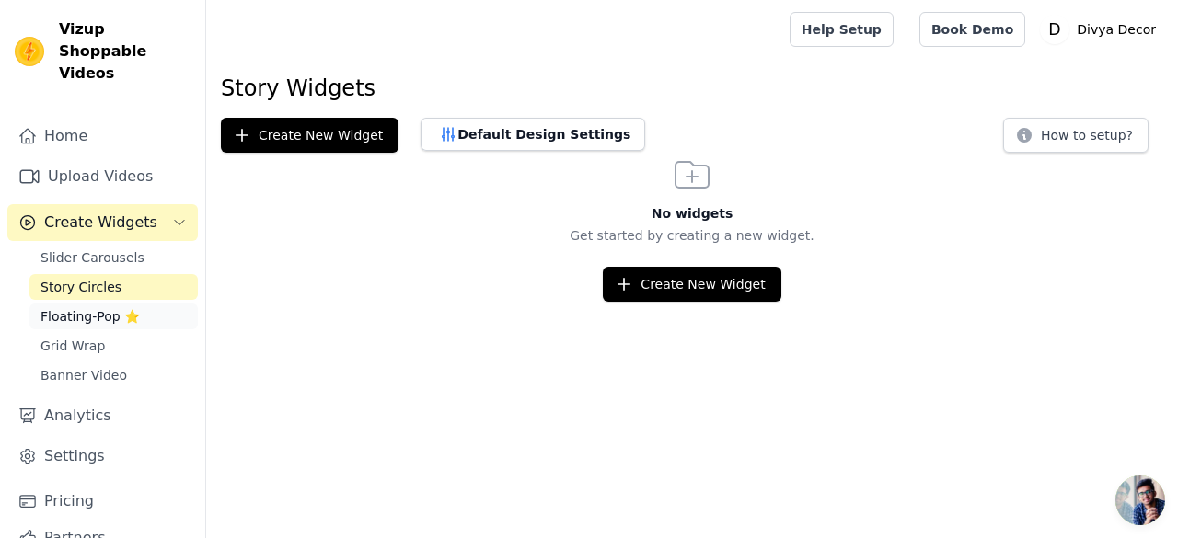
click at [65, 305] on link "Floating-Pop ⭐" at bounding box center [113, 317] width 168 height 26
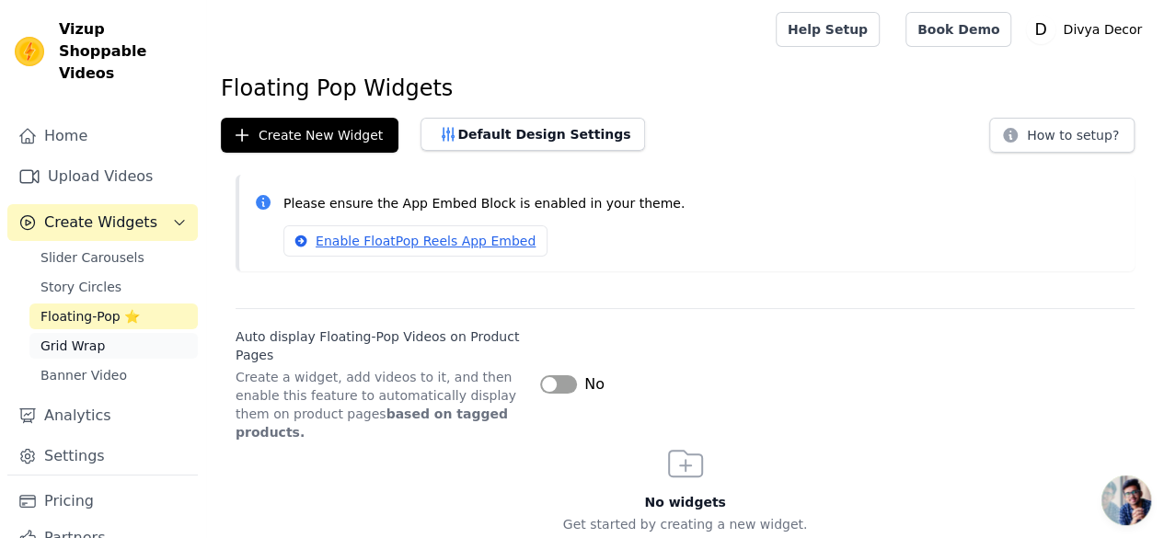
click at [63, 333] on link "Grid Wrap" at bounding box center [113, 346] width 168 height 26
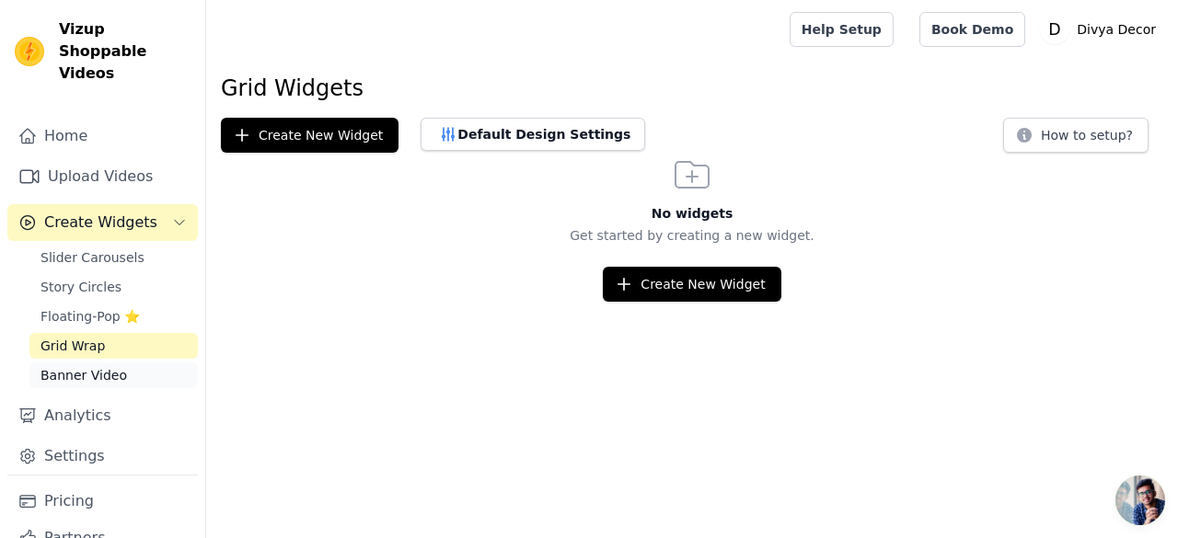
click at [68, 366] on span "Banner Video" at bounding box center [83, 375] width 86 height 18
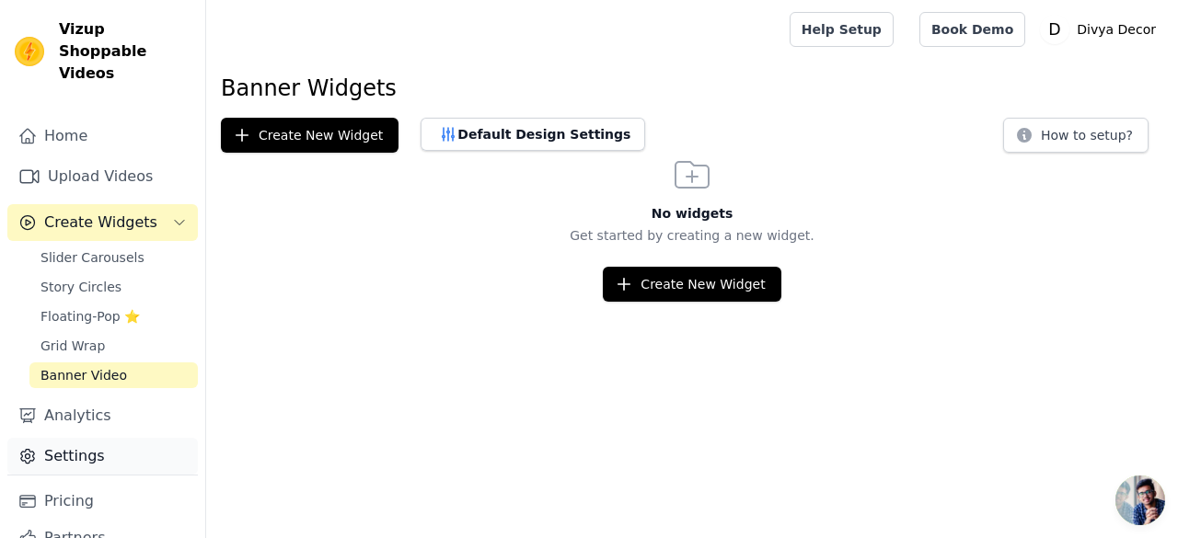
click at [83, 438] on link "Settings" at bounding box center [102, 456] width 190 height 37
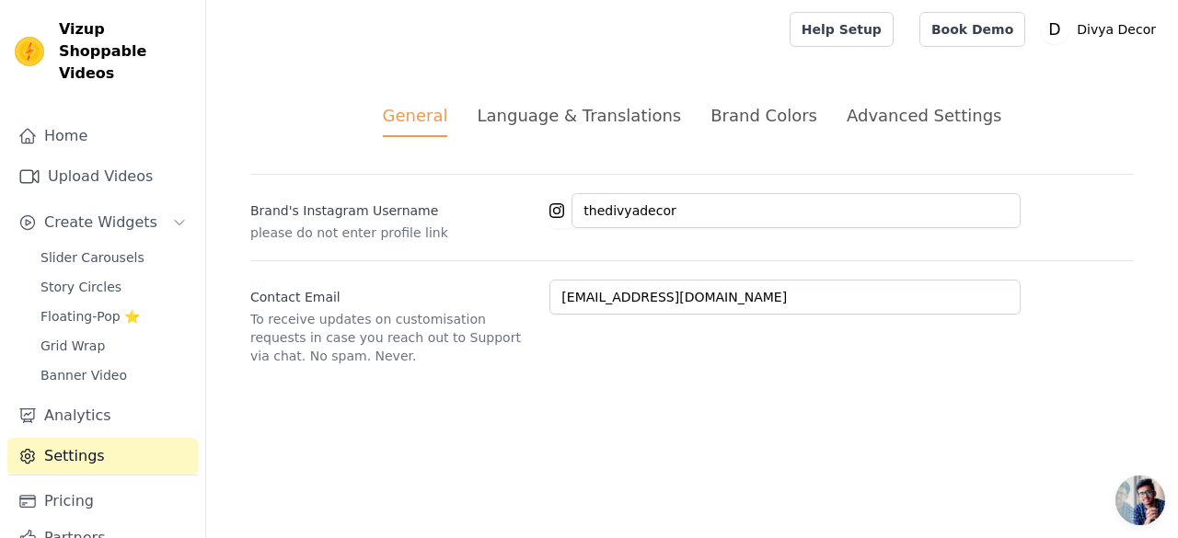
click at [114, 133] on div "Home Upload Videos Create Widgets Slider Carousels Story Circles Floating-Pop ⭐…" at bounding box center [102, 296] width 190 height 357
click at [110, 158] on link "Upload Videos" at bounding box center [102, 176] width 190 height 37
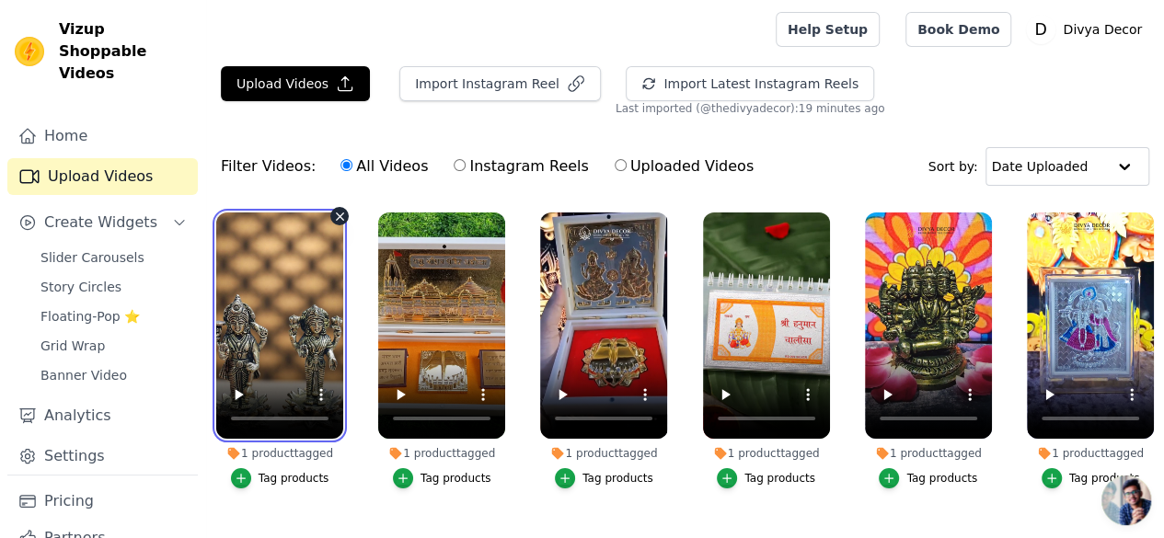
click at [333, 330] on video at bounding box center [279, 326] width 127 height 226
click at [294, 312] on video at bounding box center [279, 326] width 127 height 226
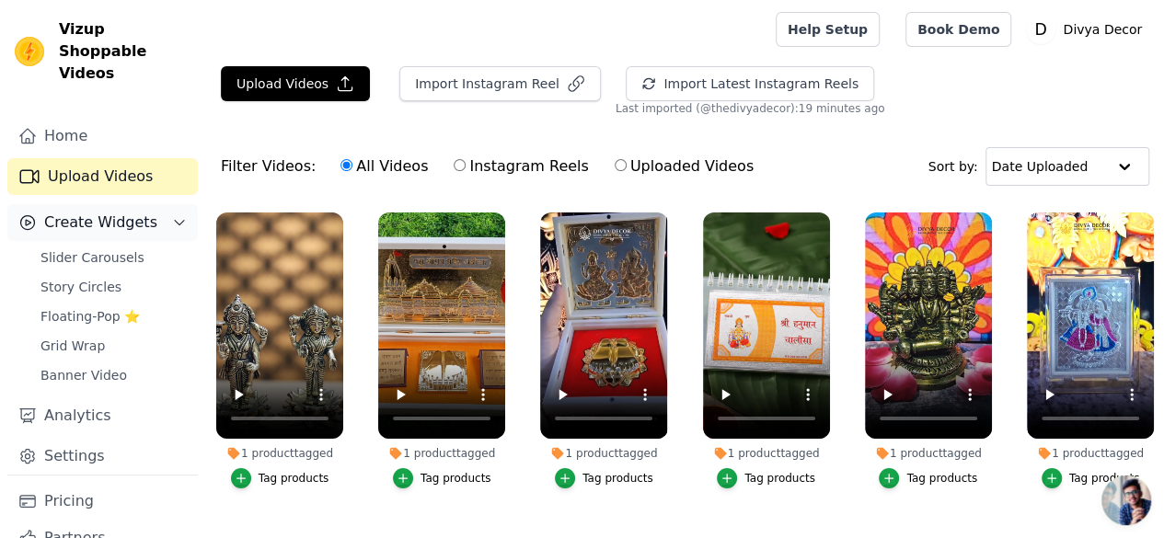
click at [105, 212] on span "Create Widgets" at bounding box center [100, 223] width 113 height 22
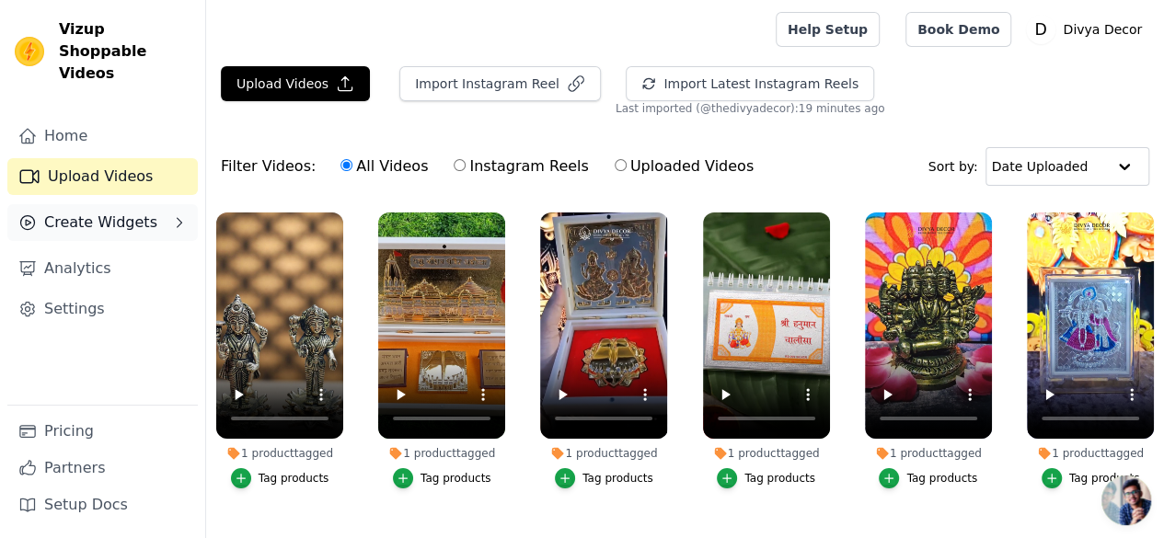
click at [105, 212] on span "Create Widgets" at bounding box center [100, 223] width 113 height 22
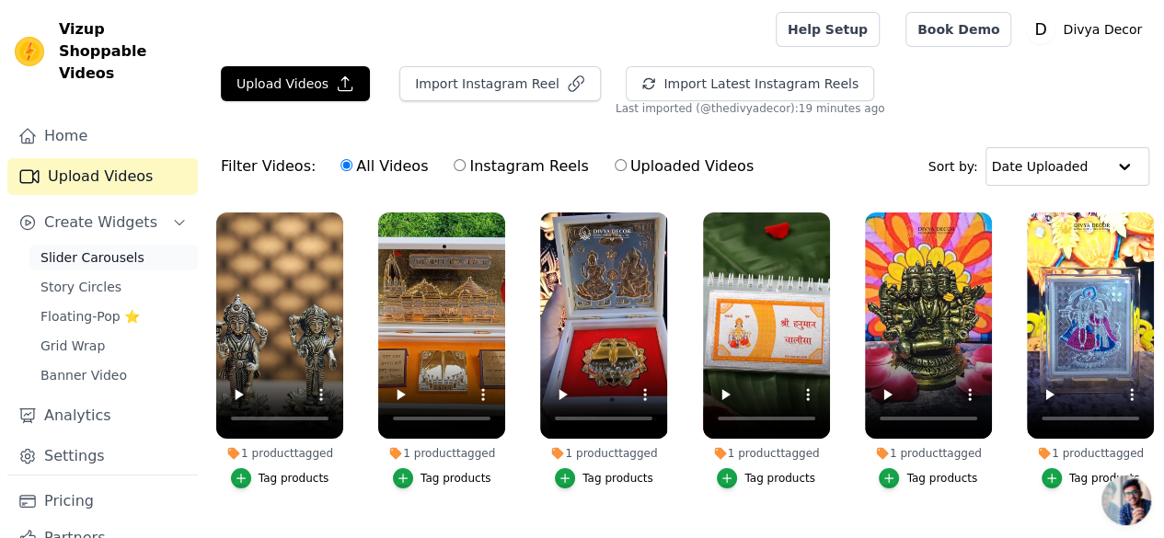
click at [98, 248] on span "Slider Carousels" at bounding box center [92, 257] width 104 height 18
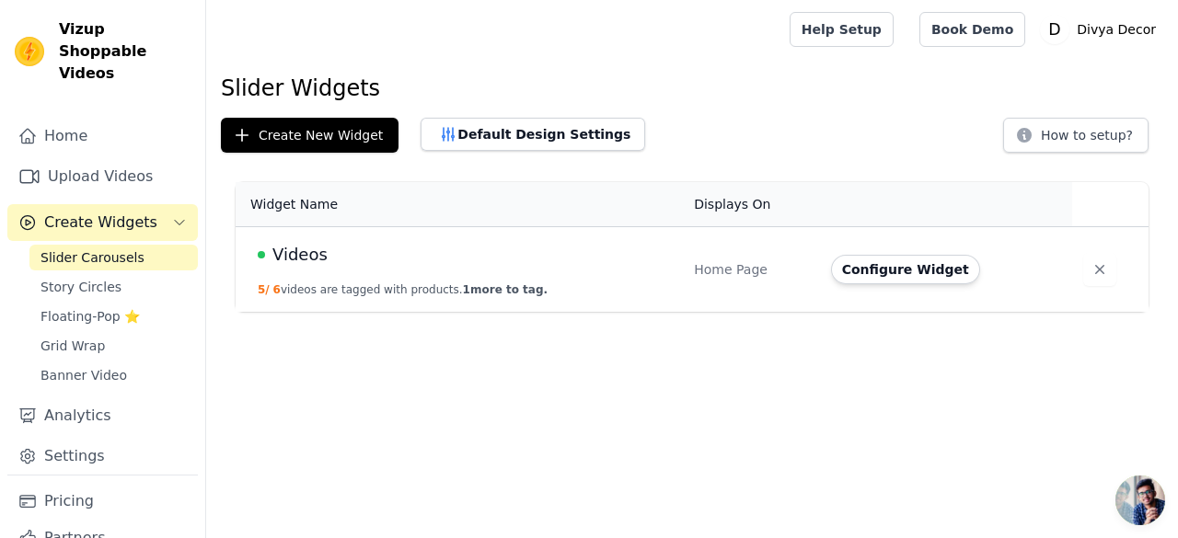
click at [399, 255] on div "Videos" at bounding box center [465, 255] width 414 height 26
click at [762, 282] on td "Home Page" at bounding box center [751, 270] width 137 height 86
click at [751, 280] on td "Home Page" at bounding box center [751, 270] width 137 height 86
click at [745, 271] on div "Home Page" at bounding box center [751, 269] width 115 height 18
click at [128, 119] on link "Home" at bounding box center [102, 136] width 190 height 37
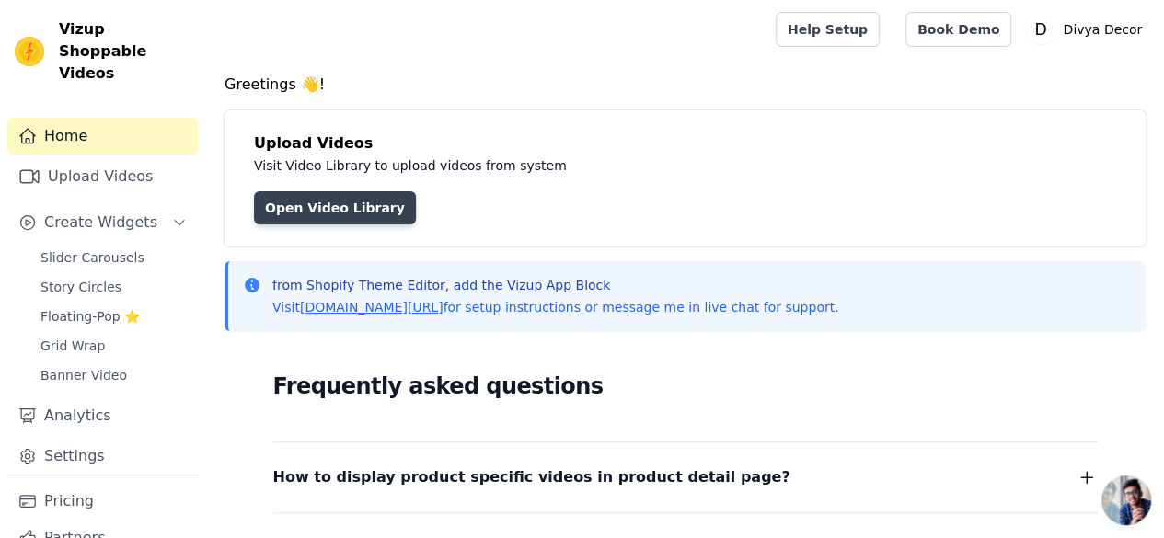
click at [322, 213] on link "Open Video Library" at bounding box center [335, 207] width 162 height 33
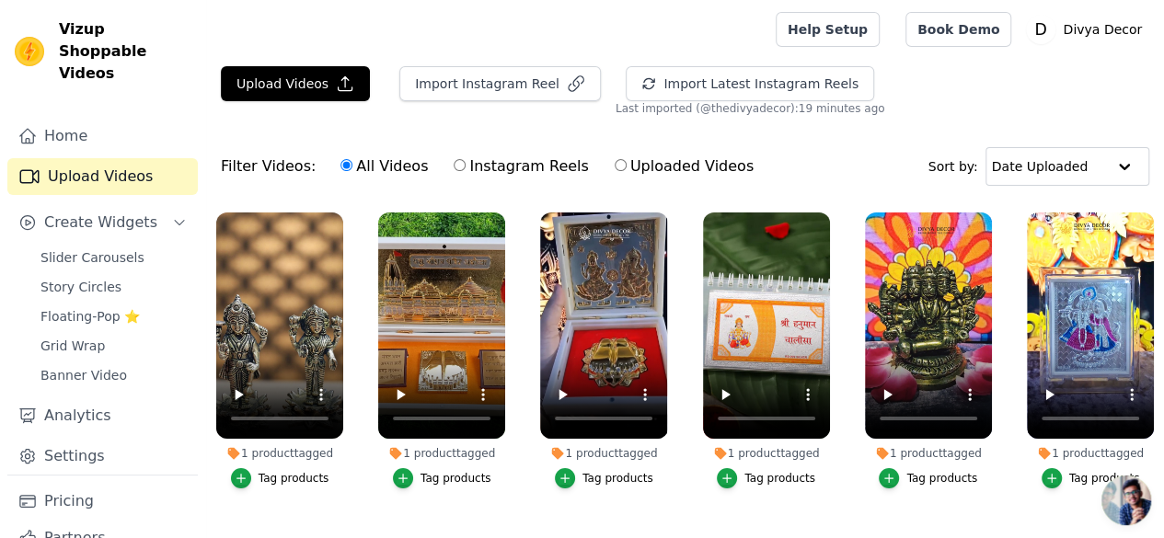
click at [453, 167] on label "Instagram Reels" at bounding box center [521, 167] width 136 height 24
click at [454, 167] on input "Instagram Reels" at bounding box center [460, 165] width 12 height 12
radio input "true"
click at [330, 161] on div "All Videos Instagram Reels Uploaded Videos" at bounding box center [546, 166] width 433 height 42
click at [330, 167] on div "All Videos Instagram Reels Uploaded Videos" at bounding box center [546, 166] width 433 height 42
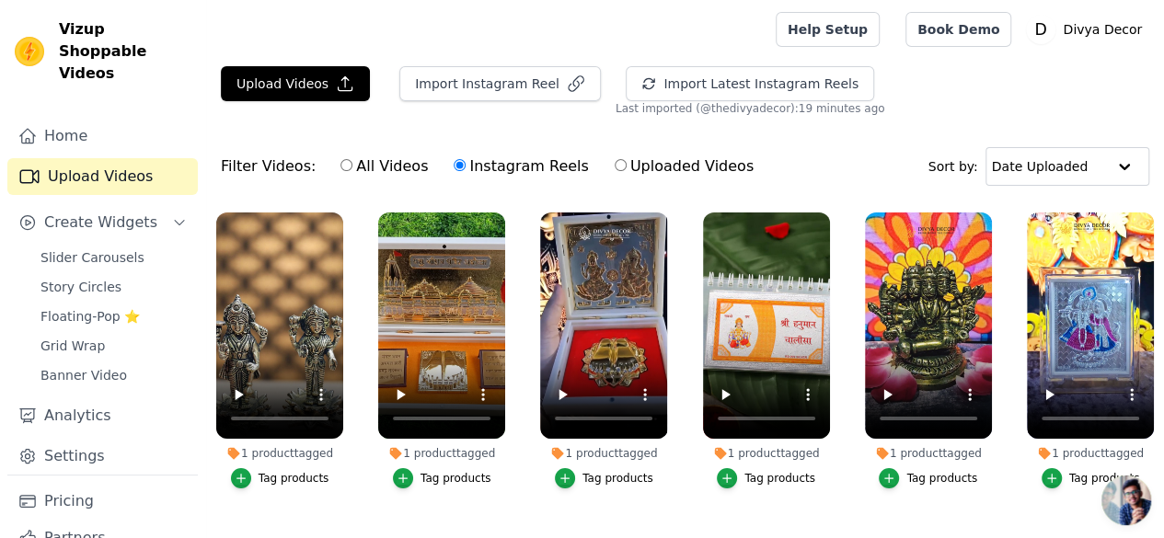
click at [340, 167] on input "All Videos" at bounding box center [346, 165] width 12 height 12
radio input "true"
click at [57, 212] on span "Create Widgets" at bounding box center [100, 223] width 113 height 22
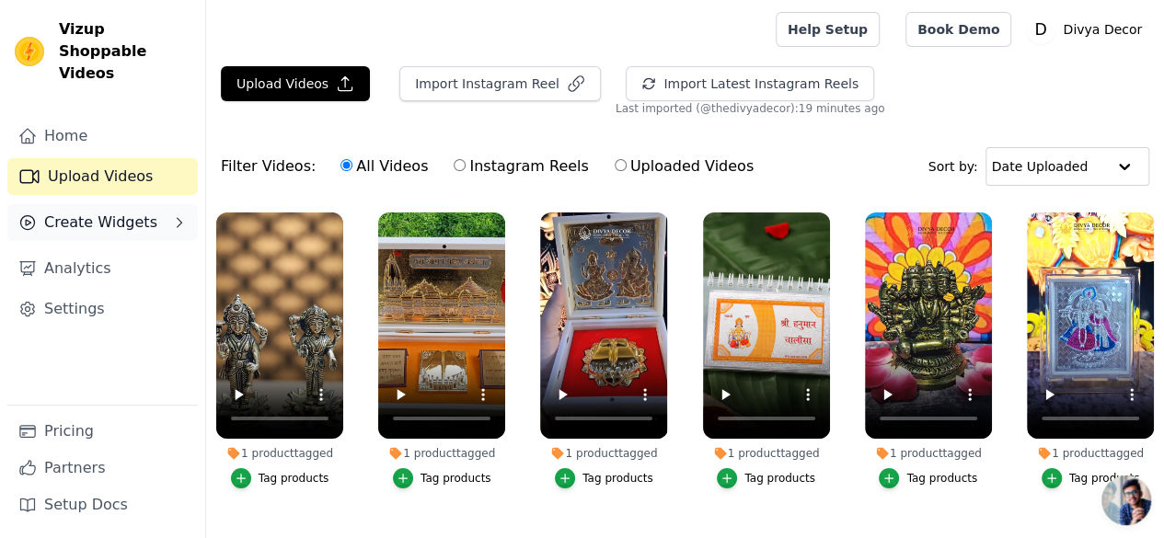
click at [22, 213] on icon "Sidebar" at bounding box center [27, 222] width 18 height 18
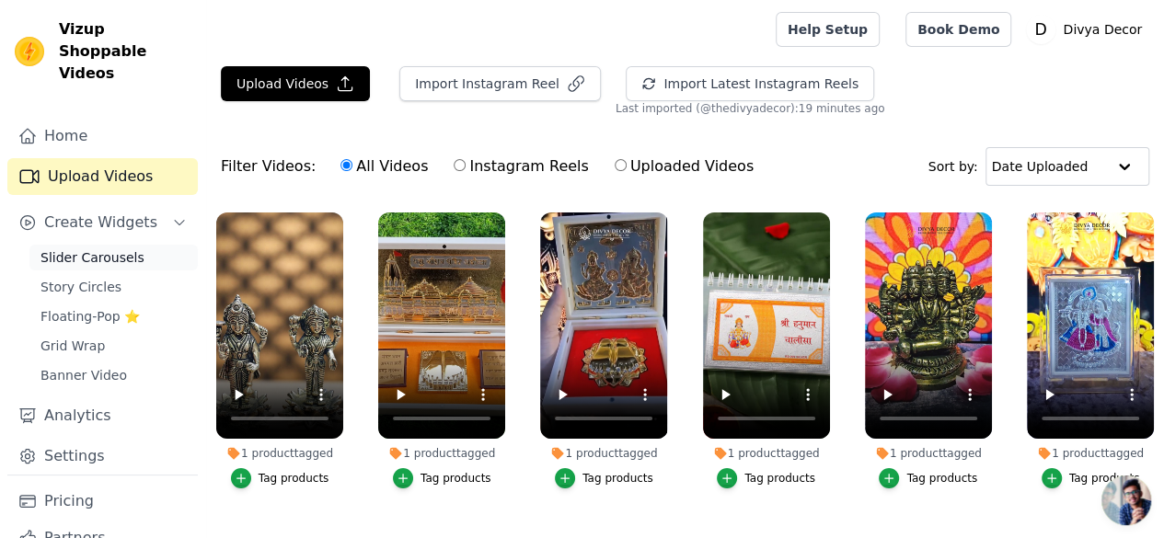
click at [103, 248] on span "Slider Carousels" at bounding box center [92, 257] width 104 height 18
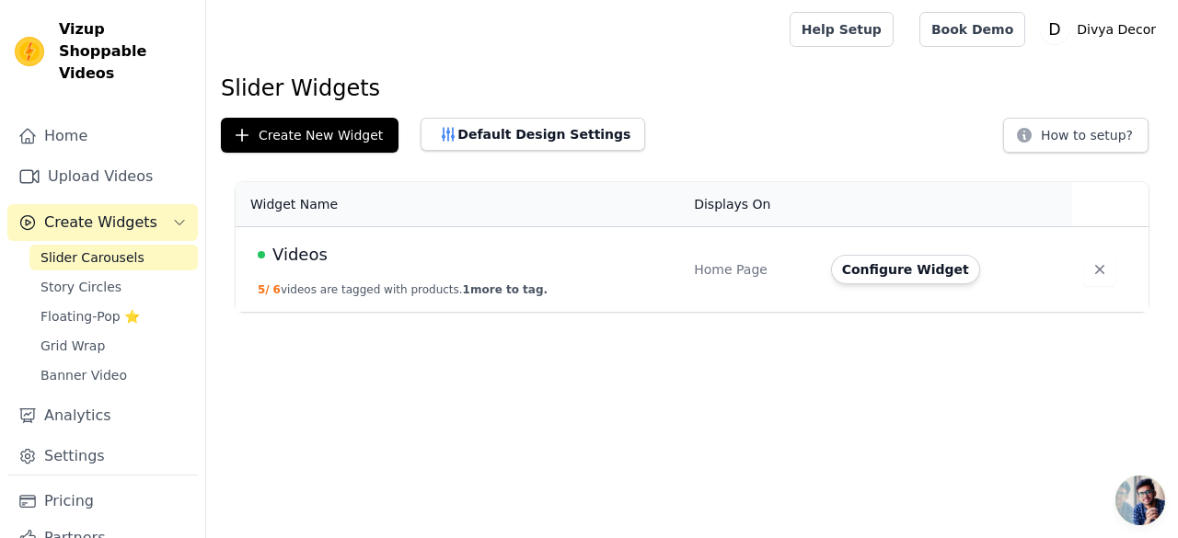
click at [363, 262] on div "Videos" at bounding box center [465, 255] width 414 height 26
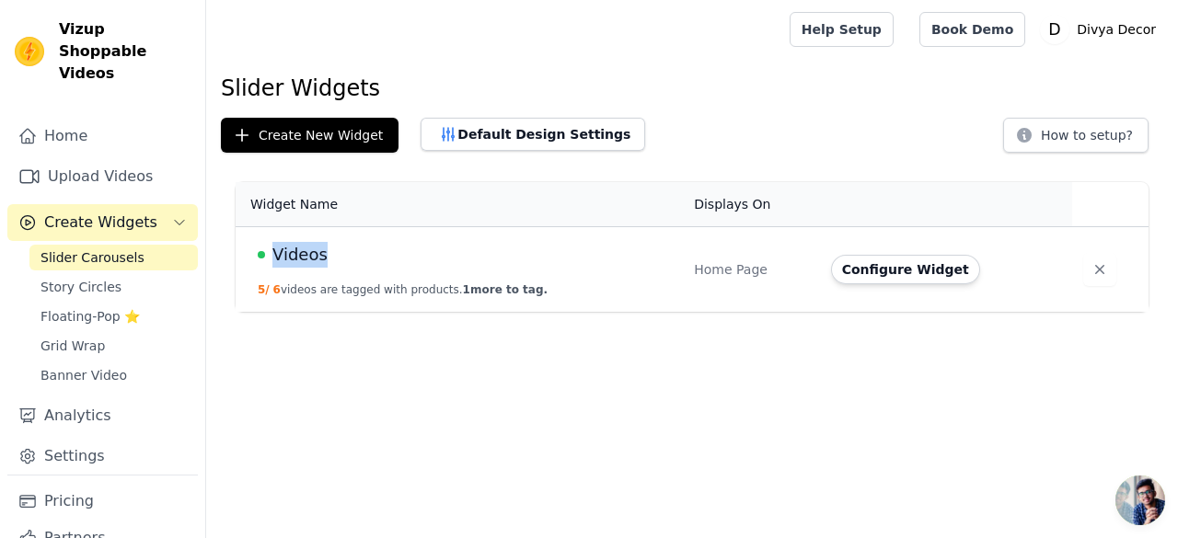
click at [416, 262] on div "Videos" at bounding box center [465, 255] width 414 height 26
click at [461, 136] on button "Default Design Settings" at bounding box center [532, 134] width 225 height 33
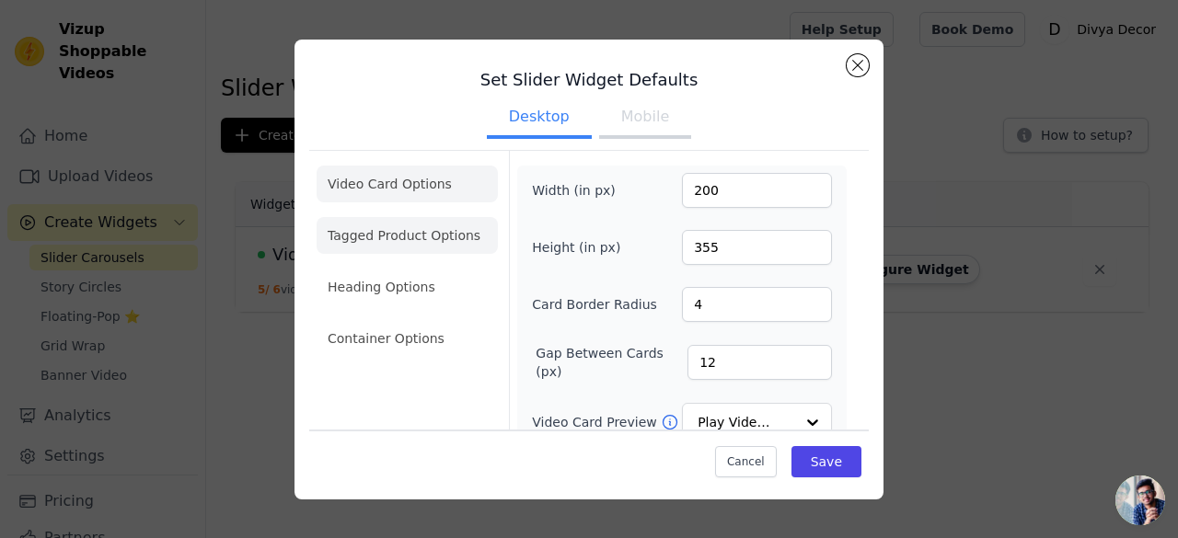
click at [367, 230] on li "Tagged Product Options" at bounding box center [407, 235] width 181 height 37
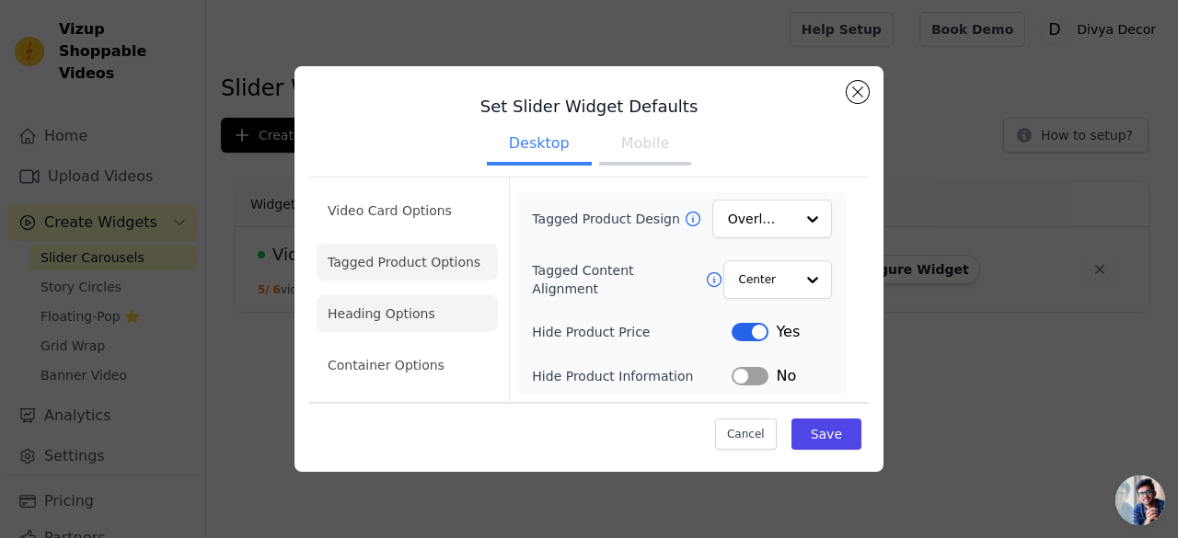
click at [371, 310] on li "Heading Options" at bounding box center [407, 313] width 181 height 37
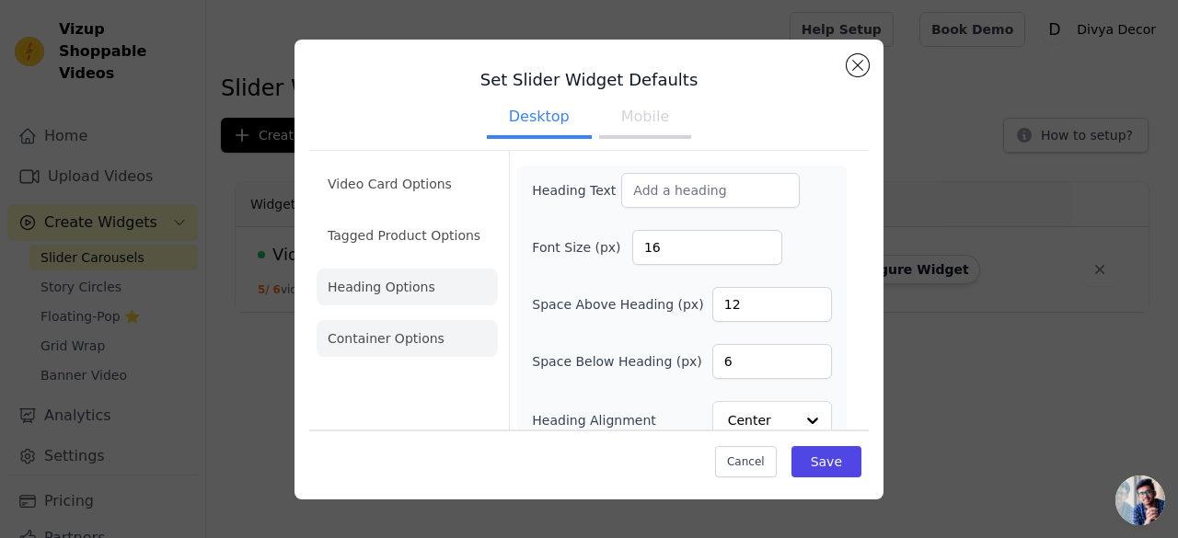
click at [359, 338] on li "Container Options" at bounding box center [407, 338] width 181 height 37
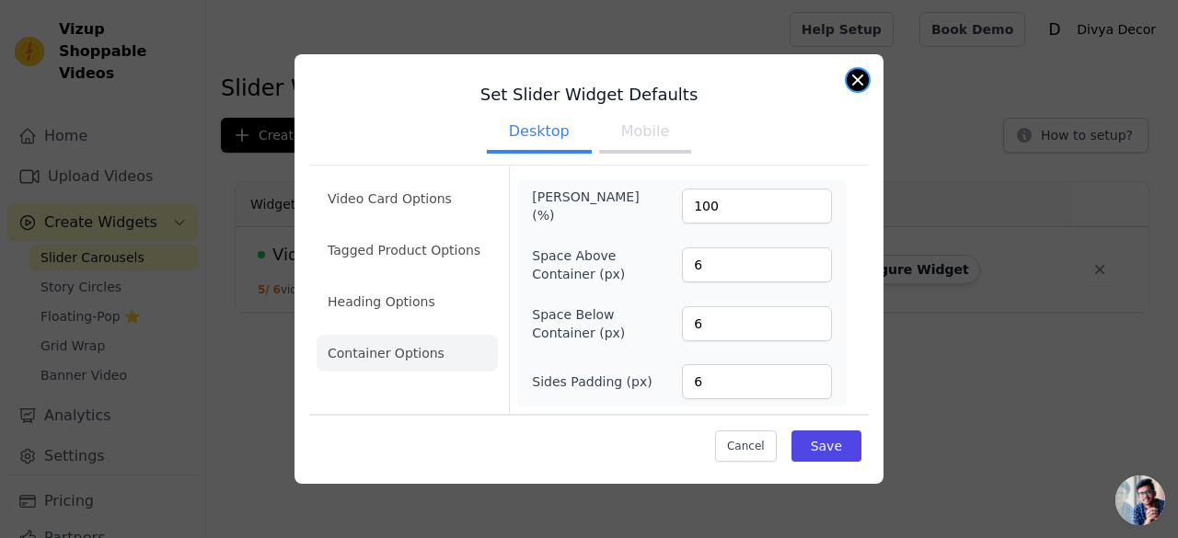
click at [856, 76] on button "Close modal" at bounding box center [857, 80] width 22 height 22
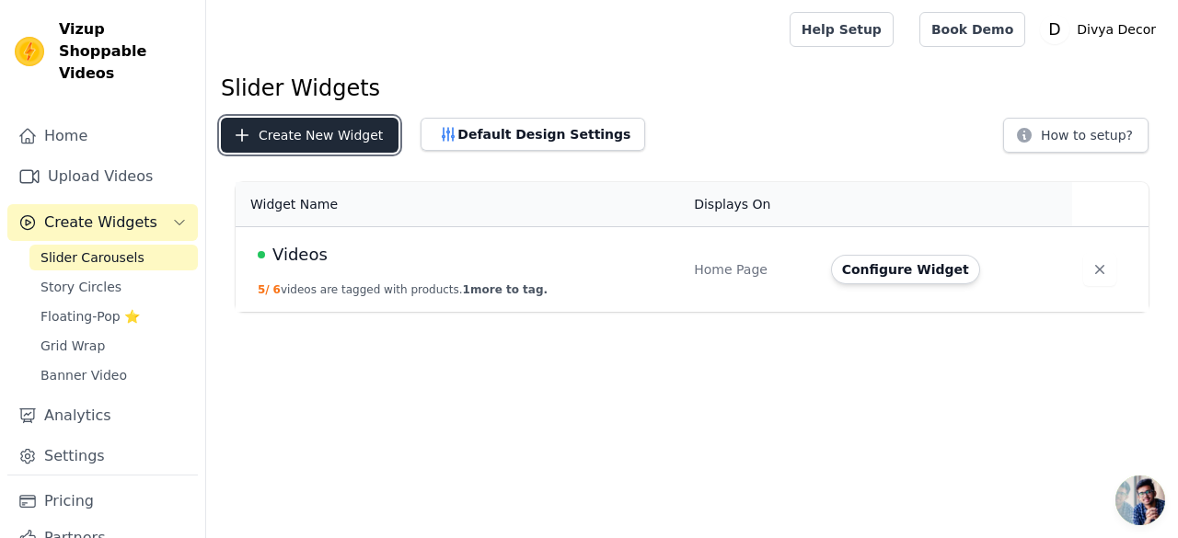
click at [315, 119] on button "Create New Widget" at bounding box center [310, 135] width 178 height 35
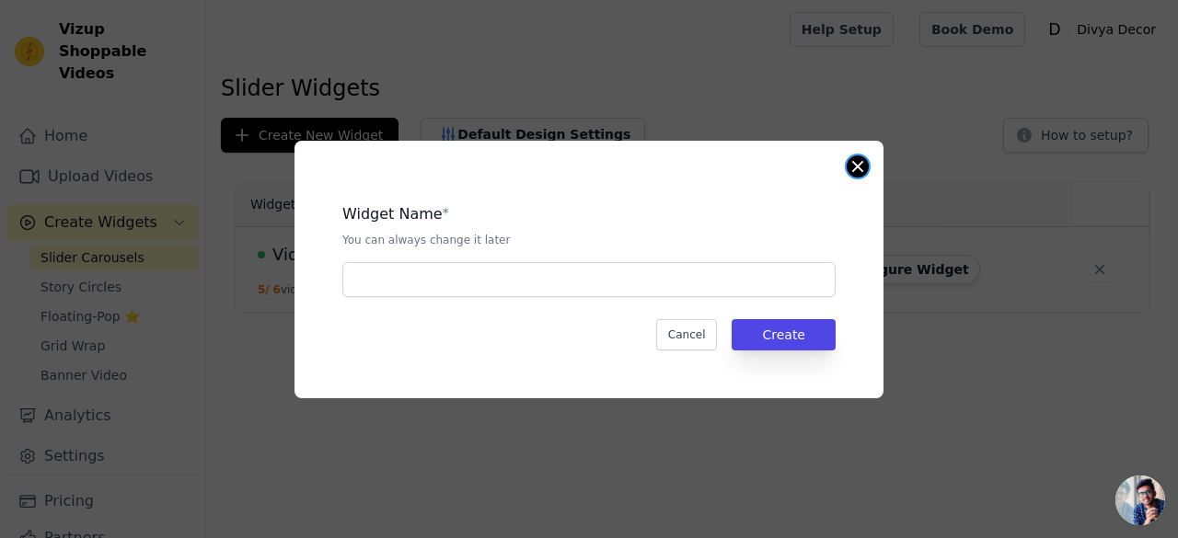
click at [863, 172] on button "Close modal" at bounding box center [857, 166] width 22 height 22
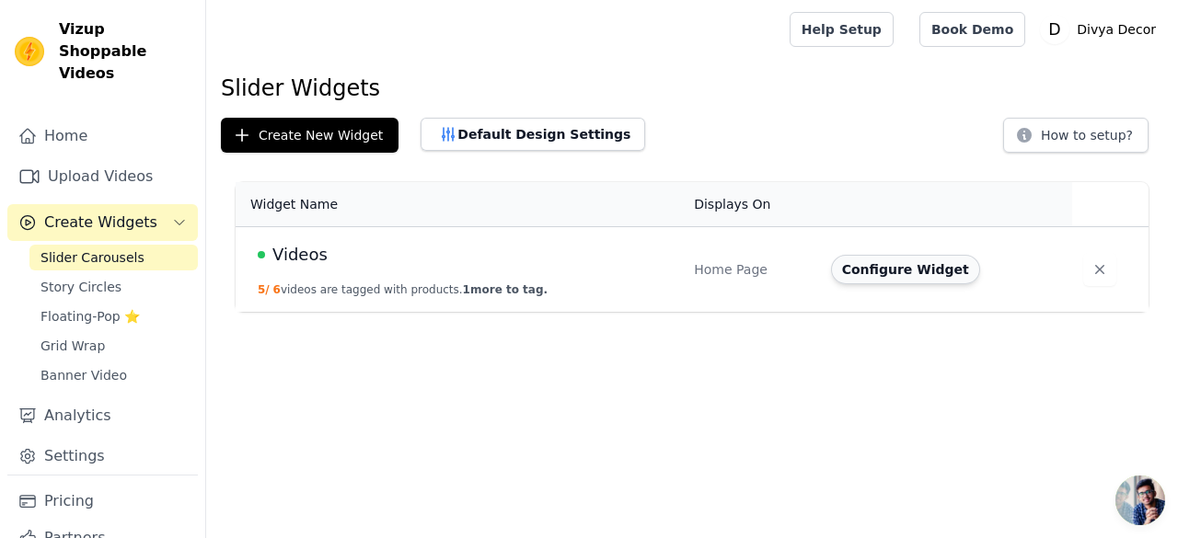
click at [868, 266] on button "Configure Widget" at bounding box center [905, 269] width 149 height 29
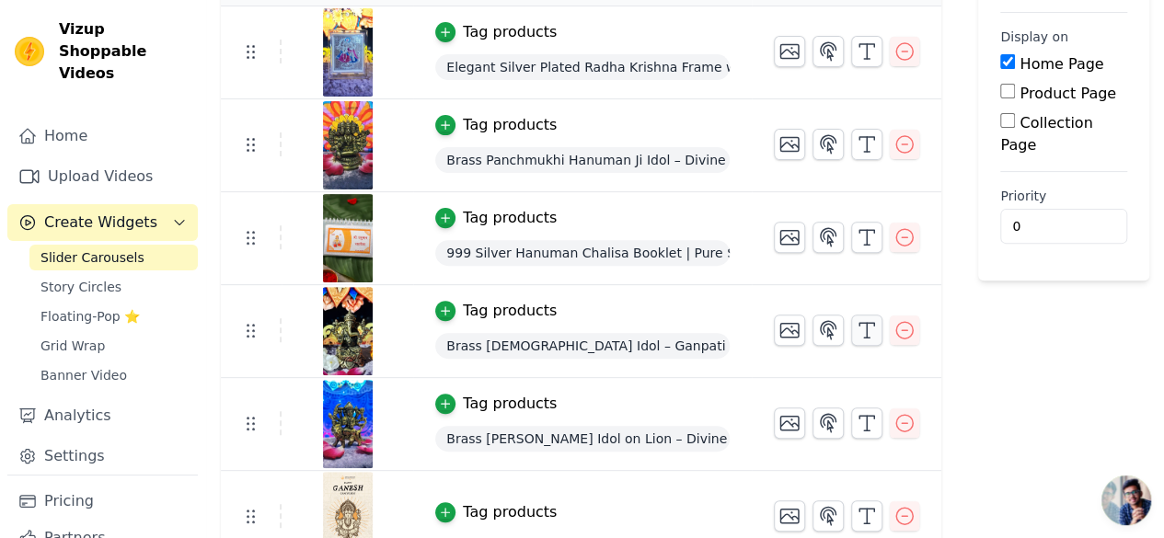
scroll to position [235, 0]
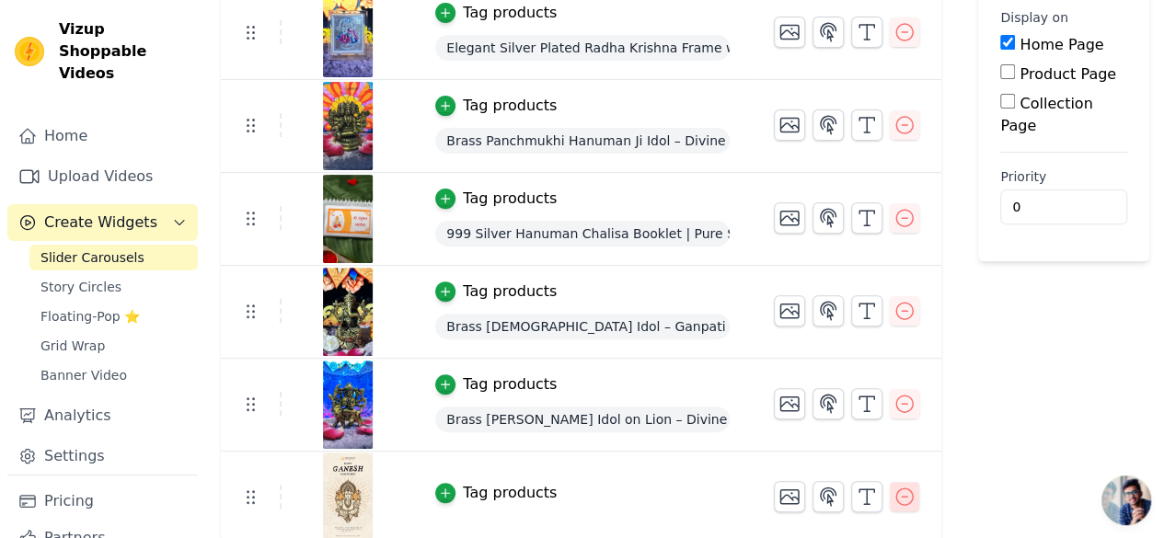
click at [907, 490] on icon "button" at bounding box center [904, 497] width 22 height 22
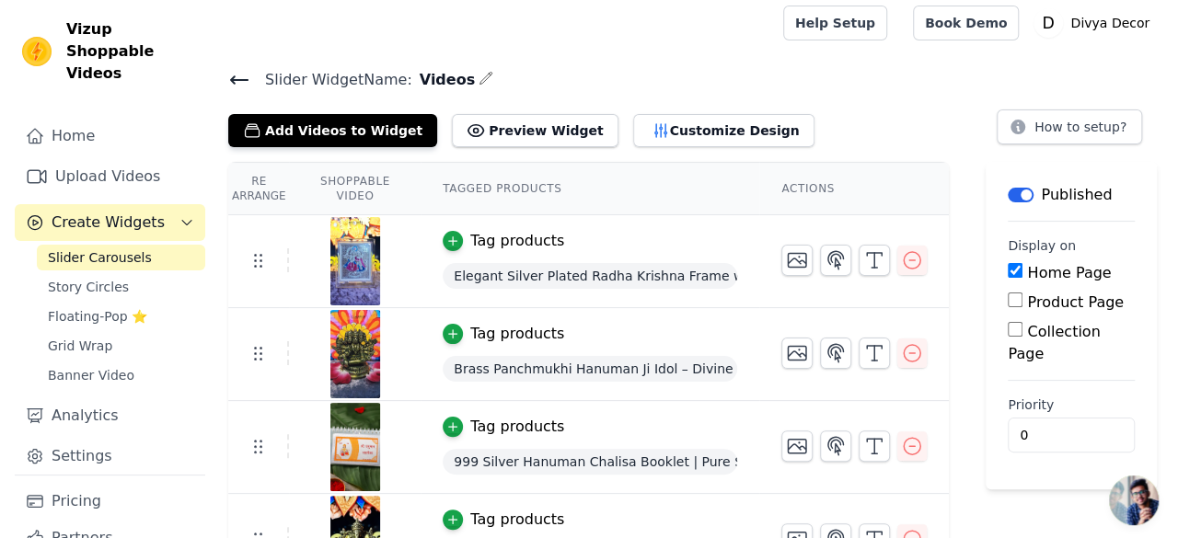
scroll to position [0, 0]
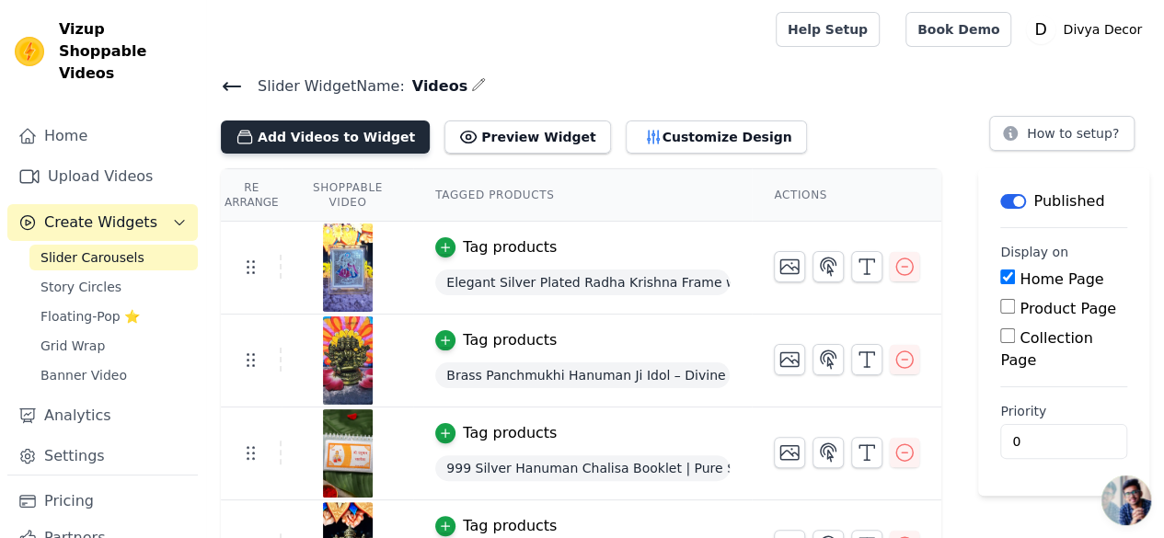
click at [294, 128] on button "Add Videos to Widget" at bounding box center [325, 137] width 209 height 33
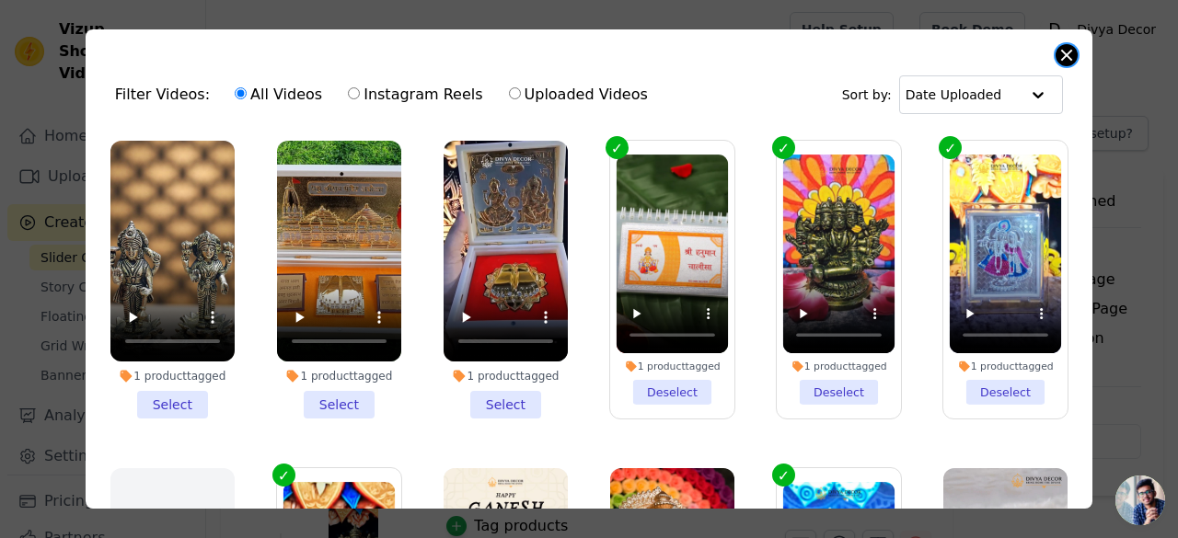
click at [1064, 58] on button "Close modal" at bounding box center [1066, 55] width 22 height 22
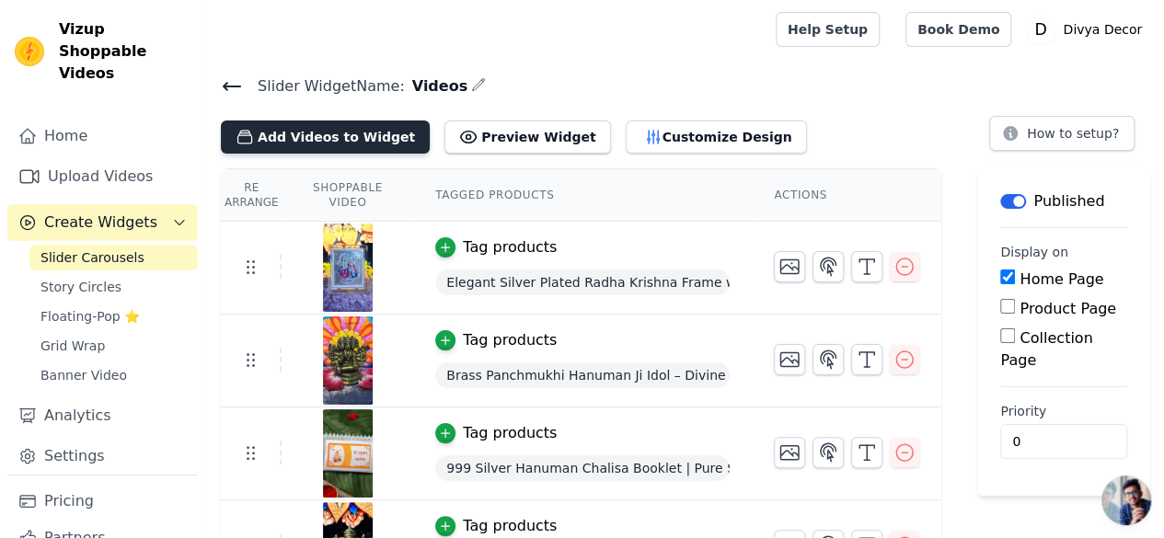
click at [331, 137] on button "Add Videos to Widget" at bounding box center [325, 137] width 209 height 33
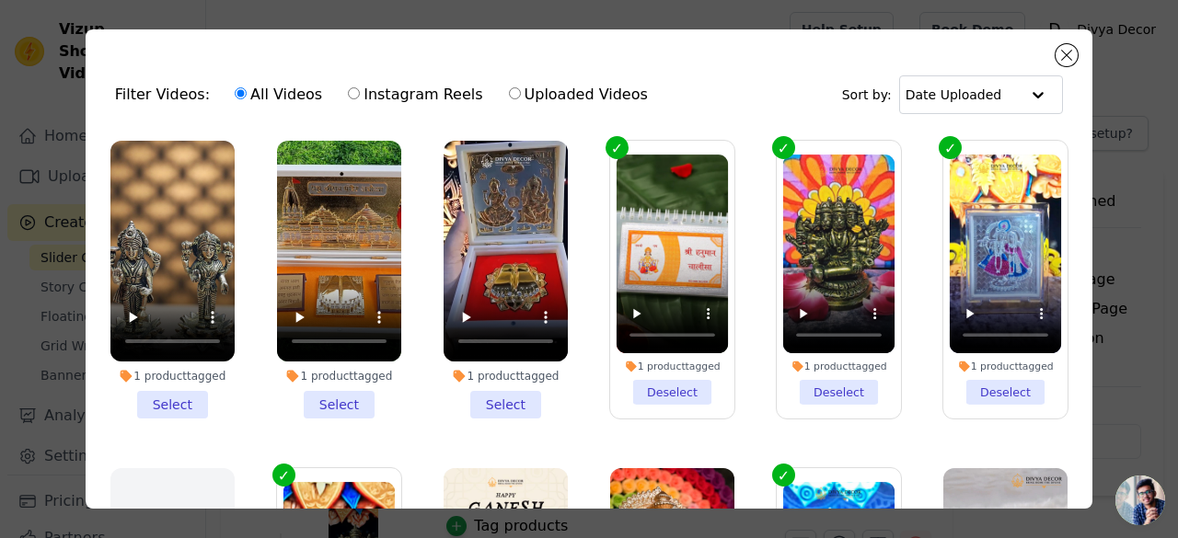
click at [166, 402] on li "1 product tagged Select" at bounding box center [172, 280] width 124 height 278
click at [0, 0] on input "1 product tagged Select" at bounding box center [0, 0] width 0 height 0
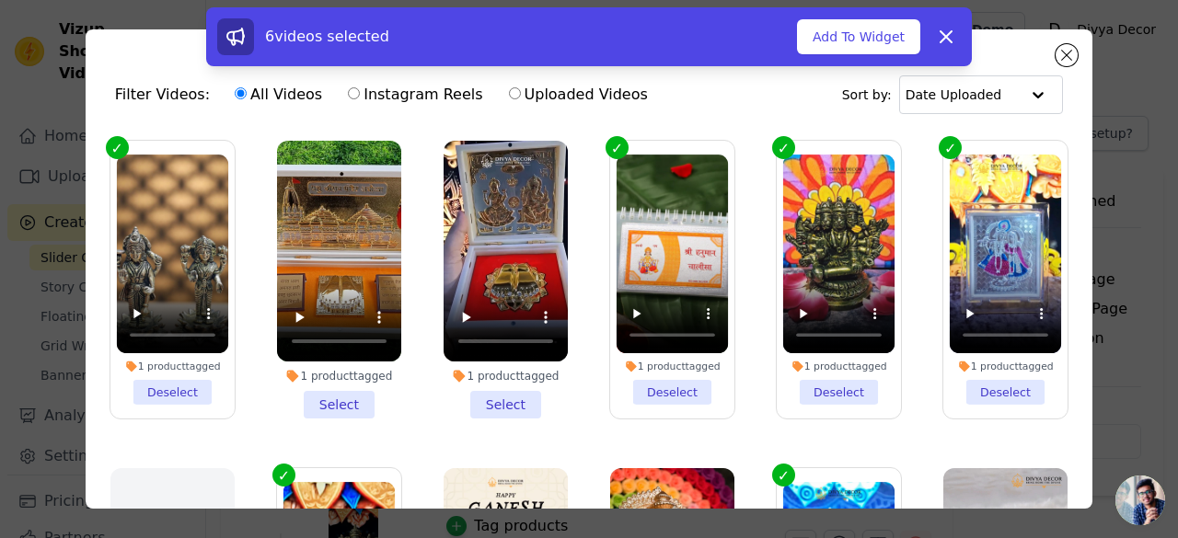
click at [345, 400] on li "1 product tagged Select" at bounding box center [339, 280] width 124 height 278
click at [0, 0] on input "1 product tagged Select" at bounding box center [0, 0] width 0 height 0
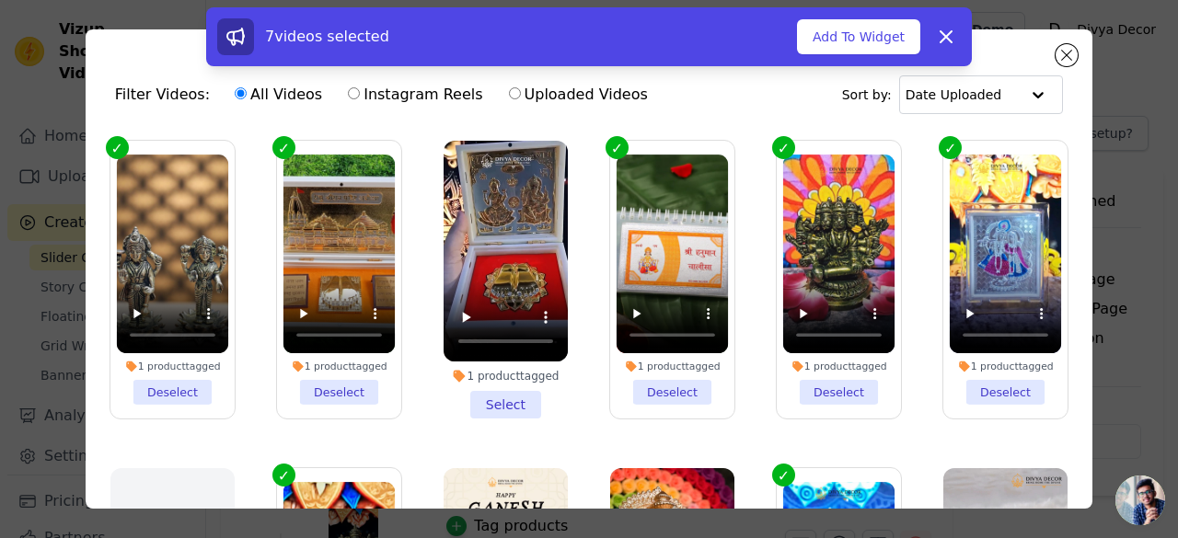
click at [524, 397] on li "1 product tagged Select" at bounding box center [505, 280] width 124 height 278
click at [0, 0] on input "1 product tagged Select" at bounding box center [0, 0] width 0 height 0
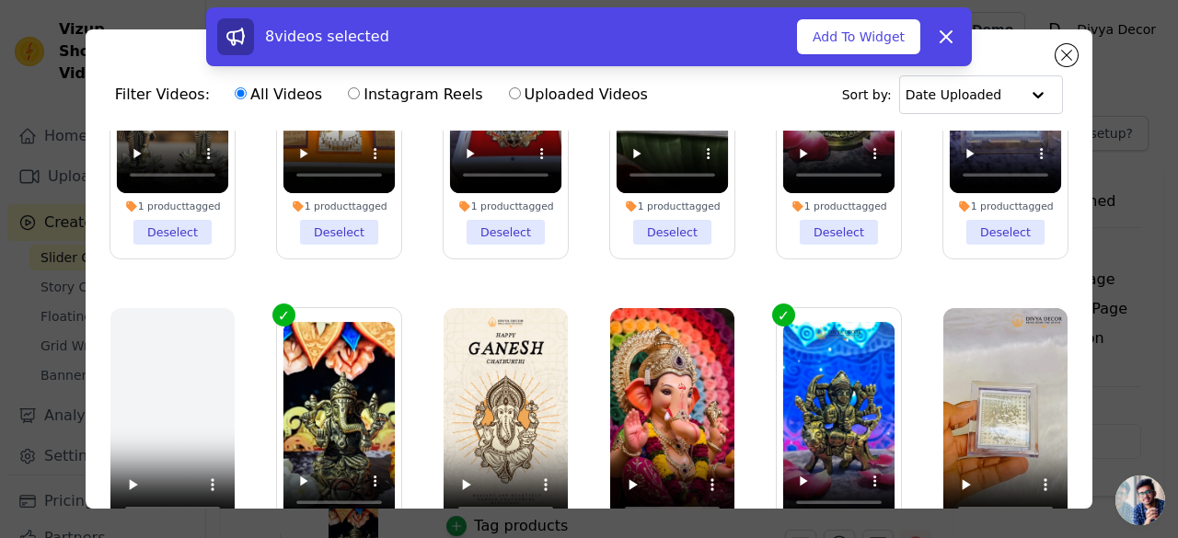
scroll to position [368, 0]
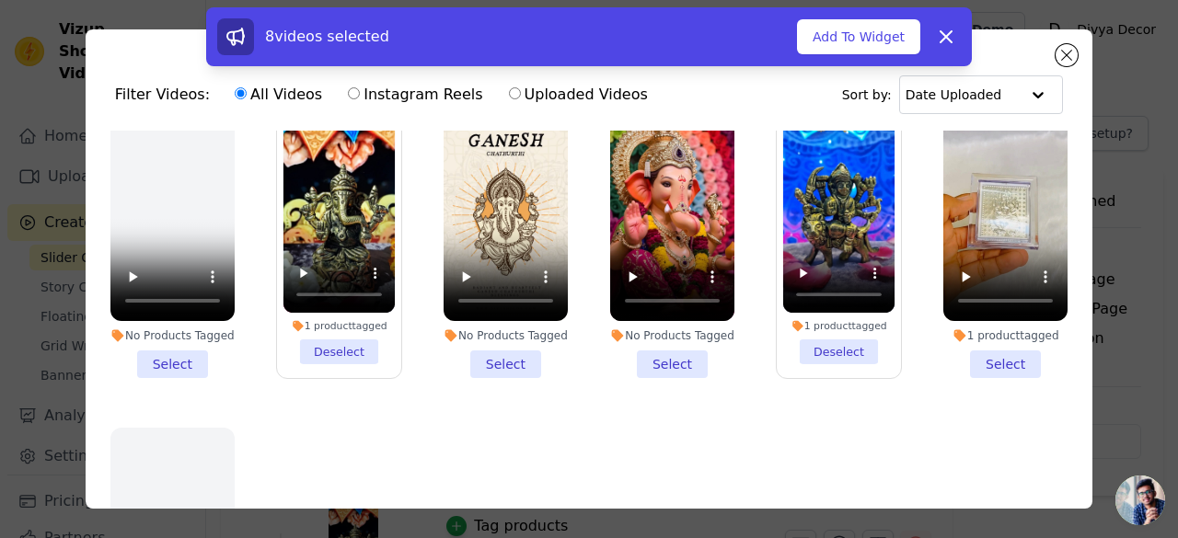
click at [1007, 351] on li "1 product tagged Select" at bounding box center [1005, 239] width 124 height 278
click at [0, 0] on input "1 product tagged Select" at bounding box center [0, 0] width 0 height 0
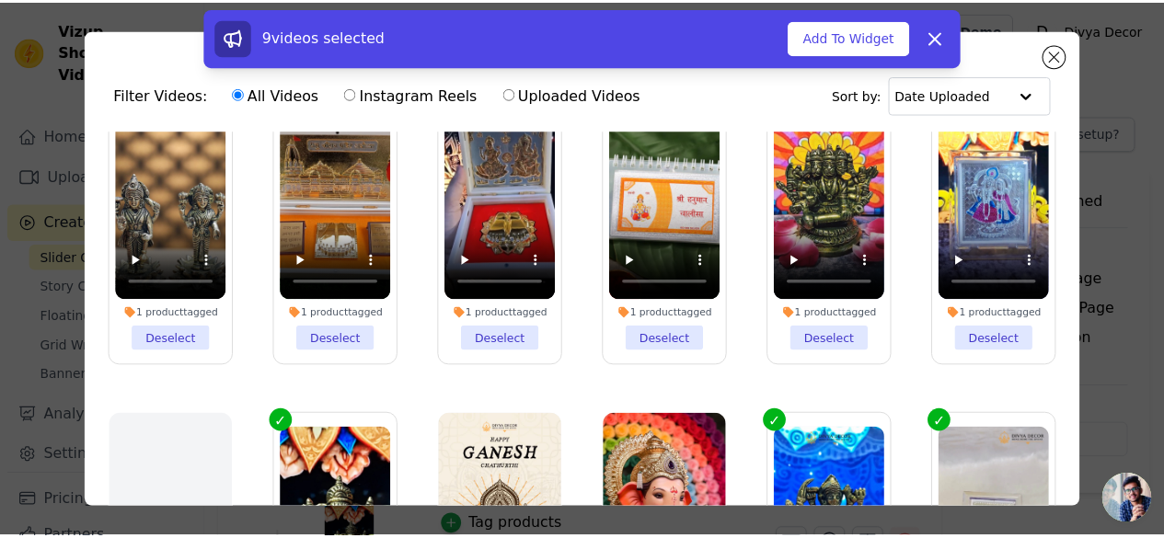
scroll to position [0, 0]
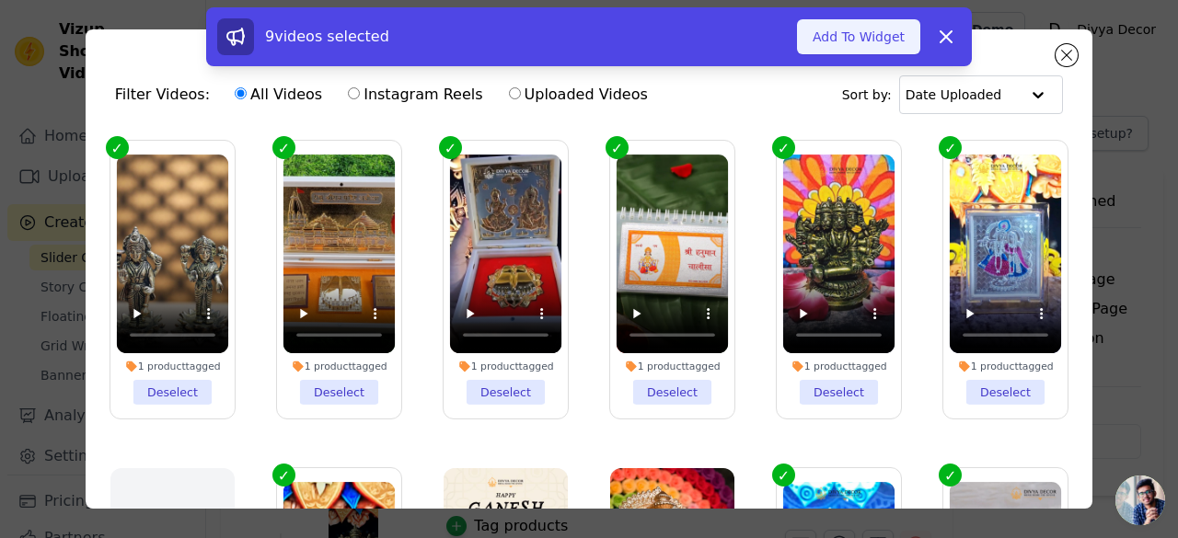
click at [850, 36] on button "Add To Widget" at bounding box center [858, 36] width 123 height 35
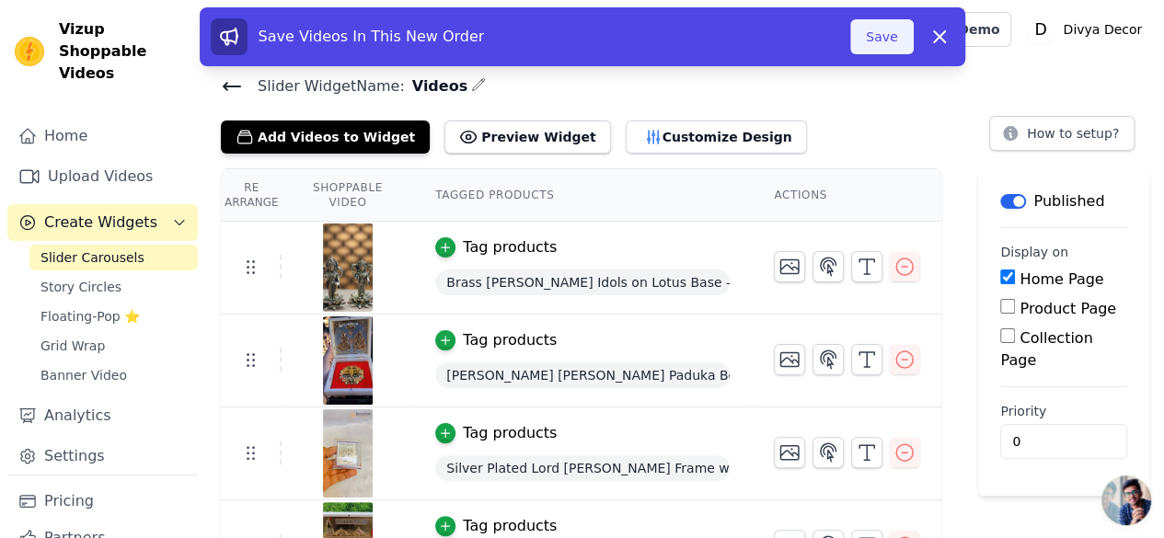
click at [895, 37] on button "Save" at bounding box center [881, 36] width 63 height 35
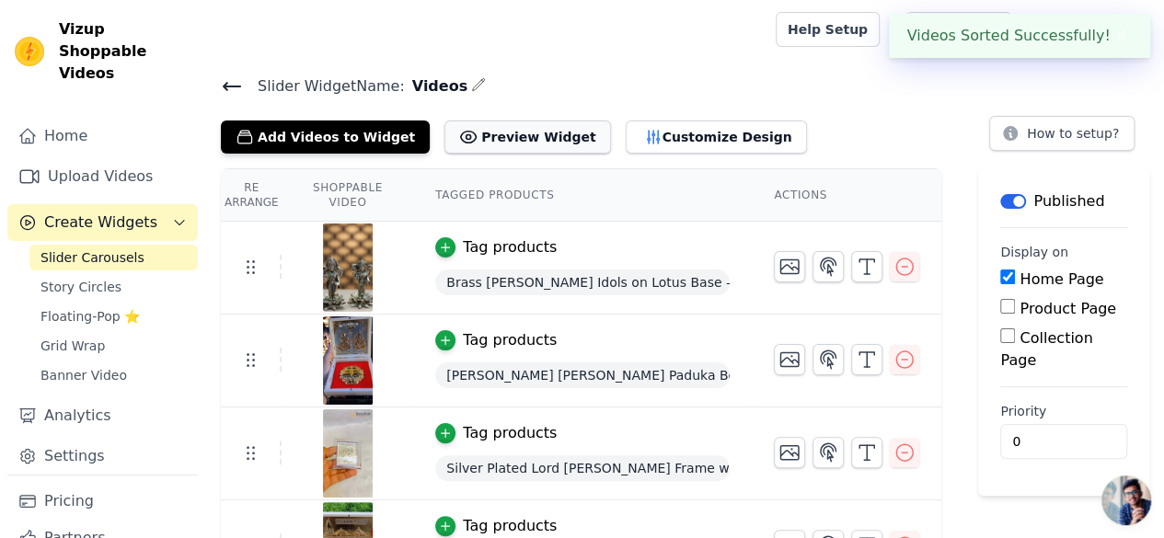
click at [486, 132] on button "Preview Widget" at bounding box center [527, 137] width 166 height 33
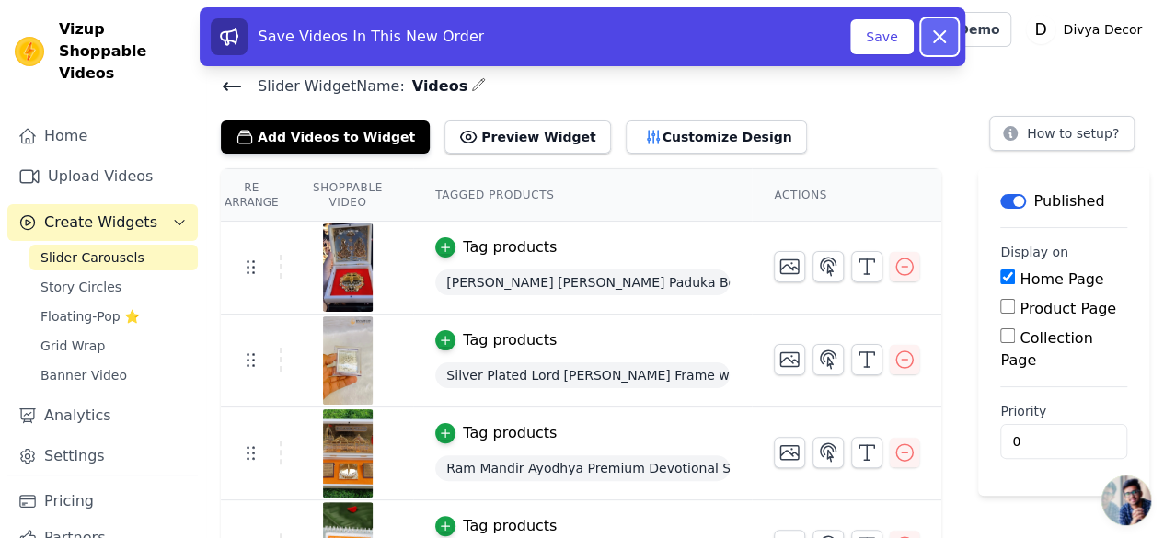
click at [946, 52] on button "Dismiss" at bounding box center [939, 36] width 37 height 37
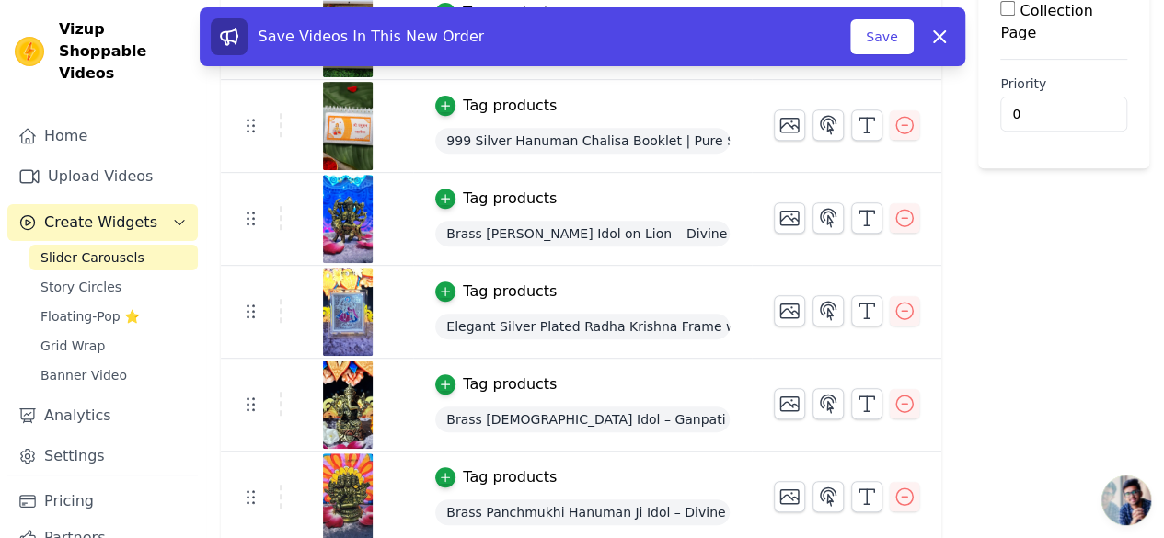
scroll to position [329, 0]
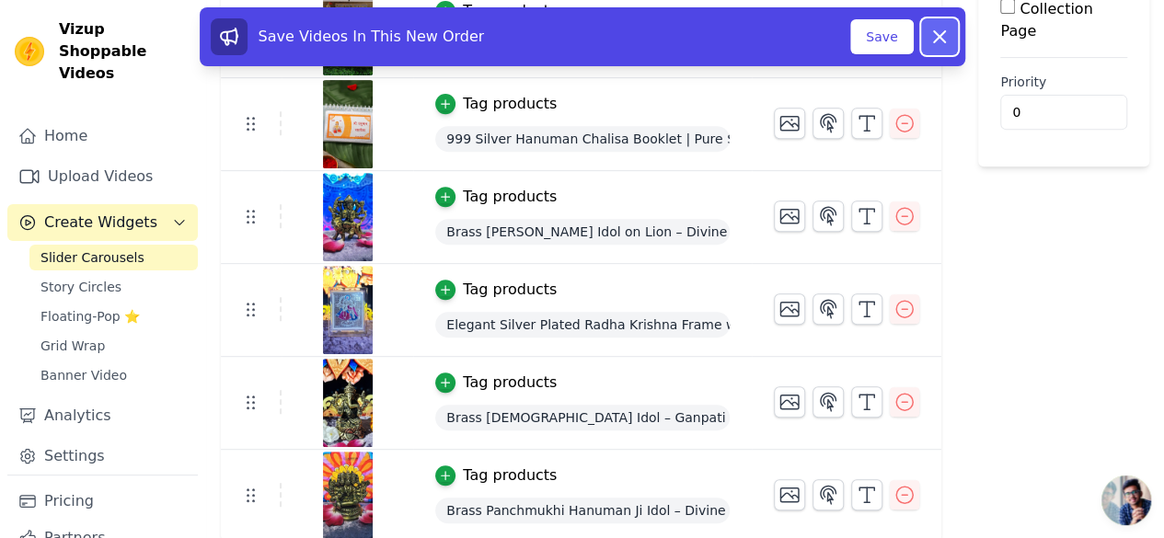
click at [926, 41] on button "Dismiss" at bounding box center [939, 36] width 37 height 37
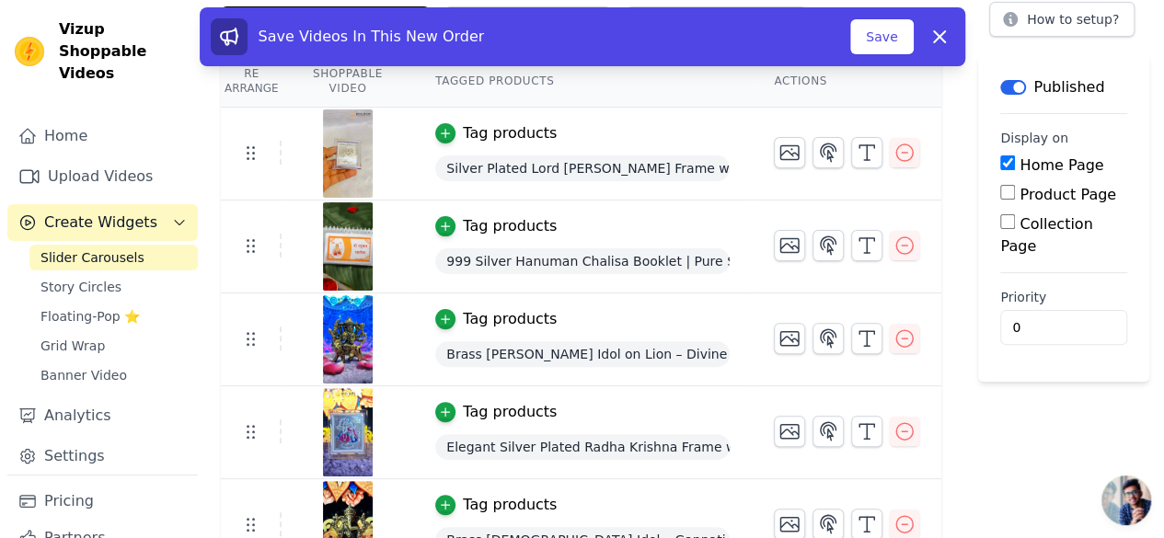
scroll to position [236, 0]
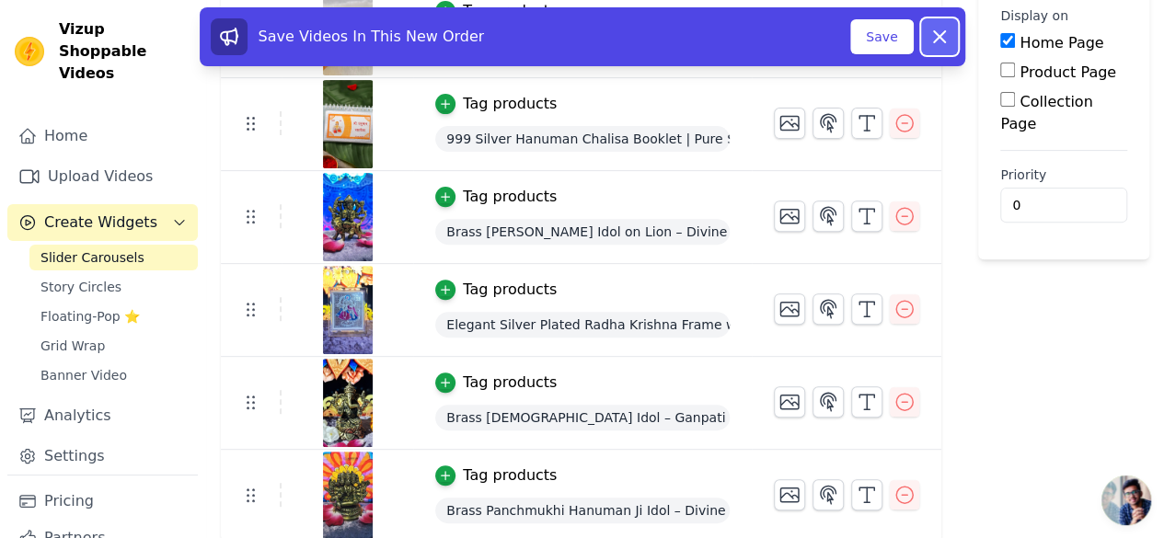
click at [931, 31] on icon at bounding box center [939, 37] width 22 height 22
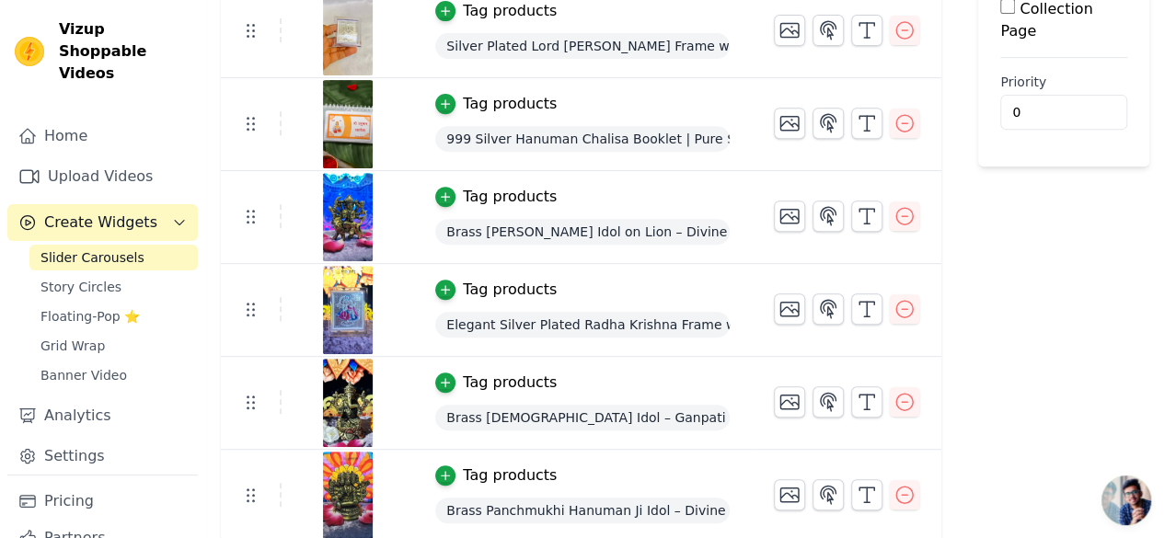
scroll to position [0, 0]
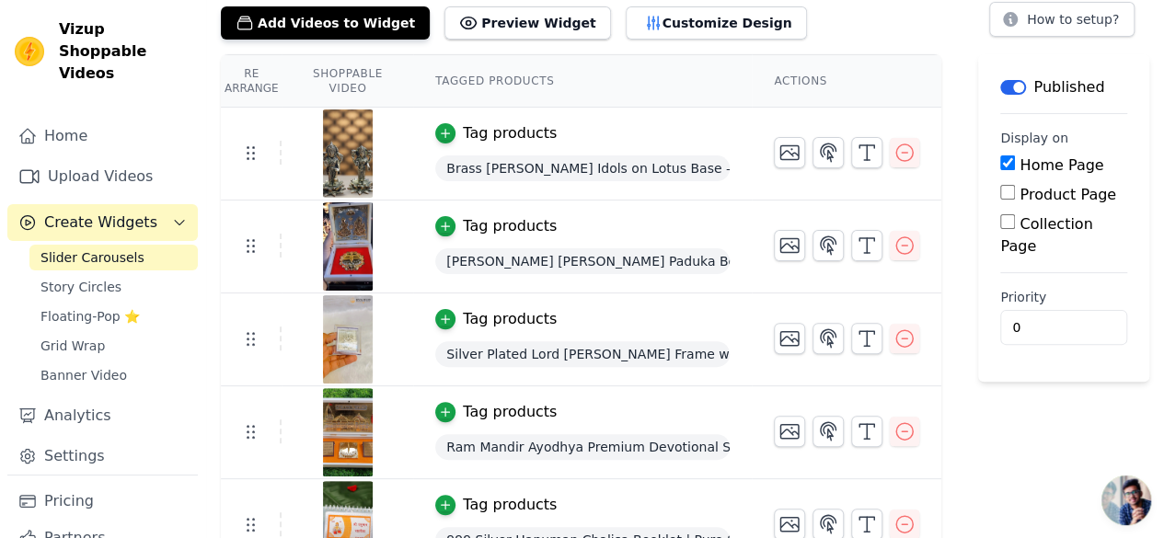
scroll to position [54, 0]
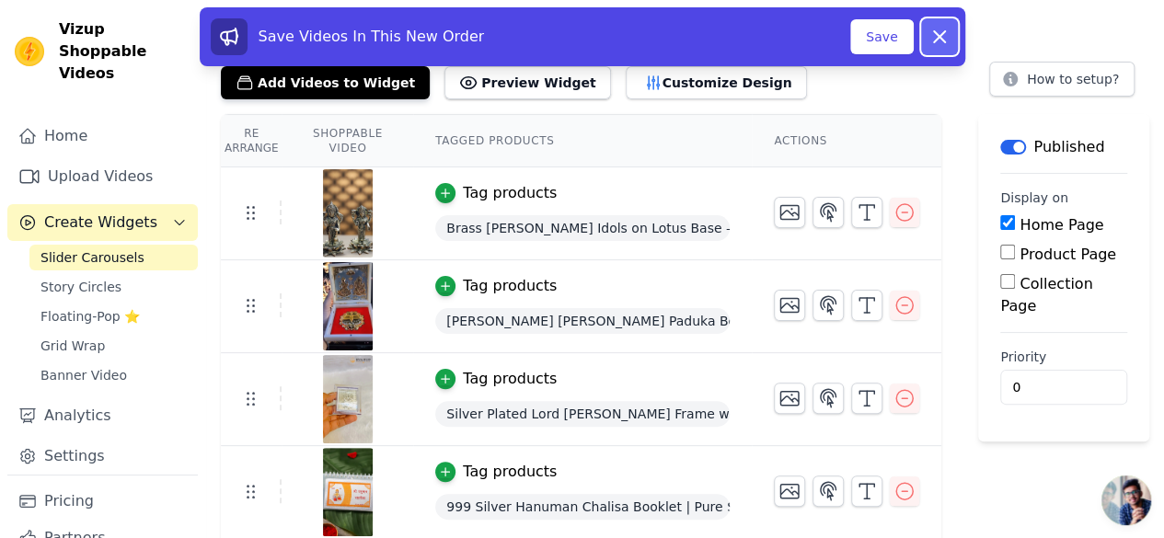
click at [926, 45] on button "Dismiss" at bounding box center [939, 36] width 37 height 37
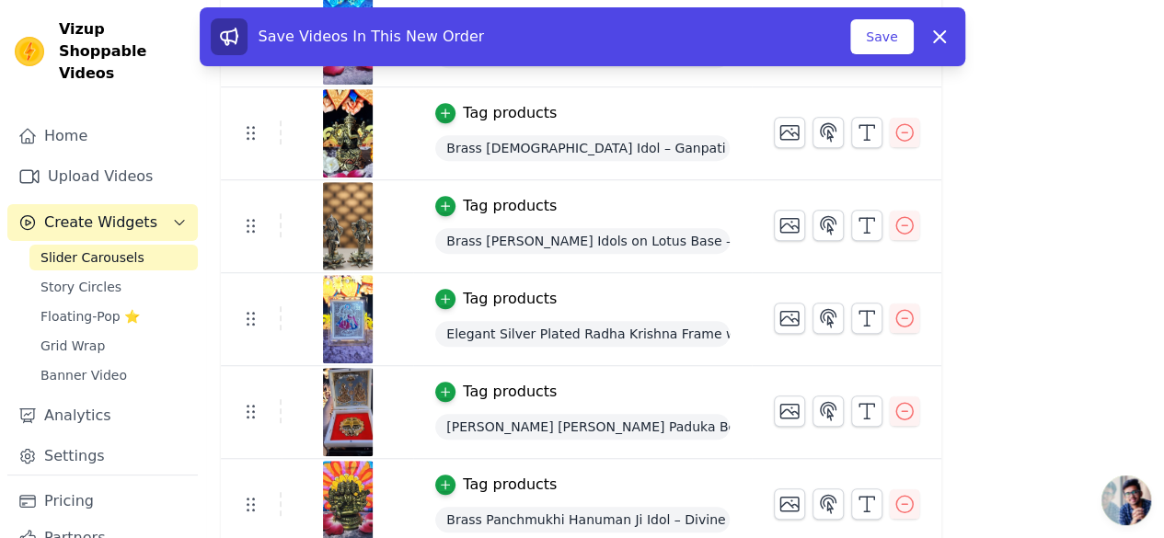
scroll to position [514, 0]
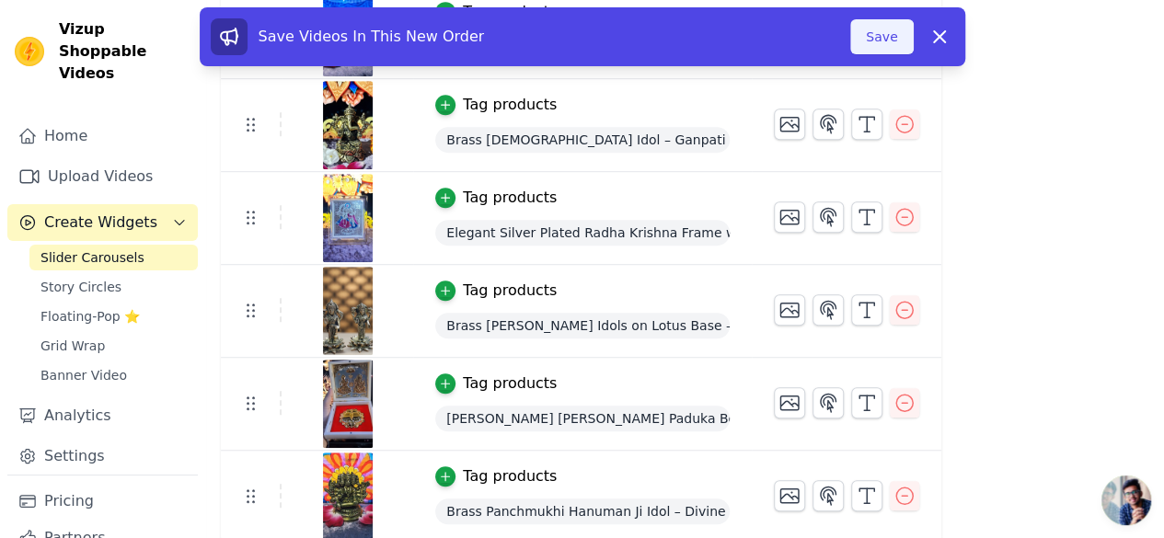
click at [906, 34] on button "Save" at bounding box center [881, 36] width 63 height 35
click at [882, 39] on button "Save" at bounding box center [881, 36] width 63 height 35
